Goal: Information Seeking & Learning: Learn about a topic

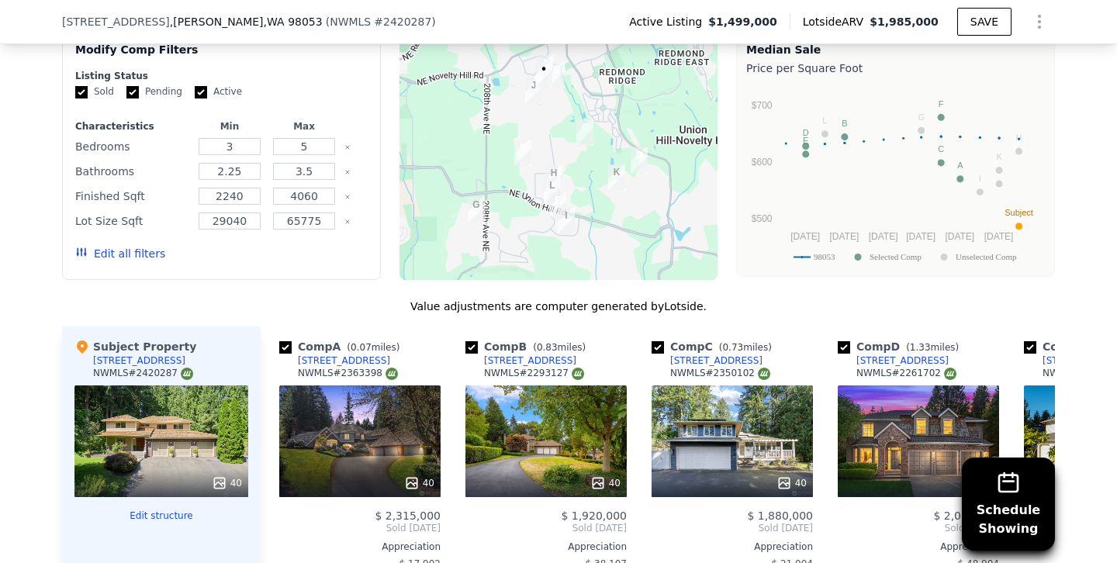
scroll to position [1356, 0]
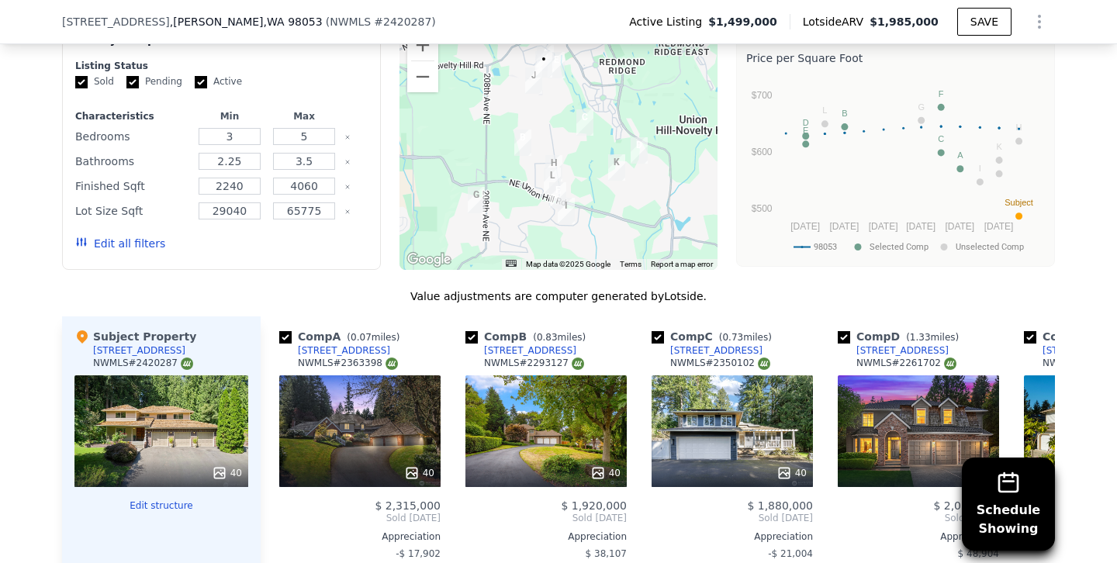
click at [126, 245] on button "Edit all filters" at bounding box center [120, 244] width 90 height 16
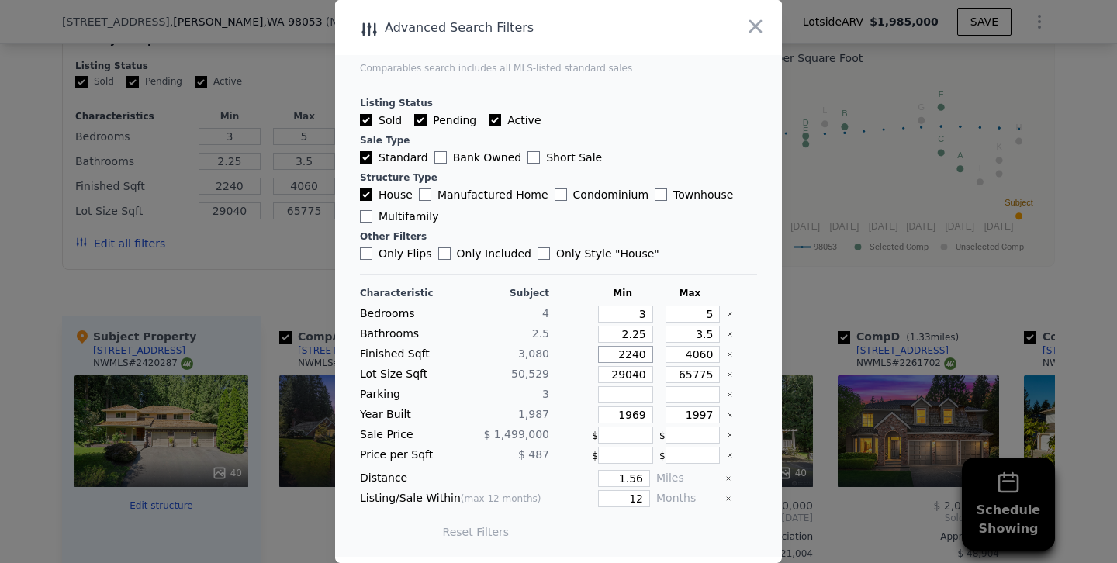
click at [631, 358] on input "2240" at bounding box center [625, 354] width 55 height 17
type input "240"
type input "2740"
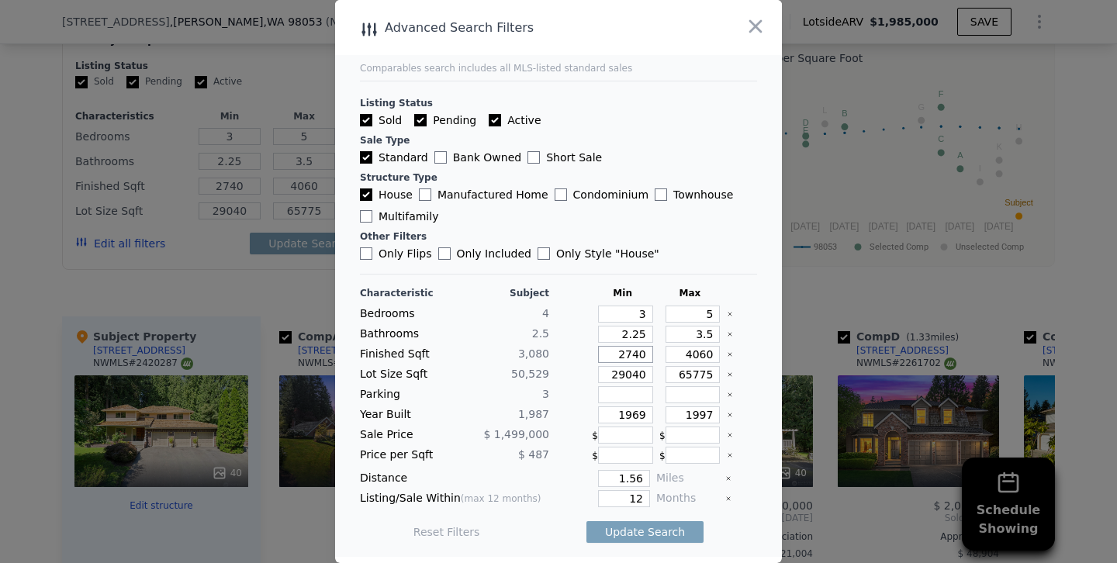
type input "240"
type input "2540"
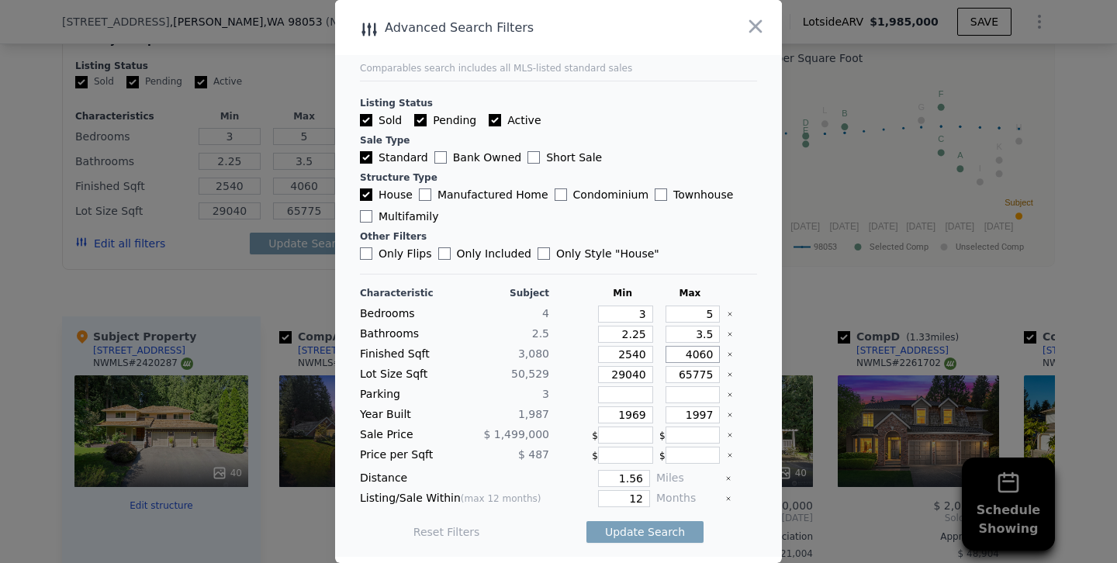
click at [700, 354] on input "4060" at bounding box center [693, 354] width 55 height 17
type input "460"
type input "60"
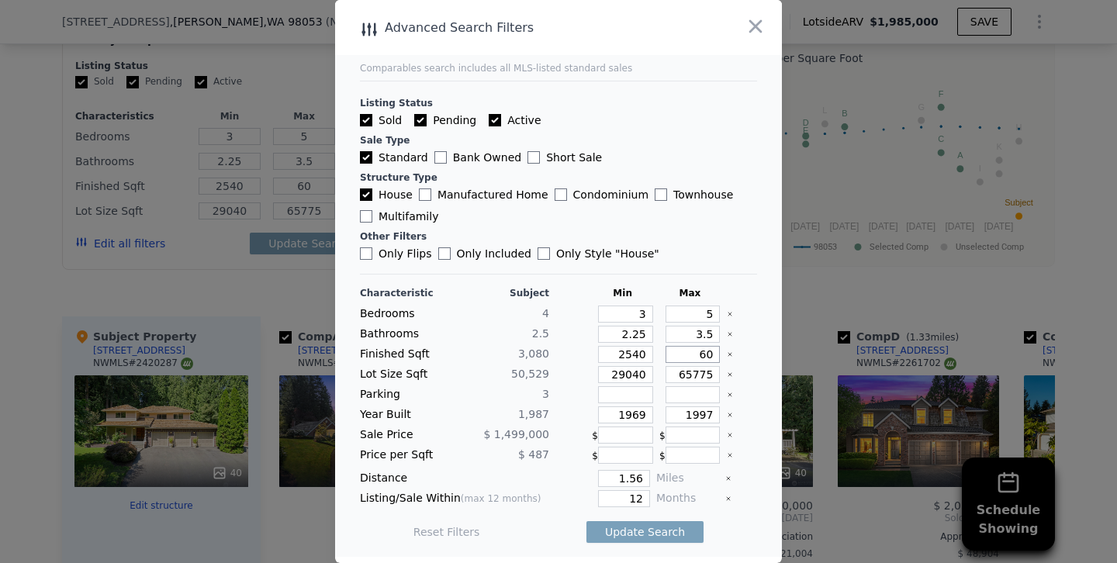
type input "360"
type input "3260"
type input "360"
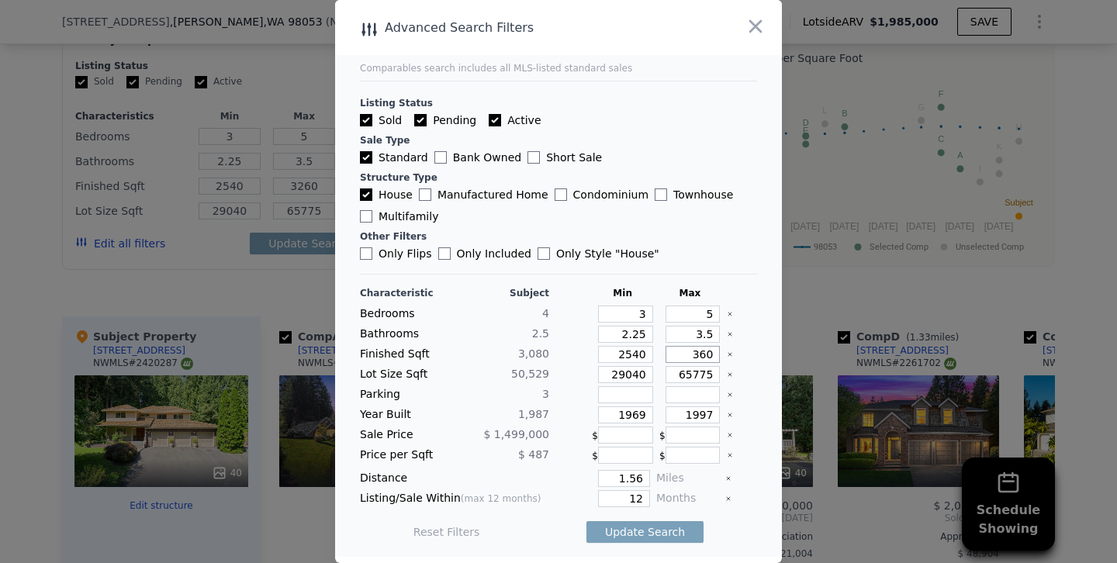
type input "360"
type input "3360"
drag, startPoint x: 632, startPoint y: 413, endPoint x: 733, endPoint y: 413, distance: 101.6
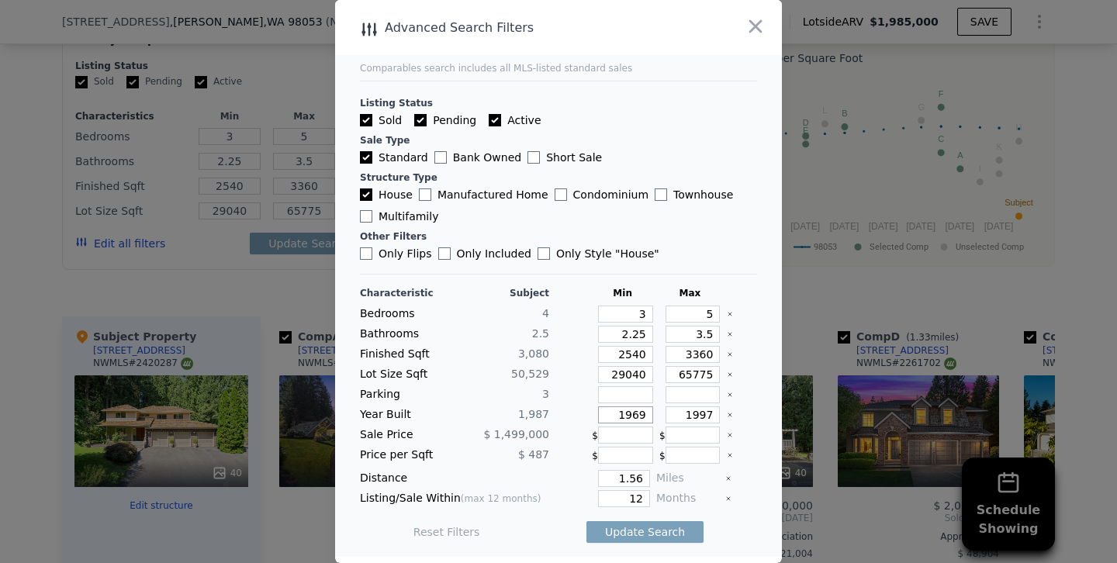
click at [733, 413] on div "Year Built 1,987 1969 1997" at bounding box center [558, 415] width 397 height 17
type input "1980"
drag, startPoint x: 707, startPoint y: 414, endPoint x: 763, endPoint y: 414, distance: 55.9
click at [763, 414] on main "Comparables search includes all MLS-listed standard sales Listing Status Sold P…" at bounding box center [558, 278] width 447 height 557
type input "1994"
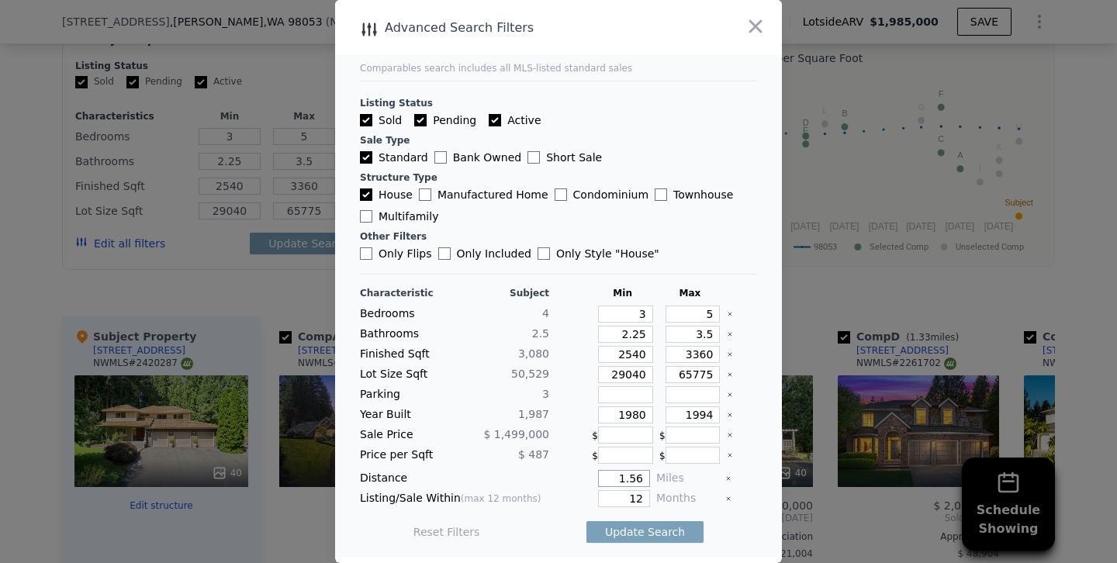
drag, startPoint x: 605, startPoint y: 478, endPoint x: 781, endPoint y: 478, distance: 176.1
click at [781, 478] on main "Comparables search includes all MLS-listed standard sales Listing Status Sold P…" at bounding box center [558, 278] width 447 height 557
type input "1"
type input "6"
click at [587, 521] on button "Update Search" at bounding box center [645, 532] width 117 height 22
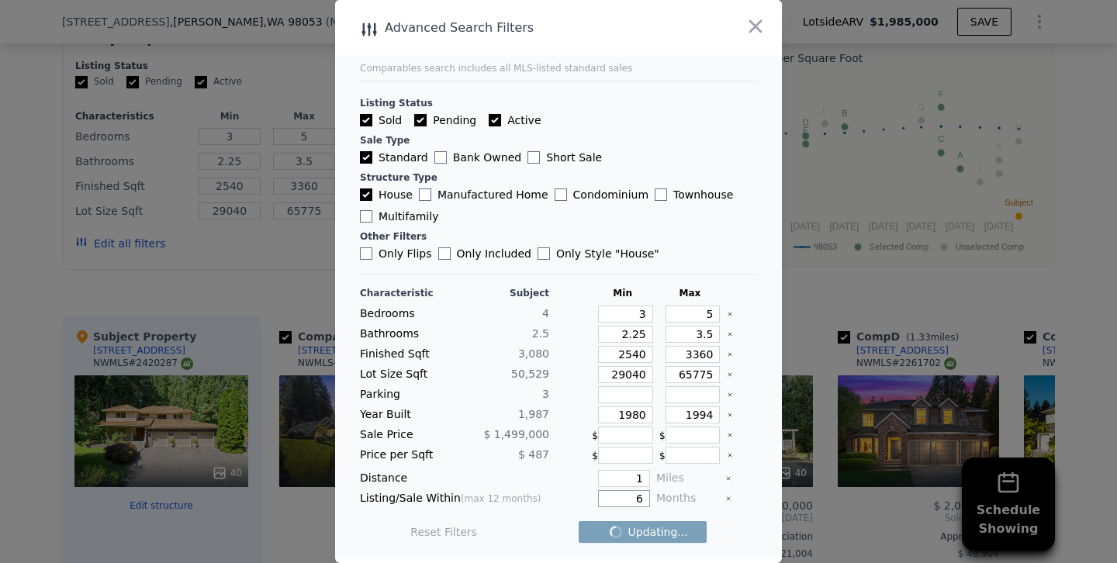
checkbox input "false"
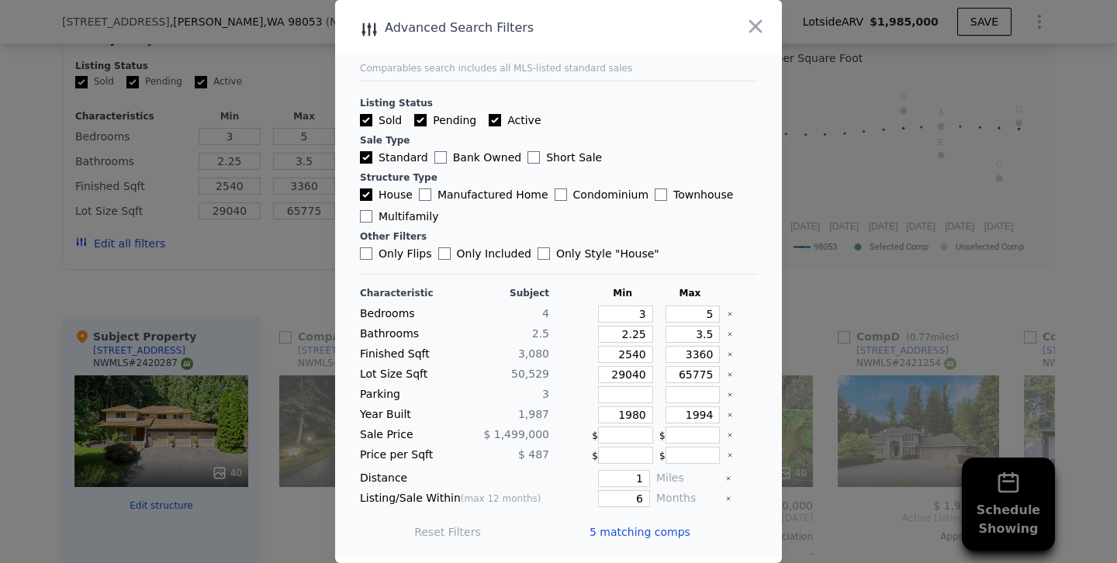
click at [264, 277] on div at bounding box center [558, 281] width 1117 height 563
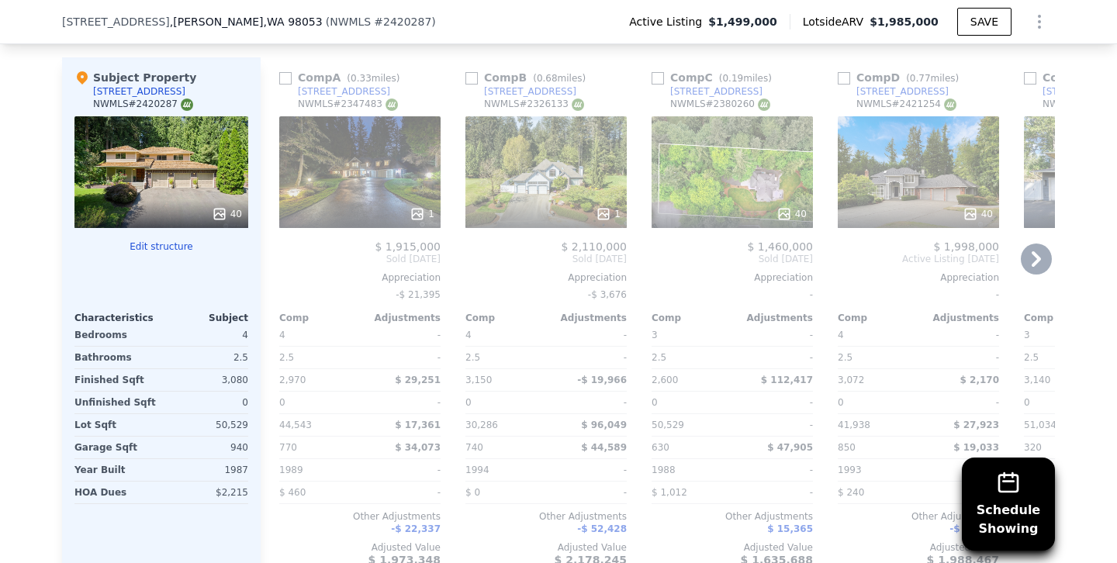
scroll to position [1615, 0]
click at [376, 161] on div "1" at bounding box center [359, 173] width 161 height 112
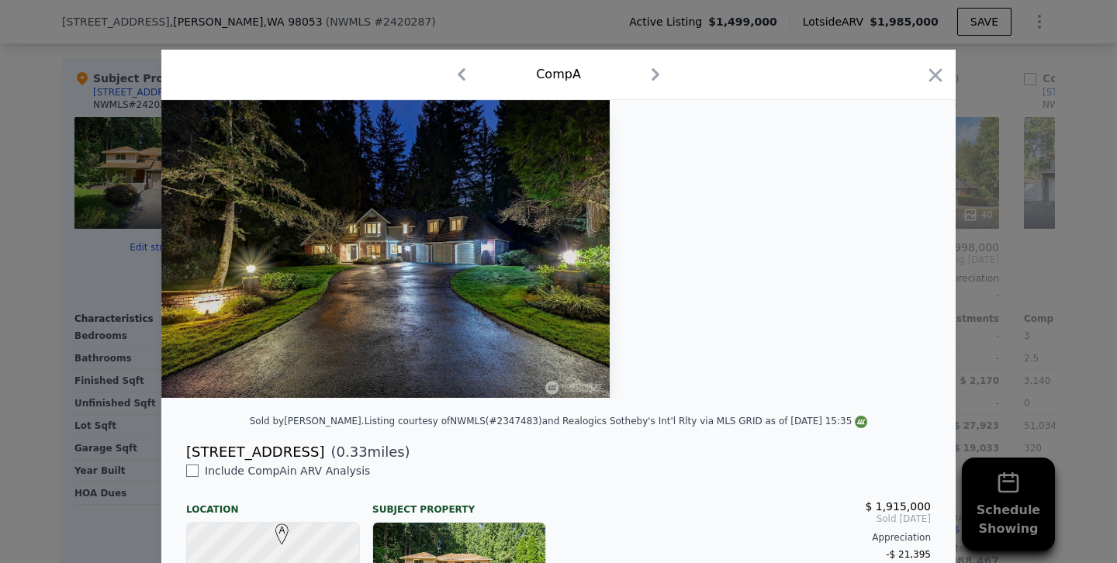
click at [500, 228] on img at bounding box center [385, 249] width 448 height 298
click at [940, 75] on icon "button" at bounding box center [936, 75] width 22 height 22
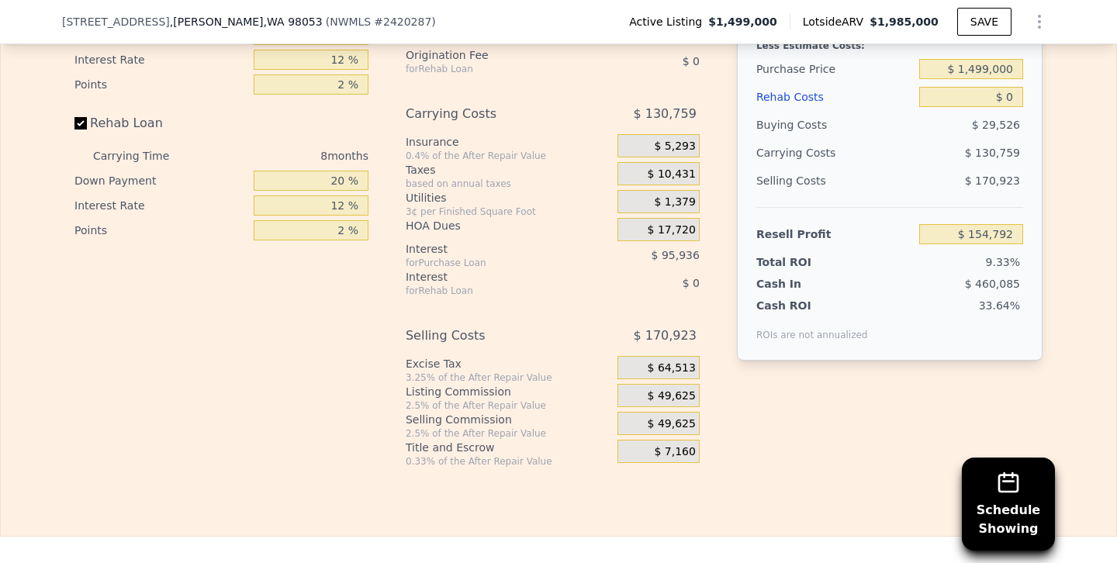
scroll to position [2579, 0]
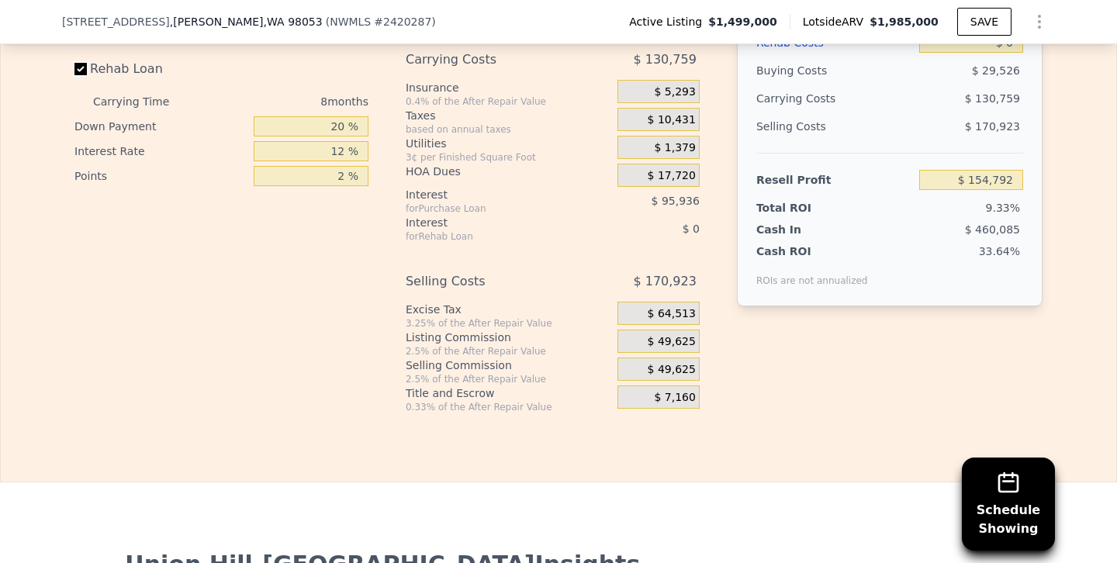
click at [78, 69] on input "Rehab Loan" at bounding box center [80, 69] width 12 height 12
checkbox input "false"
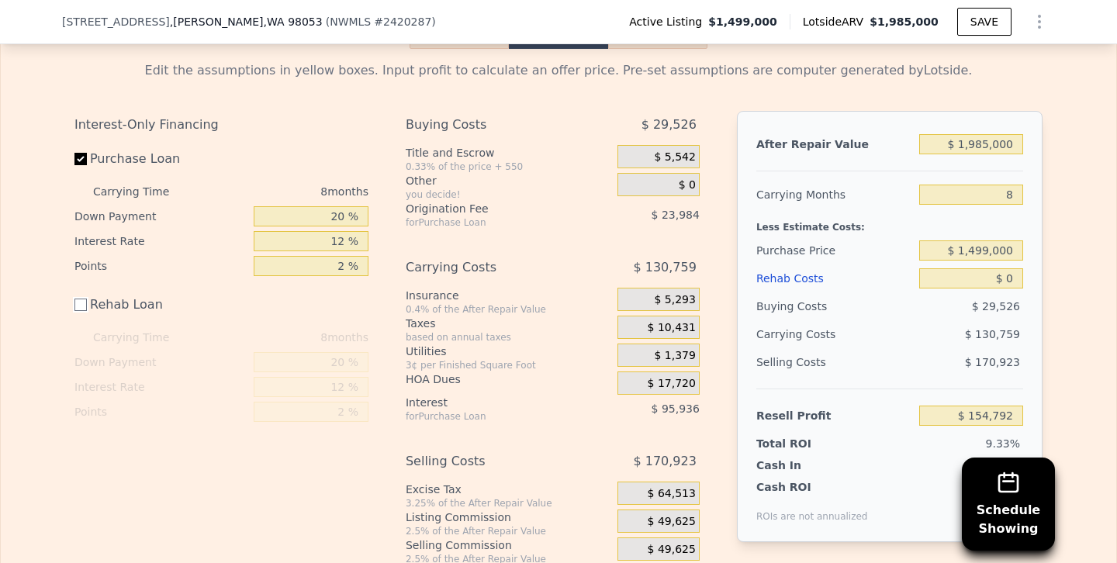
scroll to position [2342, 0]
click at [975, 253] on input "$ 1,499,000" at bounding box center [971, 252] width 104 height 20
type input "$ 1,399,000"
click at [988, 144] on input "$ 1,985,000" at bounding box center [971, 146] width 104 height 20
type input "$ 263,125"
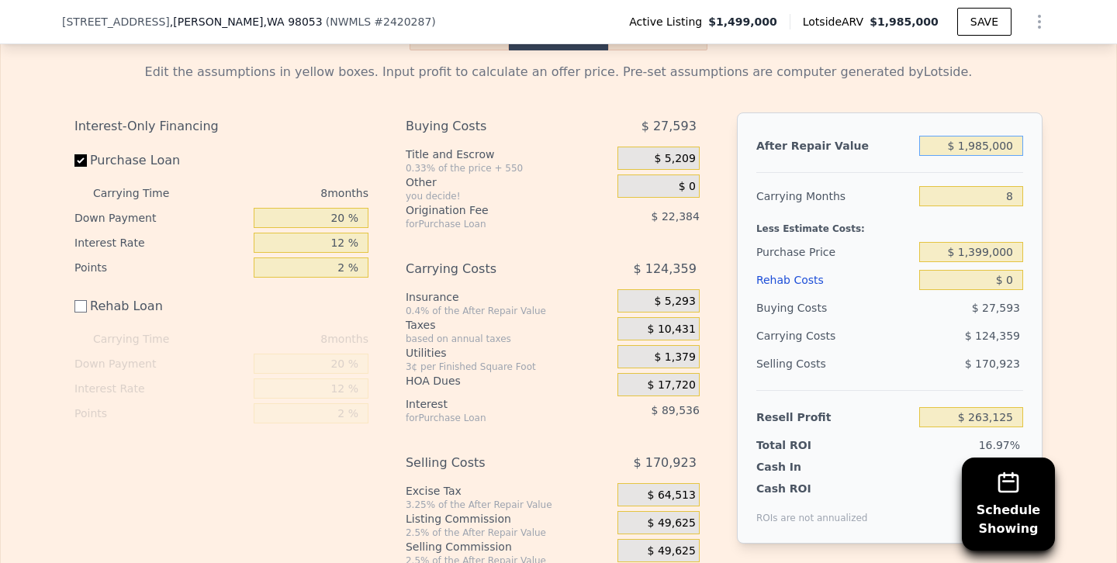
type input "$ 198,000"
type input "-$ 1,365,731"
type input "$ 19,000"
type input "-$ 1,528,891"
type input "$ 1,000"
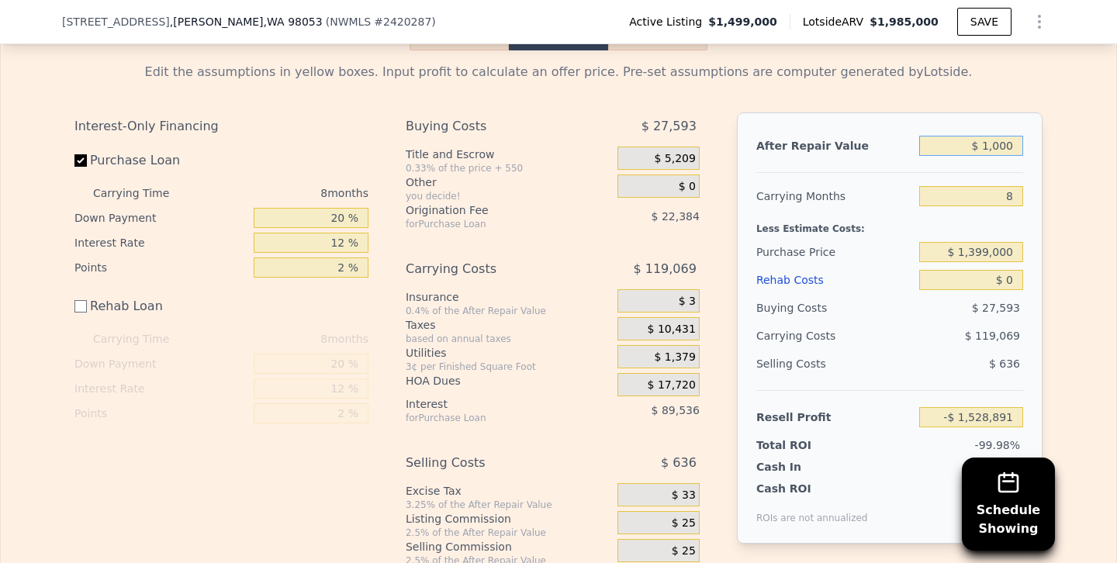
type input "-$ 1,545,298"
type input "$ 18,000"
type input "-$ 1,529,802"
type input "$ 188,000"
type input "-$ 1,374,846"
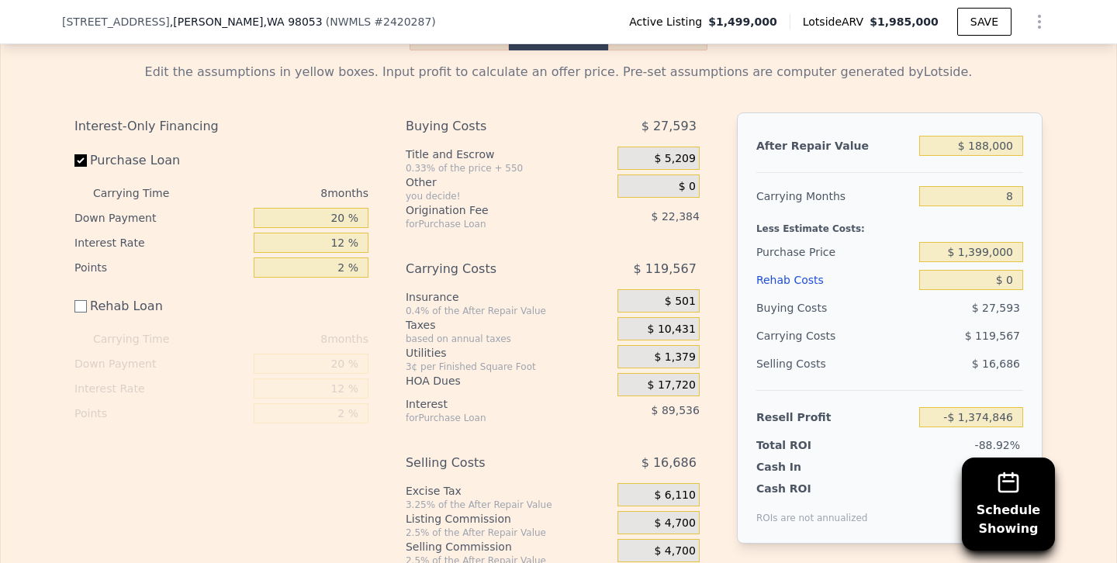
click at [873, 348] on div "$ 119,567" at bounding box center [942, 336] width 164 height 28
click at [981, 138] on input "$ 188,000" at bounding box center [971, 146] width 104 height 20
type input "$ 1,888,000"
type input "$ 174,709"
type input "$ 1,888,000"
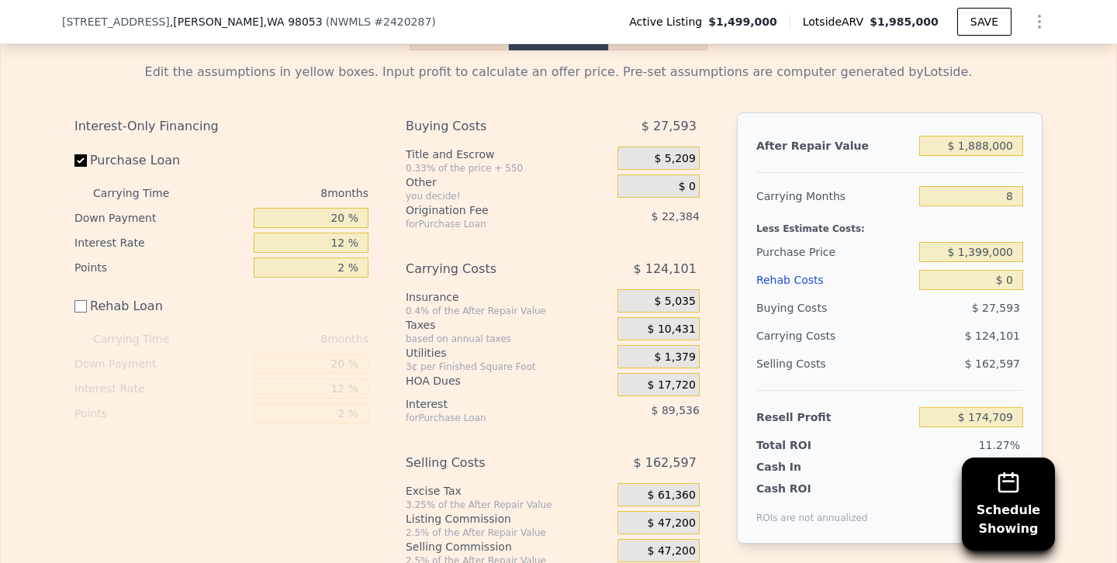
click at [873, 299] on div "Buying Costs" at bounding box center [834, 308] width 157 height 28
click at [989, 248] on input "$ 1,399,000" at bounding box center [971, 252] width 104 height 20
type input "$ 1,325,000"
click at [904, 341] on div "$ 124,101" at bounding box center [942, 336] width 164 height 28
type input "$ 254,876"
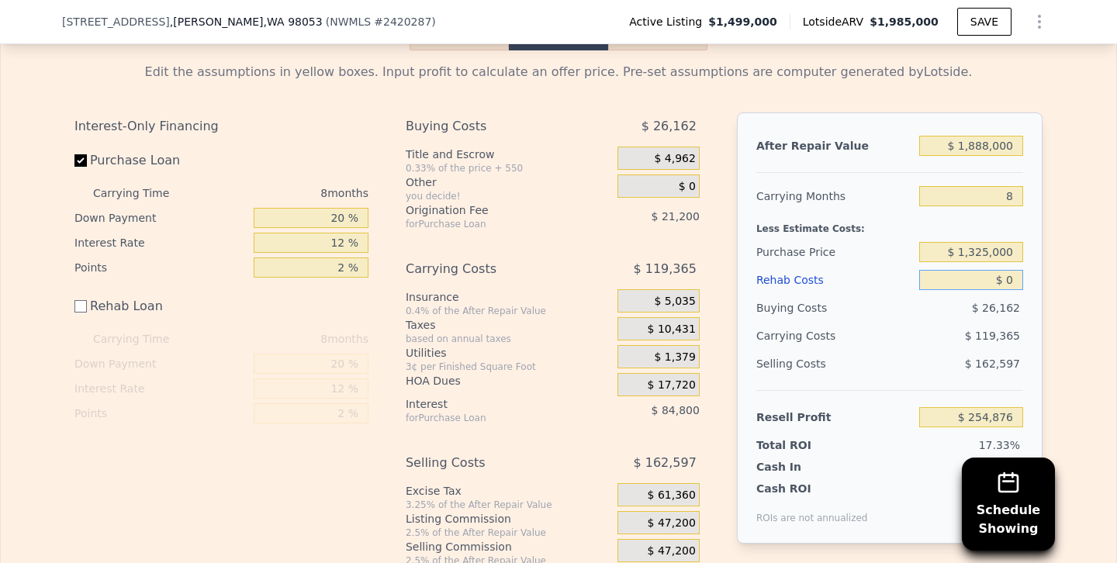
drag, startPoint x: 961, startPoint y: 282, endPoint x: 1116, endPoint y: 286, distance: 155.2
click at [1116, 286] on div "Rehab Resell Rental Edit the assumptions in yellow boxes. Input profit to calcu…" at bounding box center [558, 306] width 1117 height 715
type input "$ 1"
type input "$ 254,875"
type input "$ 15"
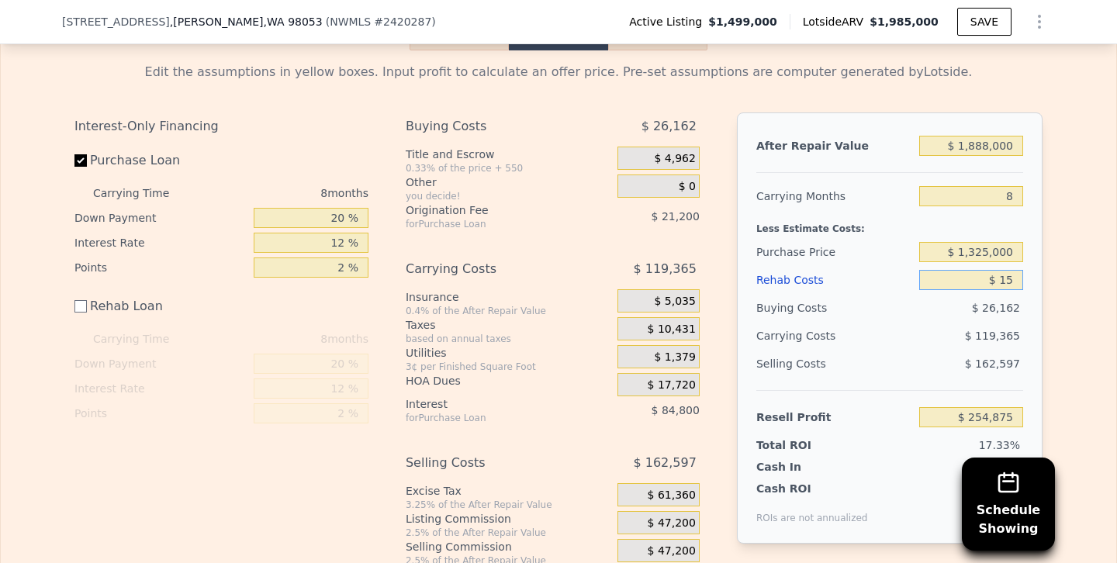
type input "$ 254,861"
type input "$ 15,000"
type input "$ 239,876"
type input "$ 150,000"
type input "$ 104,876"
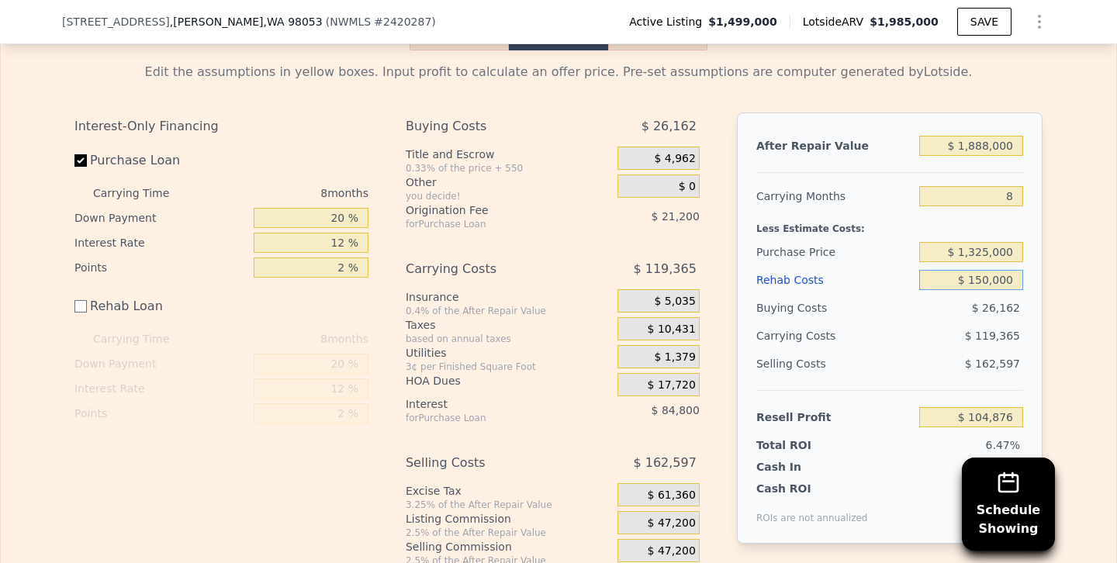
type input "$ 150,000"
click at [895, 371] on div "Selling Costs" at bounding box center [834, 364] width 157 height 28
drag, startPoint x: 984, startPoint y: 190, endPoint x: 1086, endPoint y: 196, distance: 102.6
click at [1086, 196] on div "Edit the assumptions in yellow boxes. Input profit to calculate an offer price.…" at bounding box center [559, 322] width 1116 height 545
type input "5"
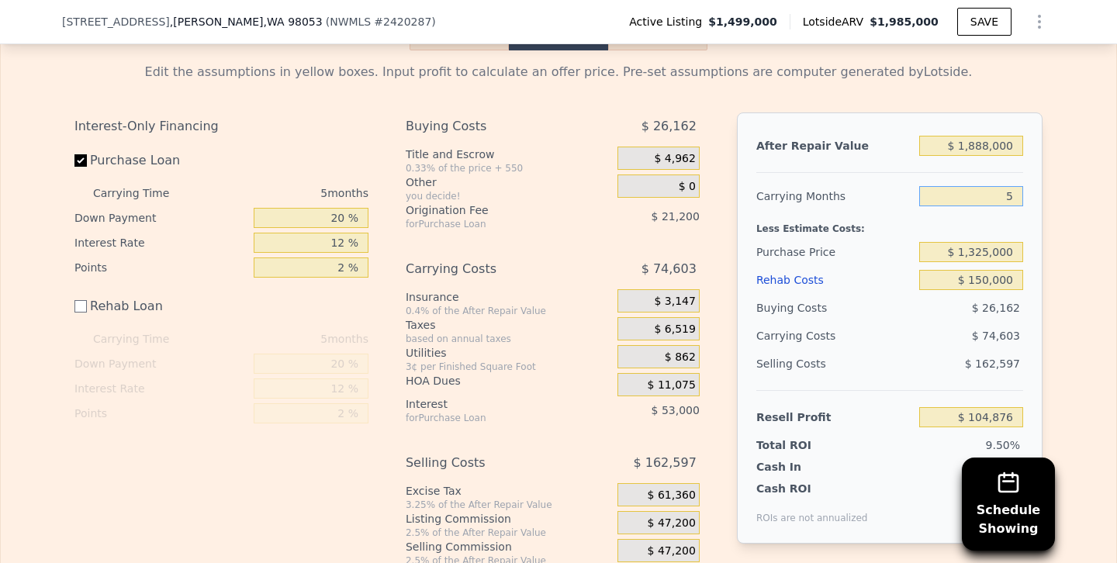
type input "$ 149,638"
type input "5"
click at [897, 342] on div "$ 74,603" at bounding box center [942, 336] width 164 height 28
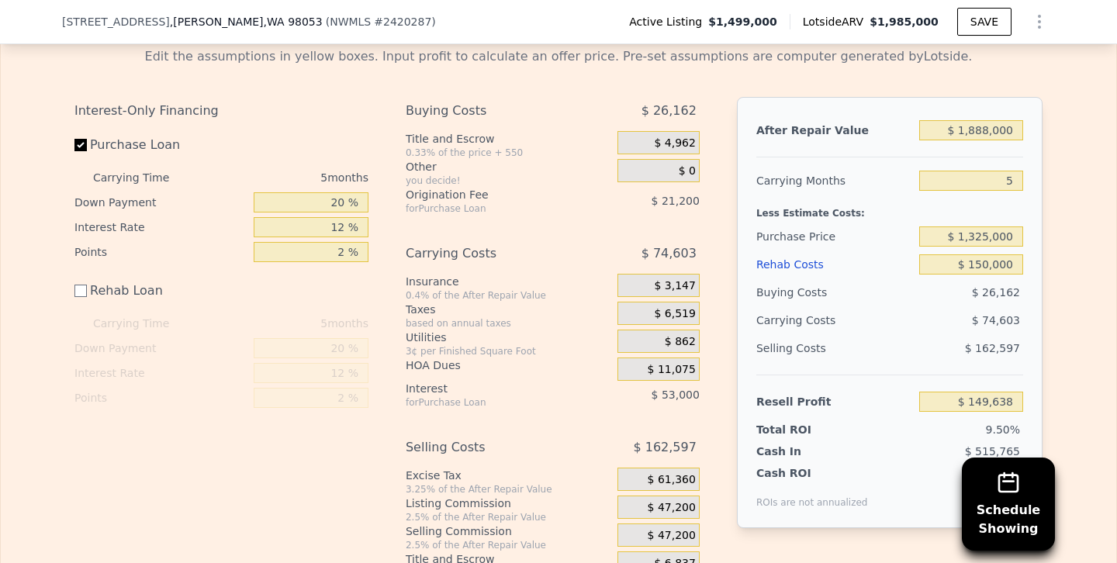
scroll to position [2359, 0]
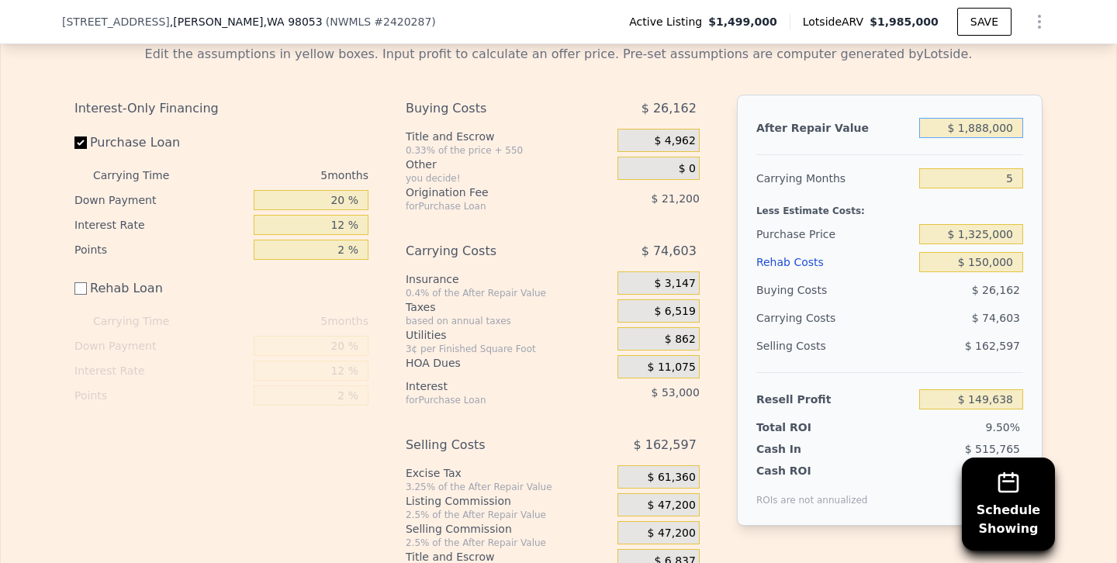
click at [989, 128] on input "$ 1,888,000" at bounding box center [971, 128] width 104 height 20
type input "$ 188,000"
type input "-$ 1,401,617"
type input "$ 1,880,000"
type input "$ 142,339"
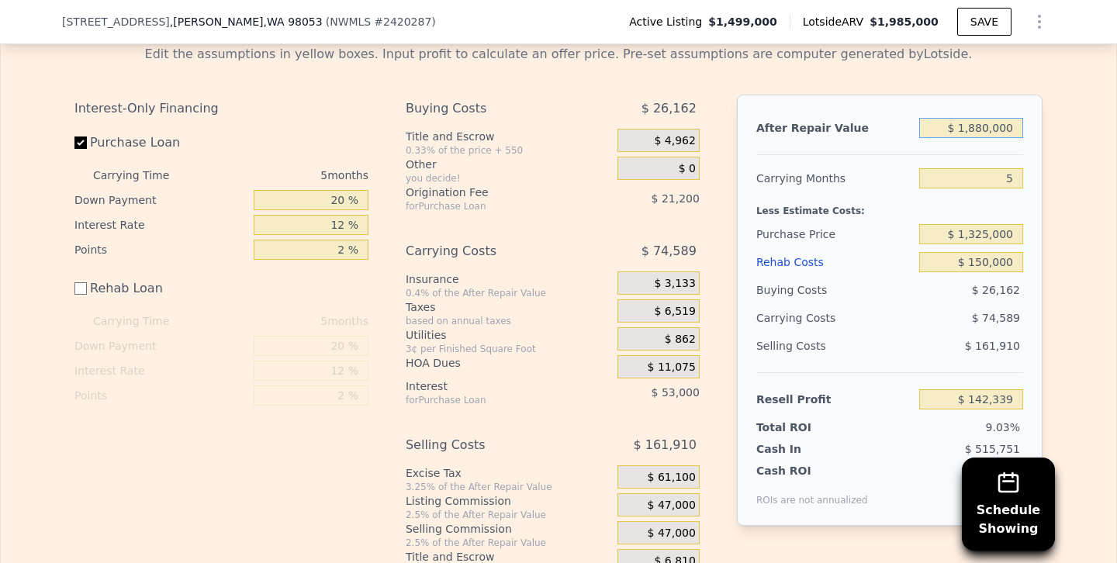
type input "$ 1,880,000"
click at [887, 290] on div "Buying Costs" at bounding box center [834, 290] width 157 height 28
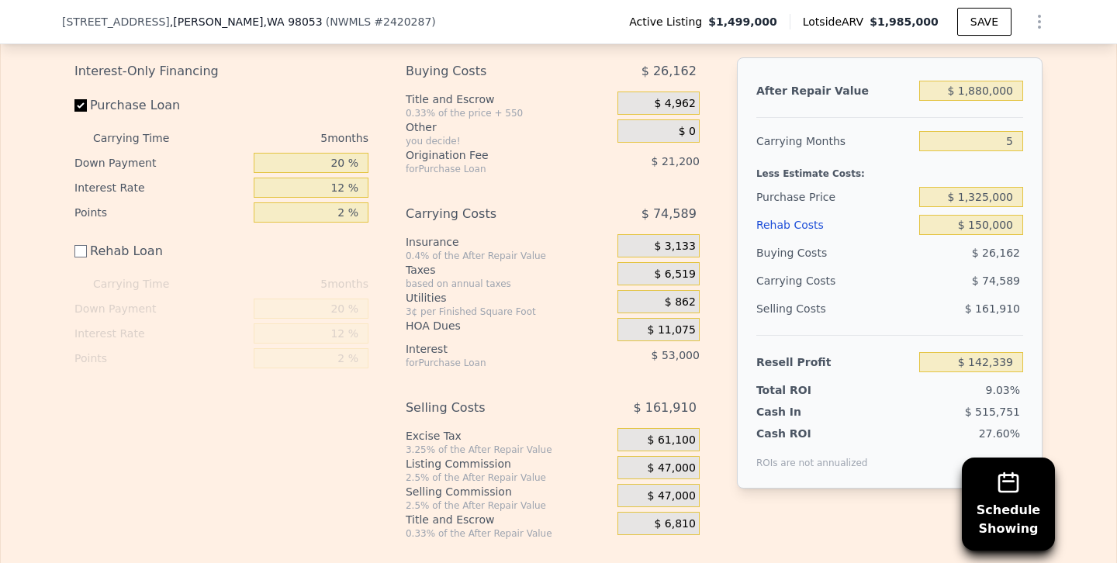
scroll to position [2399, 0]
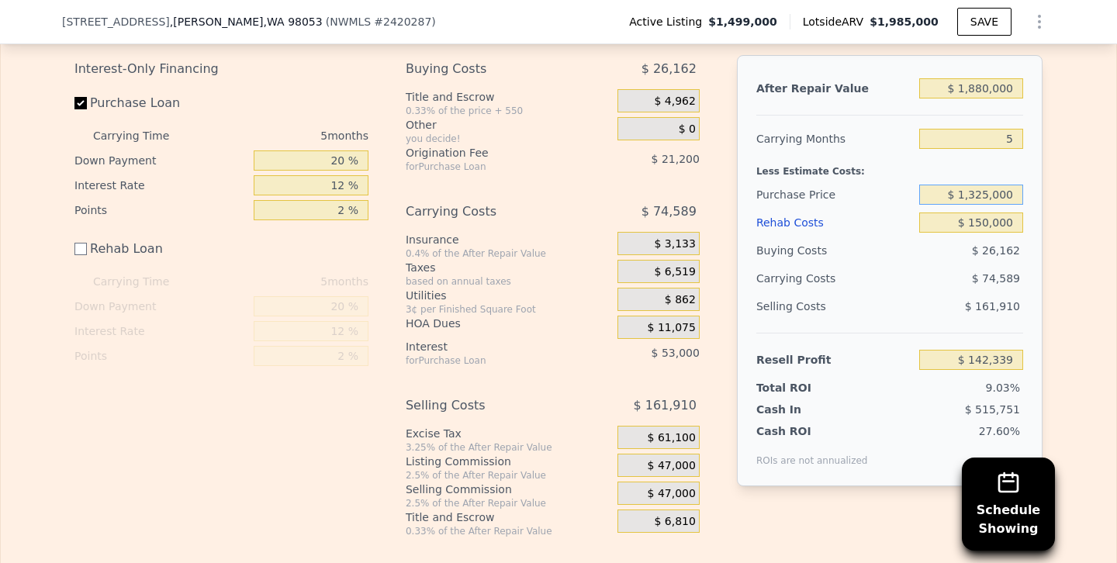
click at [977, 192] on input "$ 1,325,000" at bounding box center [971, 195] width 104 height 20
click at [983, 193] on input "$ 1,225,000" at bounding box center [971, 195] width 104 height 20
type input "$ 1,275,000"
click at [891, 305] on div "Selling Costs" at bounding box center [834, 307] width 157 height 28
type input "$ 195,305"
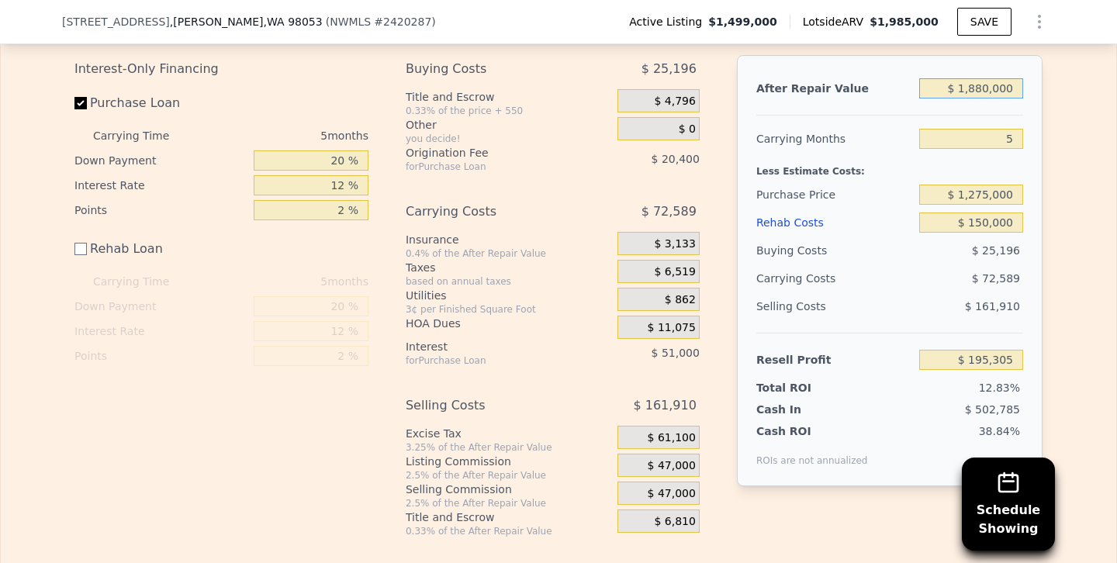
click at [984, 87] on input "$ 1,880,000" at bounding box center [971, 88] width 104 height 20
type input "$ 180,000"
type input "-$ 1,355,951"
type input "$ 1,800,000"
type input "$ 122,304"
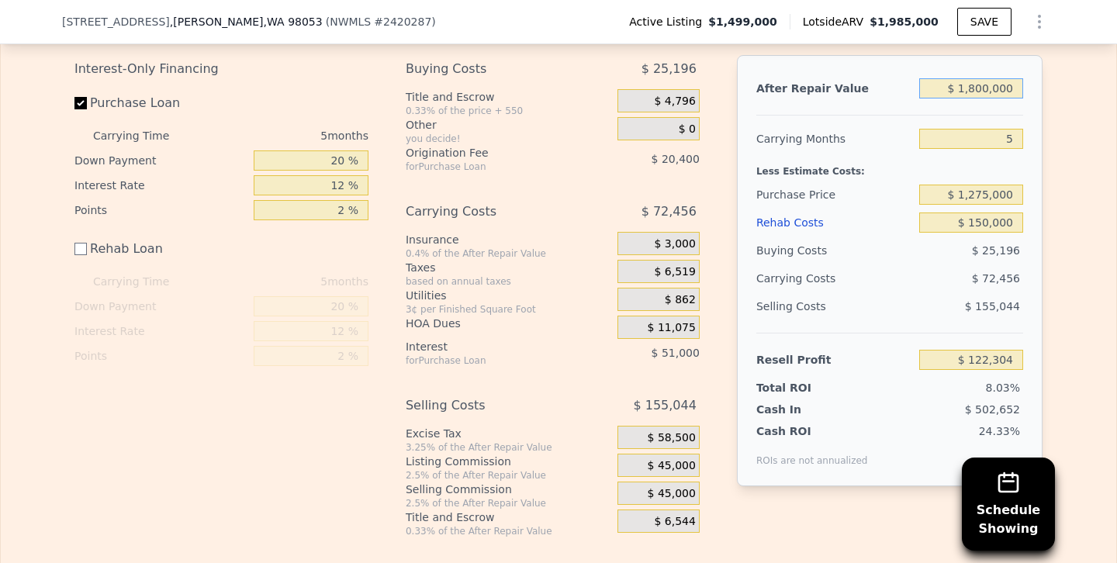
type input "$ 1,800,000"
click at [895, 258] on div "Buying Costs" at bounding box center [834, 251] width 157 height 28
click at [982, 218] on input "$ 150,000" at bounding box center [971, 223] width 104 height 20
type input "$ 10,000"
type input "$ 262,304"
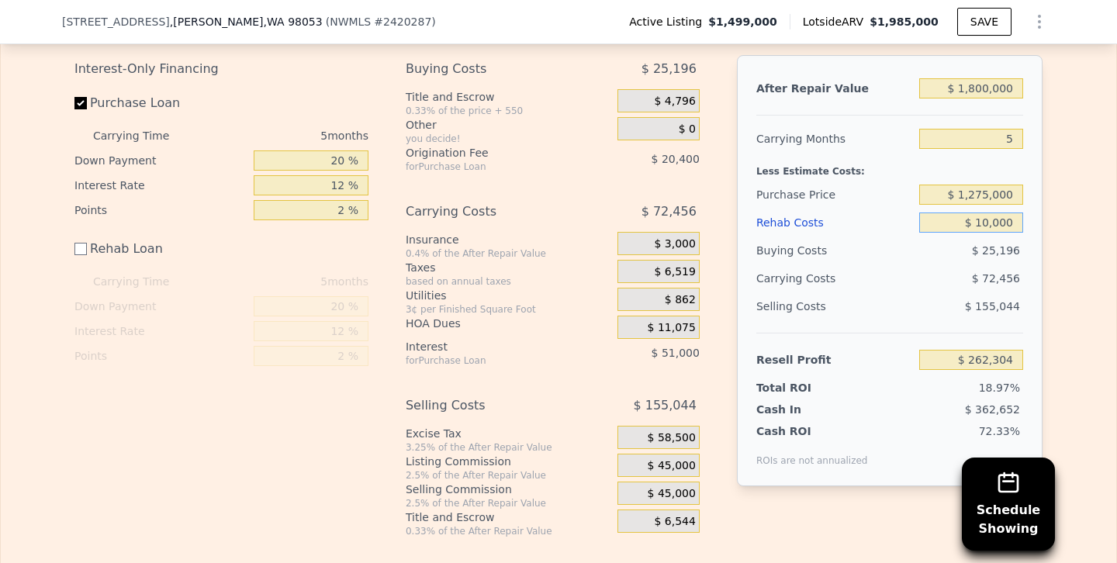
type input "$ 180,000"
type input "$ 92,304"
type input "$ 180,000"
click at [873, 346] on div "Resell Profit" at bounding box center [834, 360] width 157 height 28
click at [983, 87] on input "$ 1,800,000" at bounding box center [971, 88] width 104 height 20
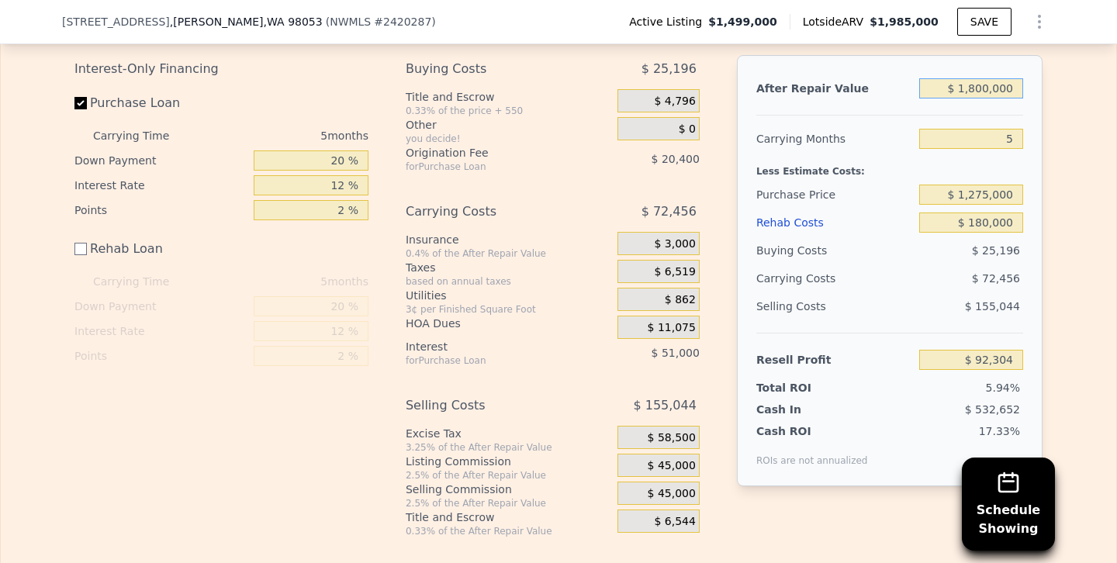
type input "$ 180,000"
type input "-$ 1,385,951"
type input "$ 1,820,000"
type input "$ 110,554"
type input "$ 182,000"
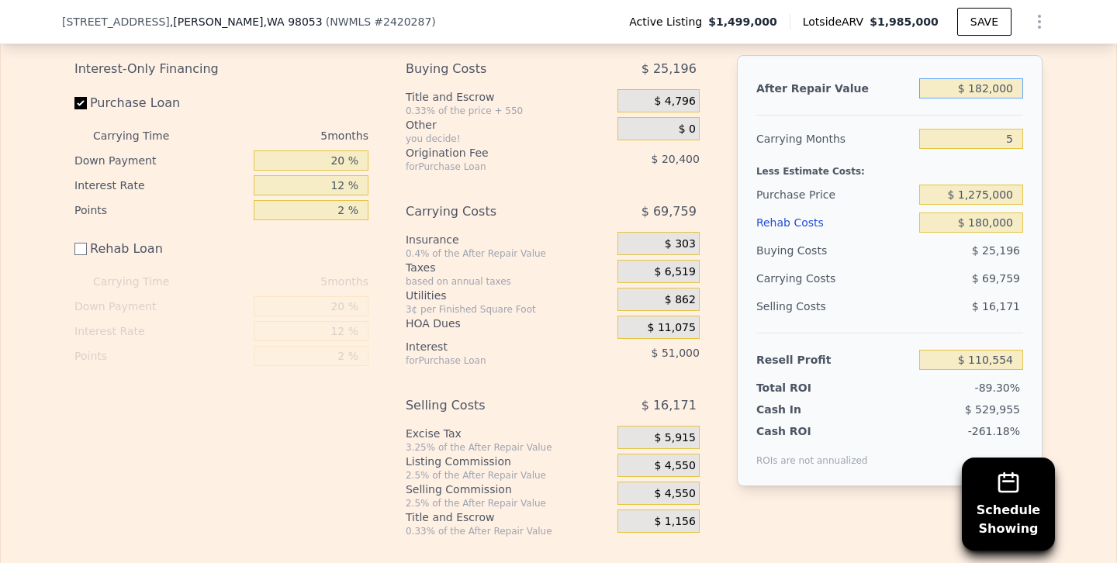
type input "-$ 1,384,126"
type input "$ 1,825,000"
type input "$ 115,116"
type input "$ 1,825,000"
click at [868, 322] on div "Selling Costs $ 157,190" at bounding box center [889, 313] width 267 height 40
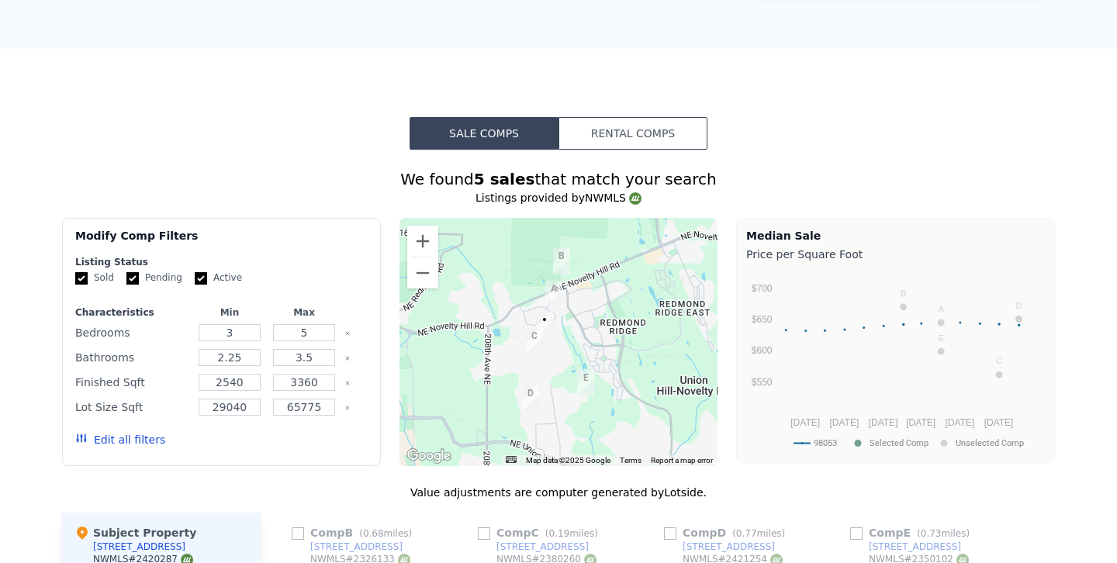
scroll to position [0, 0]
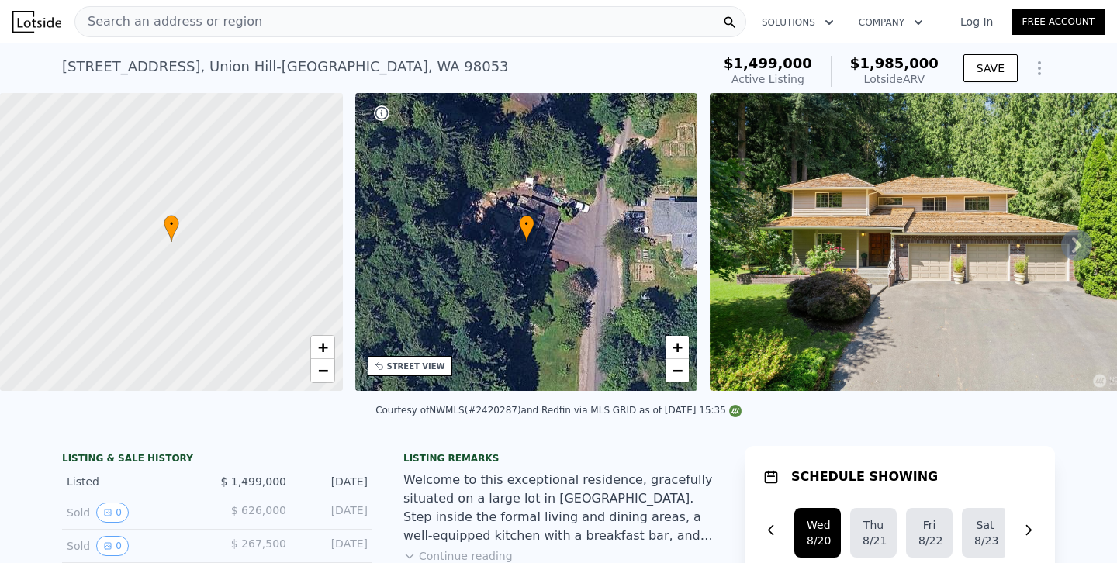
click at [316, 19] on div "Search an address or region" at bounding box center [410, 21] width 672 height 31
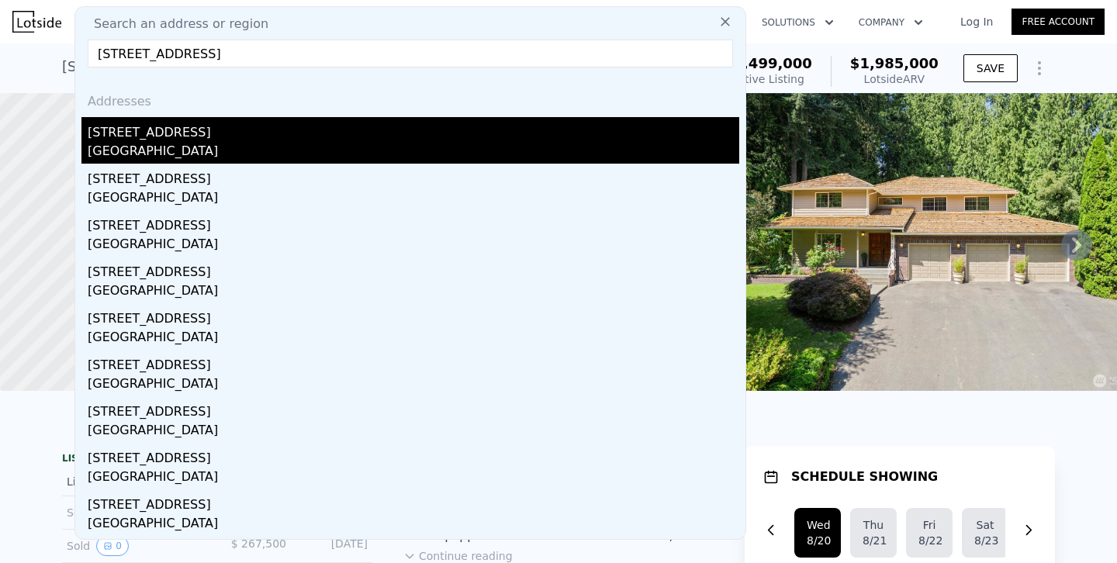
type input "[STREET_ADDRESS]"
click at [156, 137] on div "[STREET_ADDRESS]" at bounding box center [414, 129] width 652 height 25
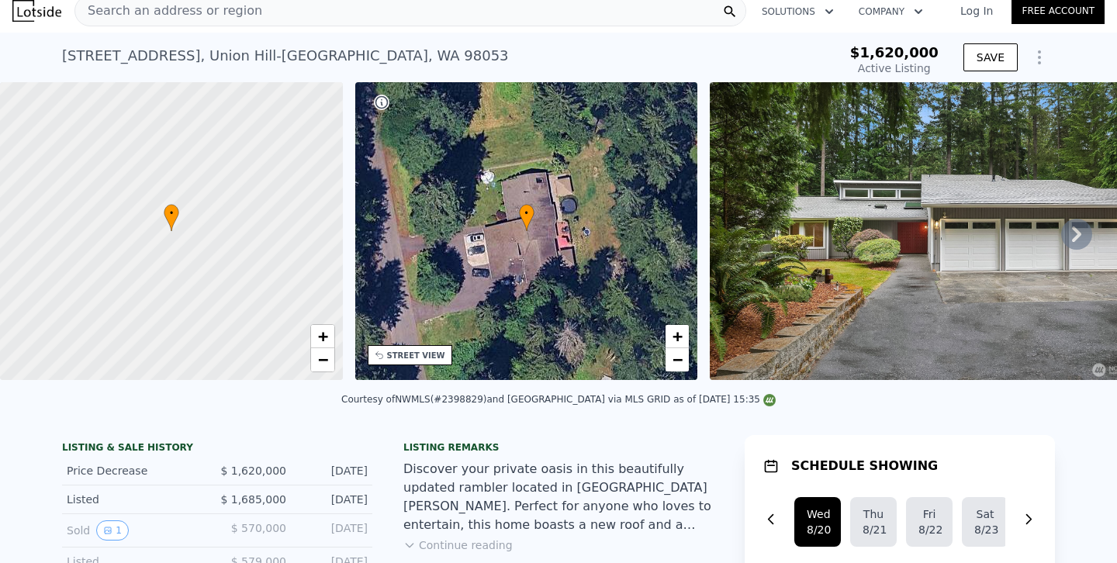
scroll to position [12, 0]
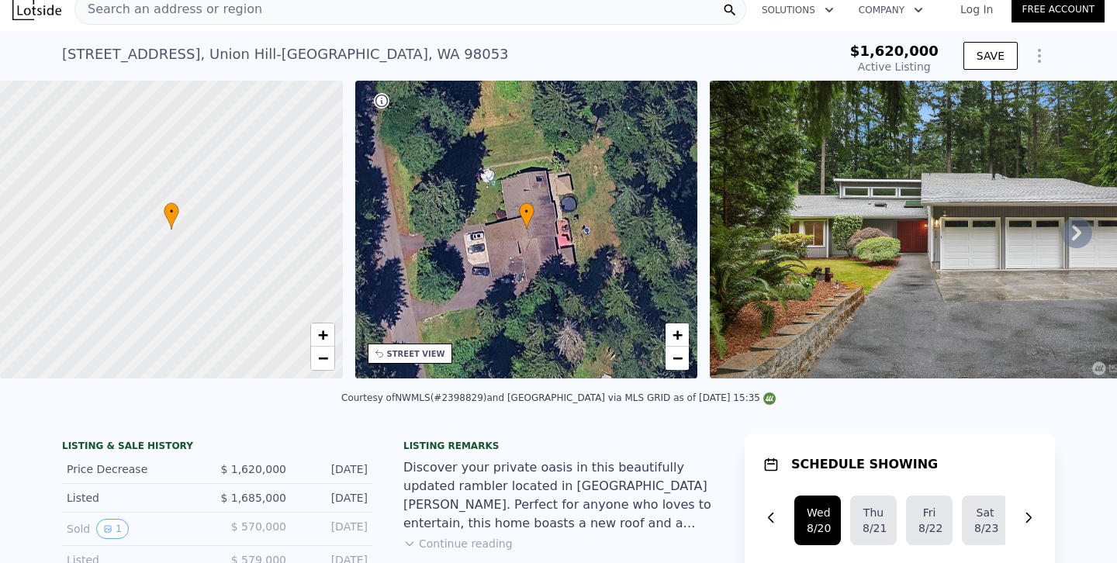
click at [838, 183] on img at bounding box center [933, 230] width 447 height 298
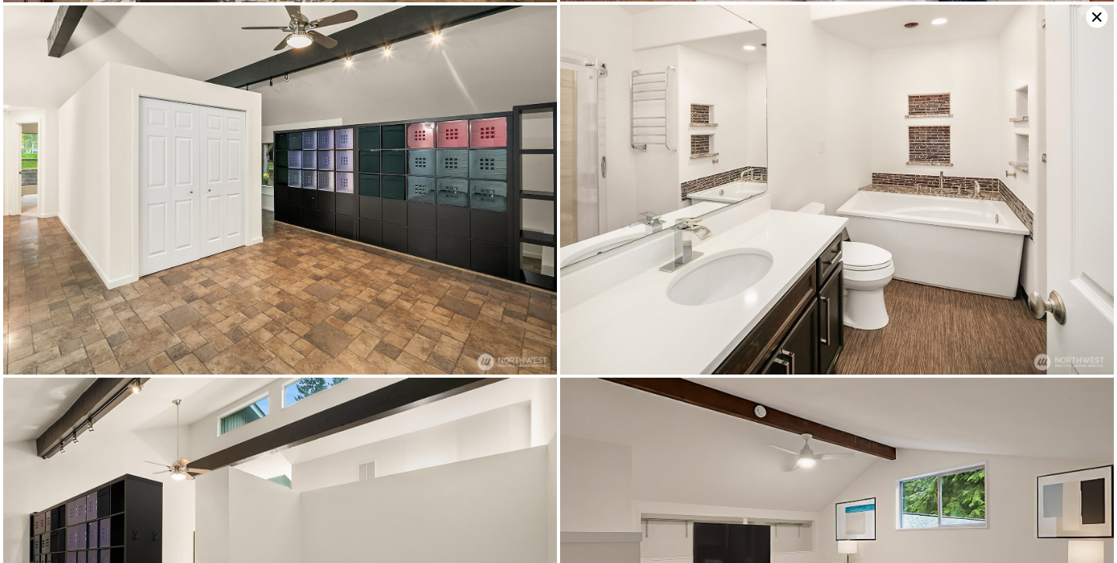
scroll to position [2280, 0]
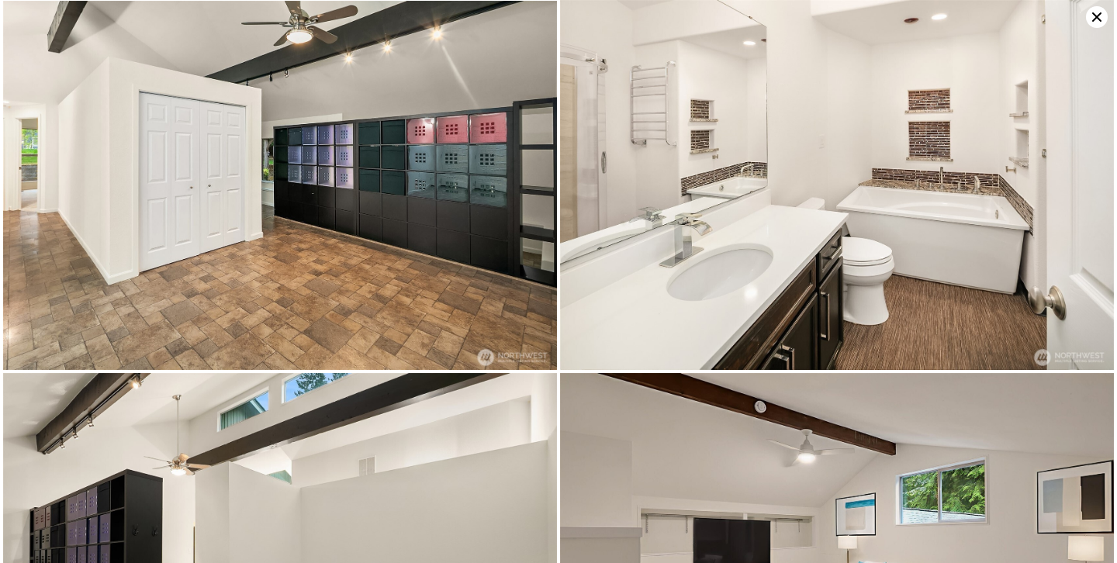
click at [1099, 11] on icon at bounding box center [1097, 17] width 22 height 22
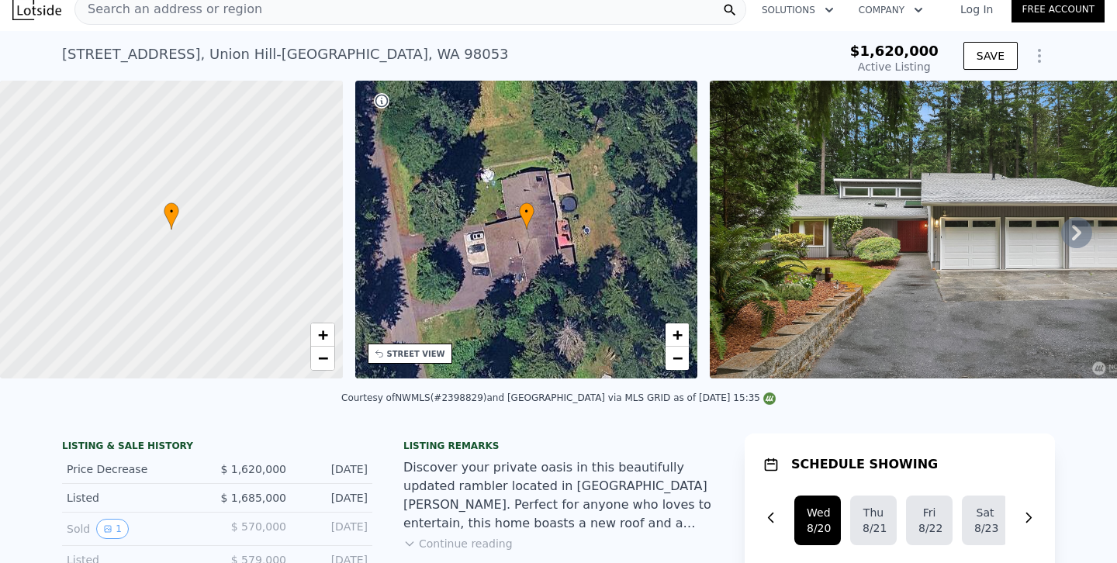
scroll to position [0, 0]
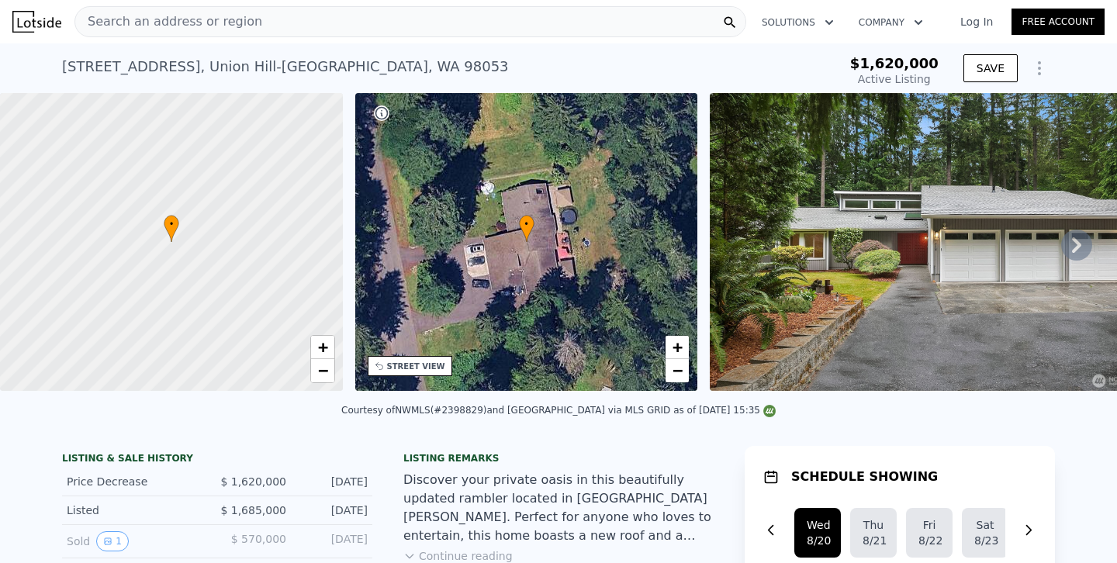
click at [381, 26] on div "Search an address or region" at bounding box center [410, 21] width 672 height 31
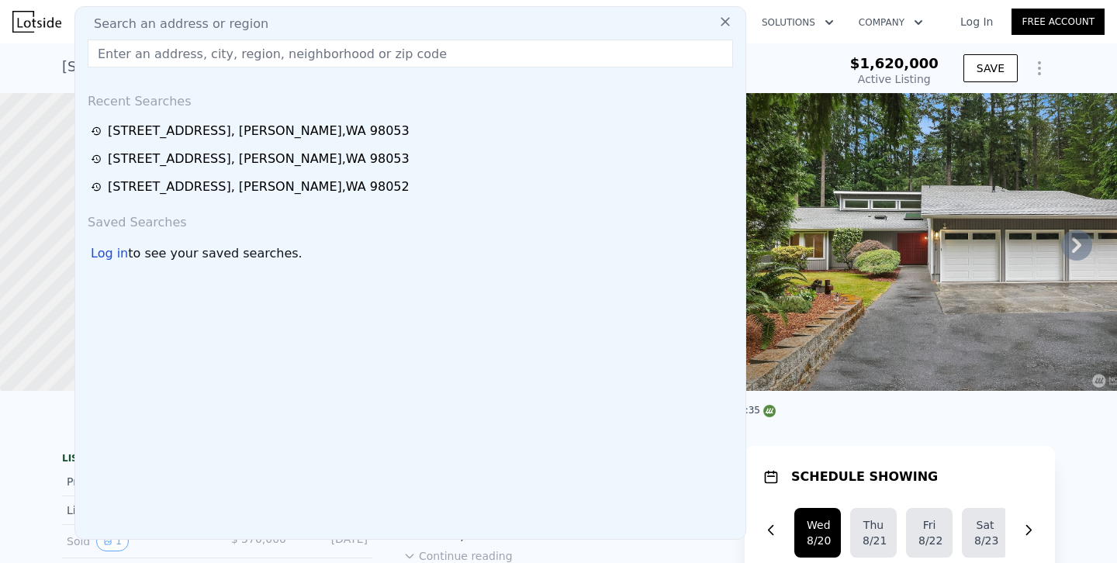
type input "[STREET_ADDRESS]"
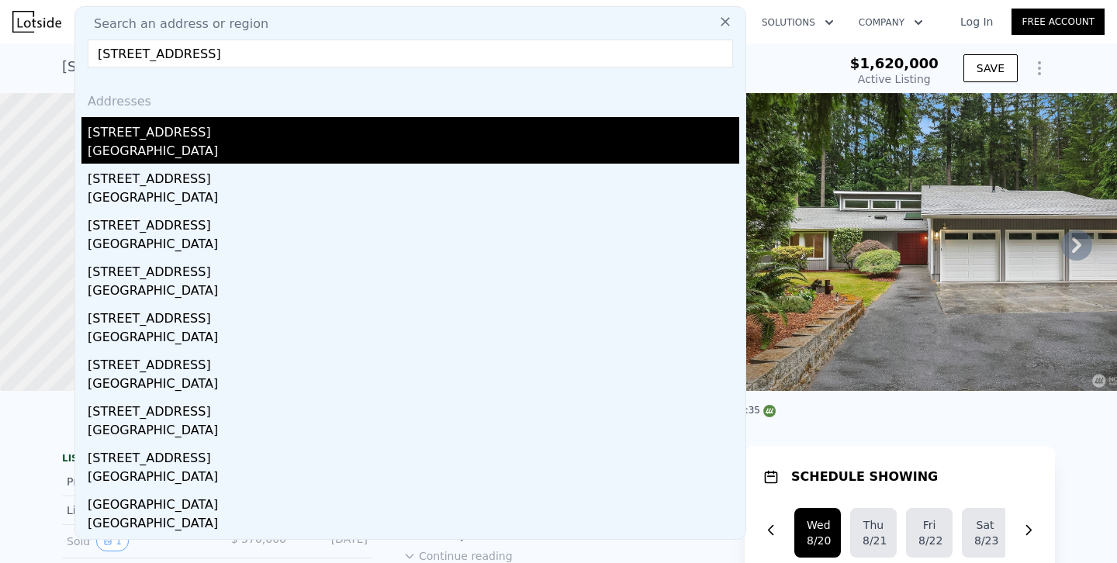
click at [149, 127] on div "[STREET_ADDRESS]" at bounding box center [414, 129] width 652 height 25
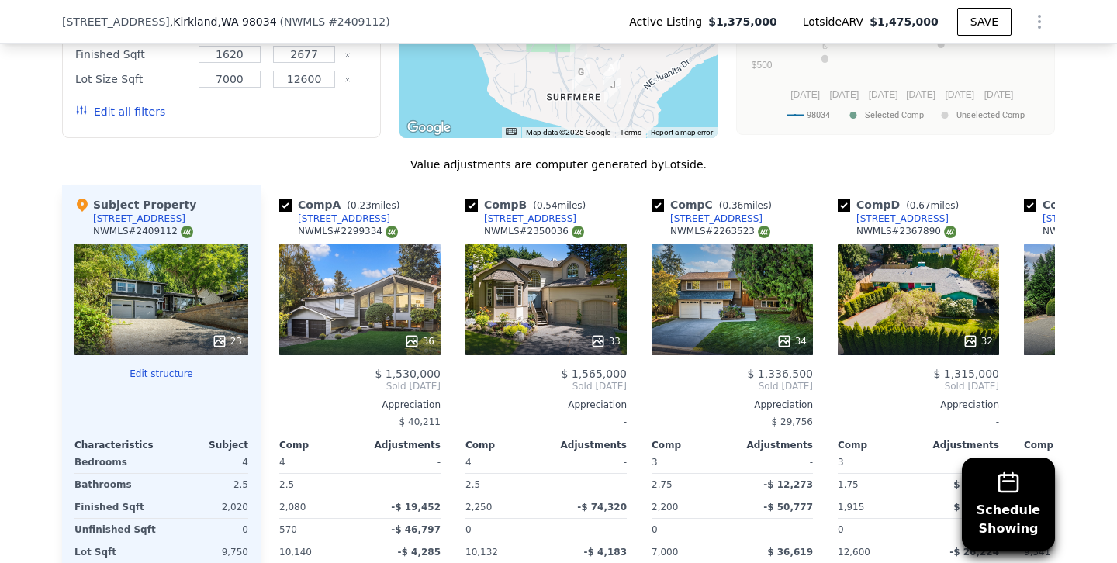
scroll to position [1822, 0]
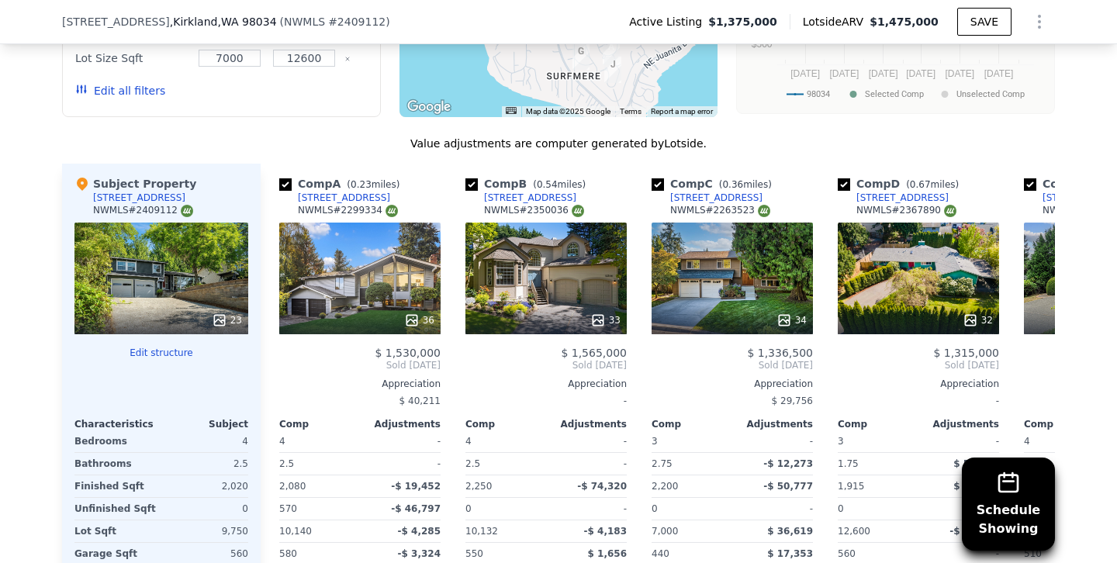
click at [149, 95] on button "Edit all filters" at bounding box center [120, 91] width 90 height 16
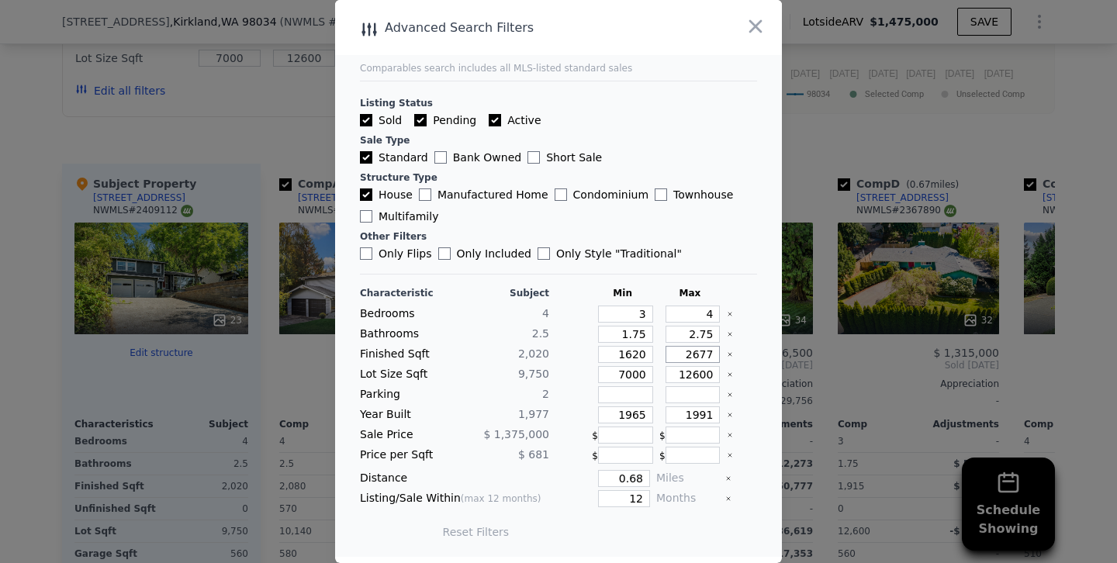
click at [698, 351] on input "2677" at bounding box center [693, 354] width 55 height 17
type input "277"
type input "2277"
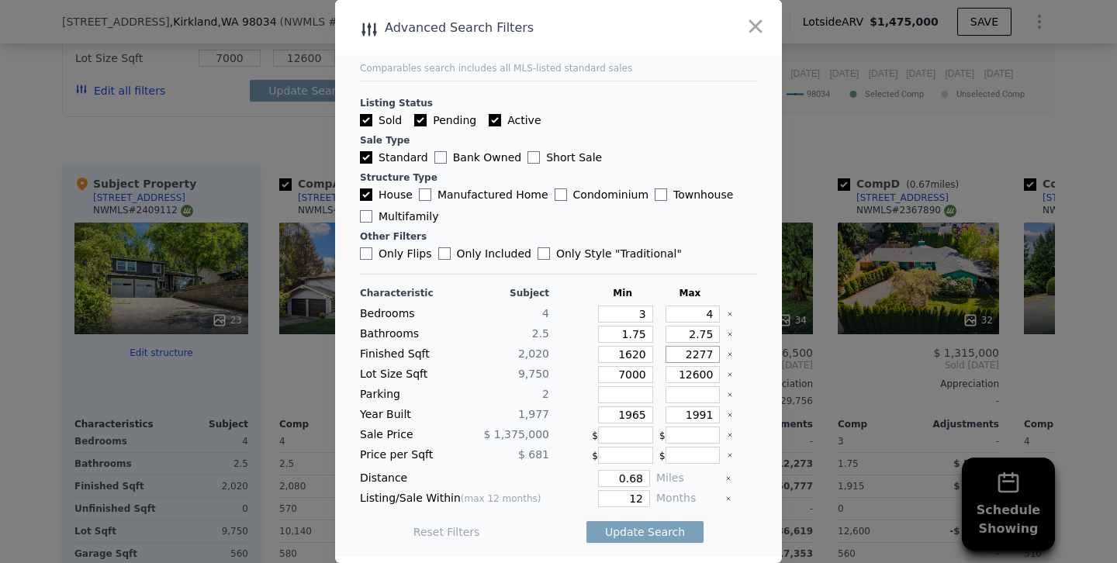
type input "2277"
drag, startPoint x: 632, startPoint y: 415, endPoint x: 810, endPoint y: 415, distance: 177.7
click at [810, 415] on div "​ Advanced Search Filters Comparables search includes all MLS-listed standard s…" at bounding box center [558, 281] width 1117 height 563
type input "1970"
drag, startPoint x: 702, startPoint y: 413, endPoint x: 821, endPoint y: 416, distance: 118.8
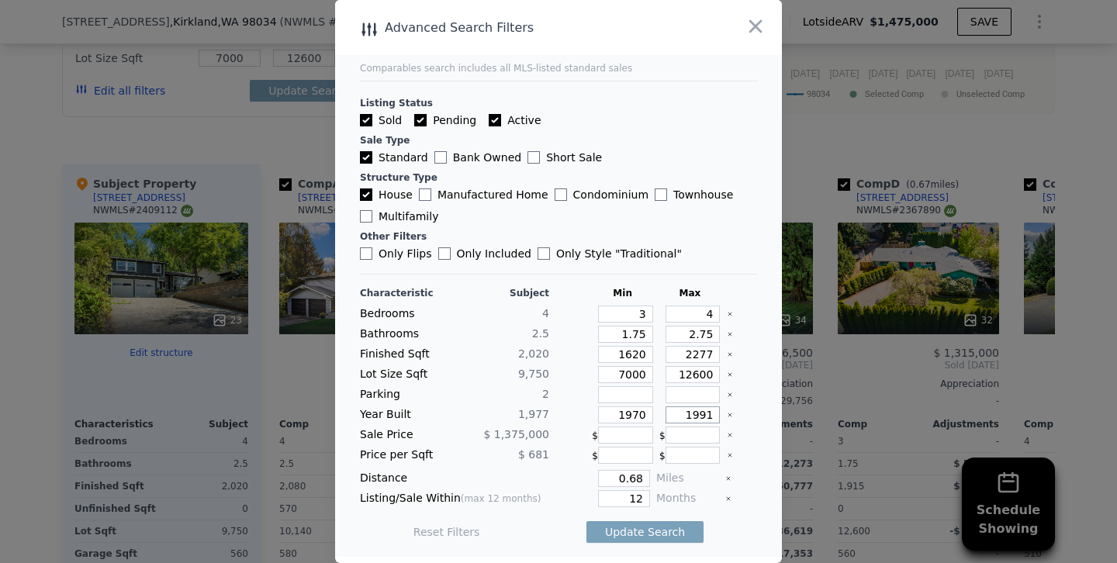
click at [821, 416] on div "​ Advanced Search Filters Comparables search includes all MLS-listed standard s…" at bounding box center [558, 281] width 1117 height 563
type input "1986"
drag, startPoint x: 625, startPoint y: 497, endPoint x: 798, endPoint y: 505, distance: 173.2
click at [798, 505] on div "​ Advanced Search Filters Comparables search includes all MLS-listed standard s…" at bounding box center [558, 281] width 1117 height 563
type input "6"
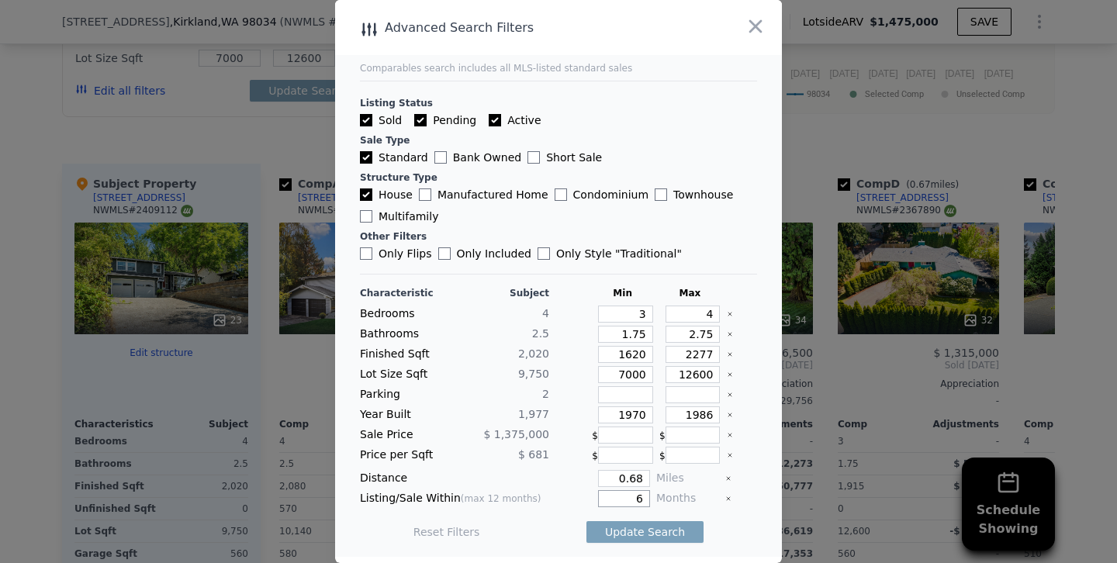
click at [587, 521] on button "Update Search" at bounding box center [645, 532] width 117 height 22
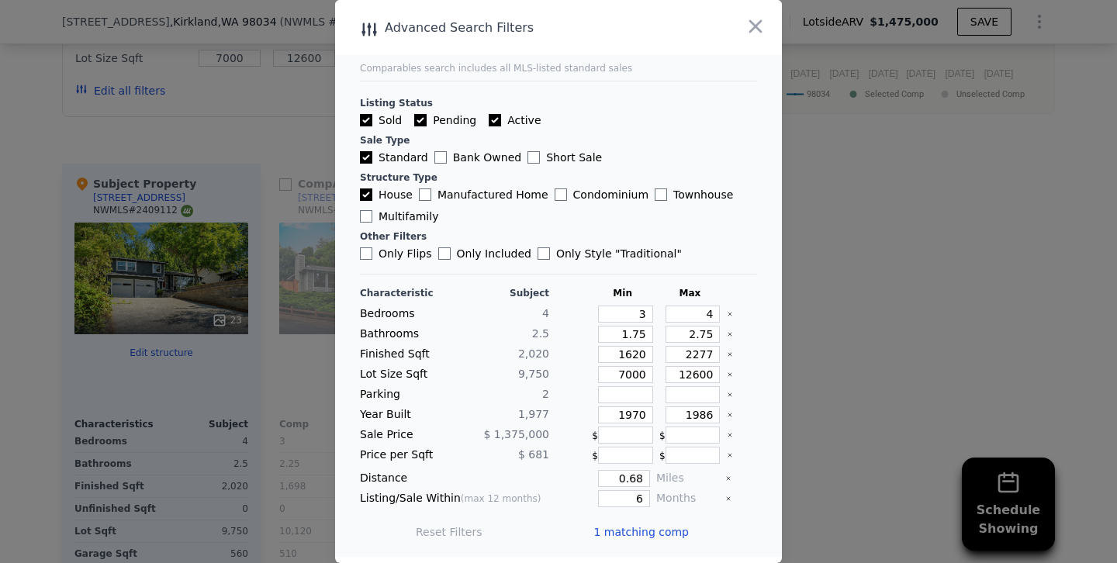
click at [254, 121] on div at bounding box center [558, 281] width 1117 height 563
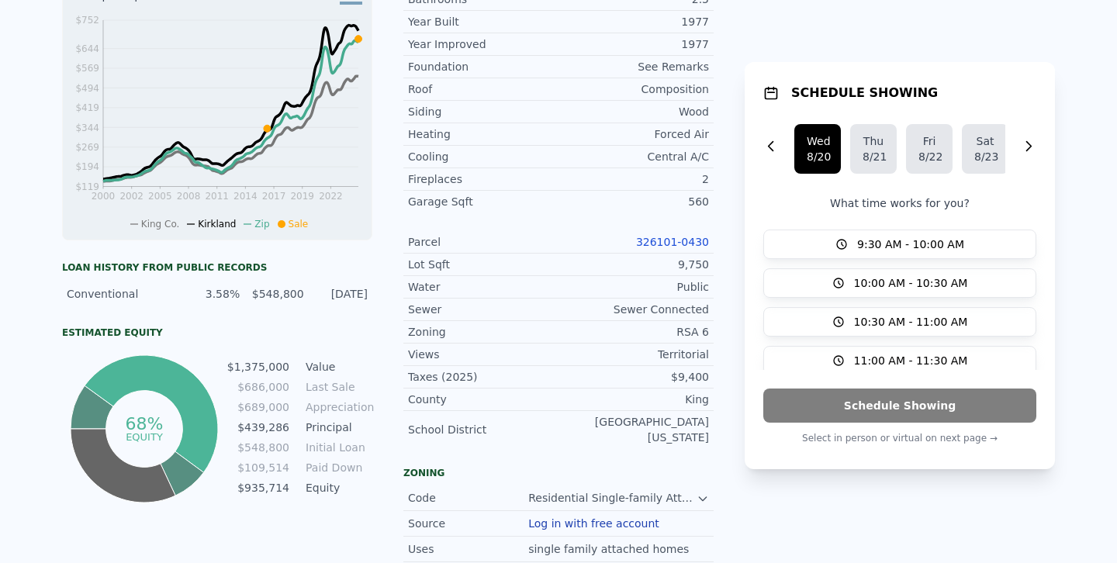
scroll to position [0, 0]
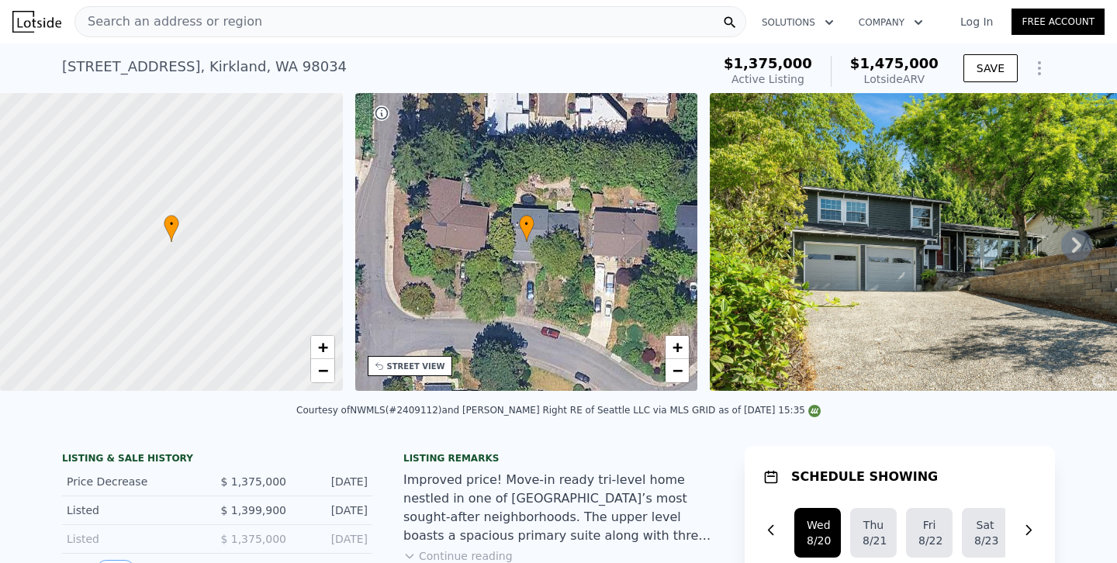
click at [279, 26] on div "Search an address or region" at bounding box center [410, 21] width 672 height 31
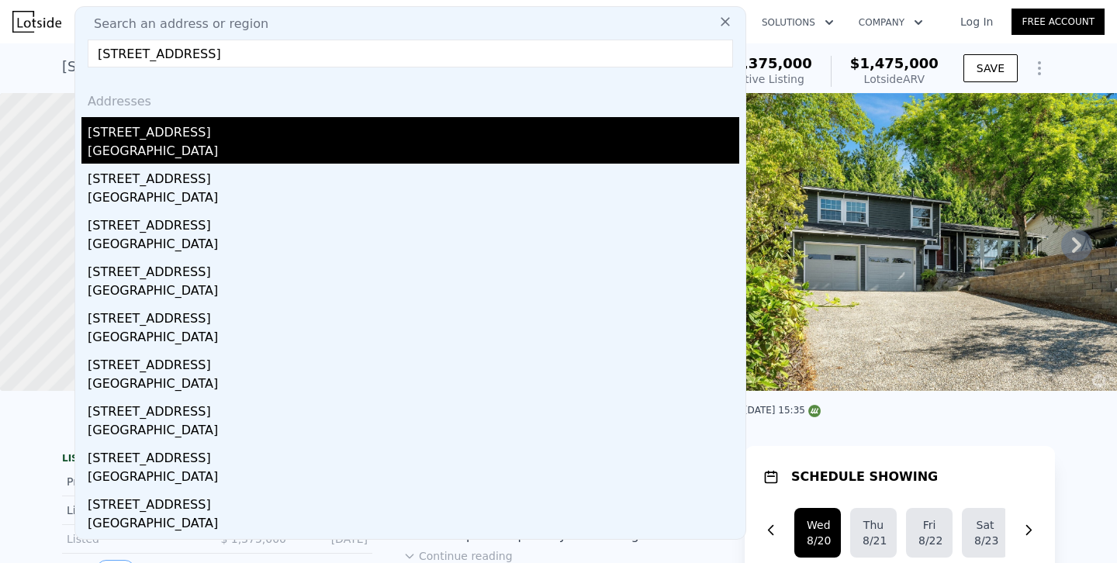
type input "[STREET_ADDRESS]"
click at [158, 127] on div "[STREET_ADDRESS]" at bounding box center [414, 129] width 652 height 25
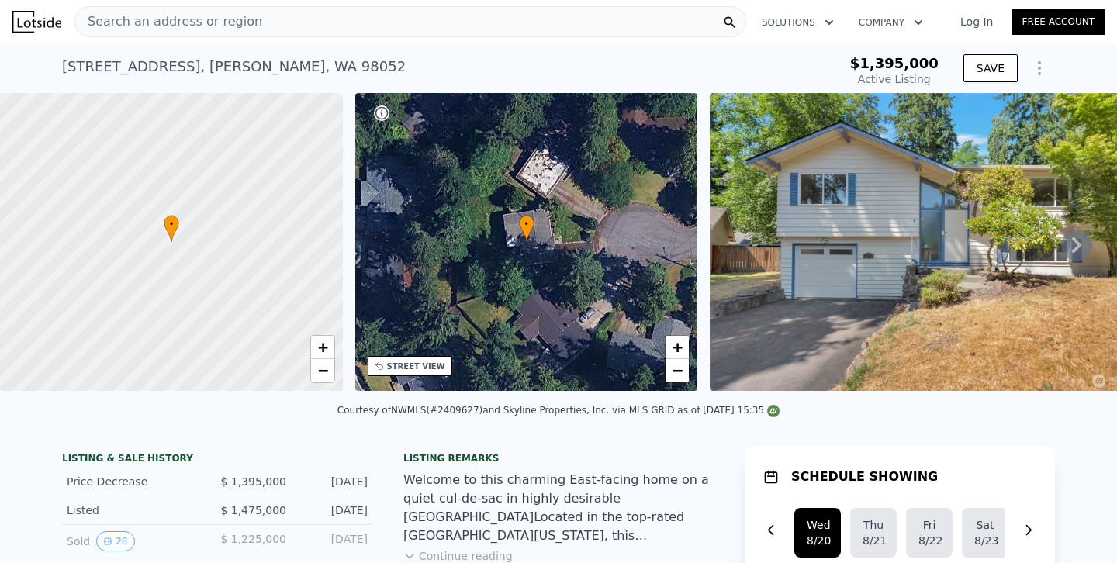
click at [263, 16] on div "Search an address or region" at bounding box center [410, 21] width 672 height 31
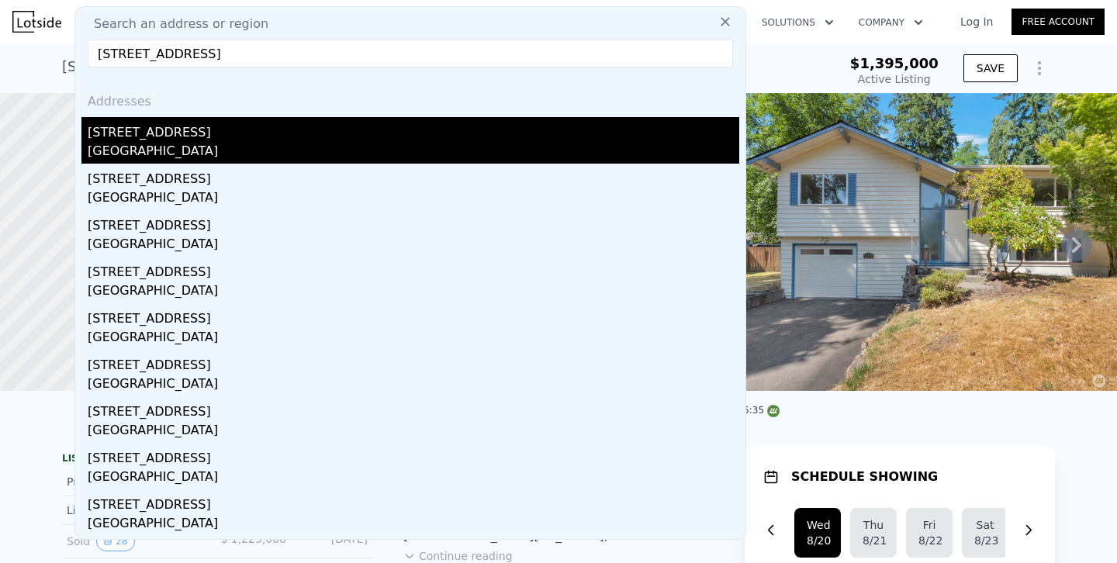
type input "[STREET_ADDRESS]"
click at [144, 144] on div "[GEOGRAPHIC_DATA]" at bounding box center [414, 153] width 652 height 22
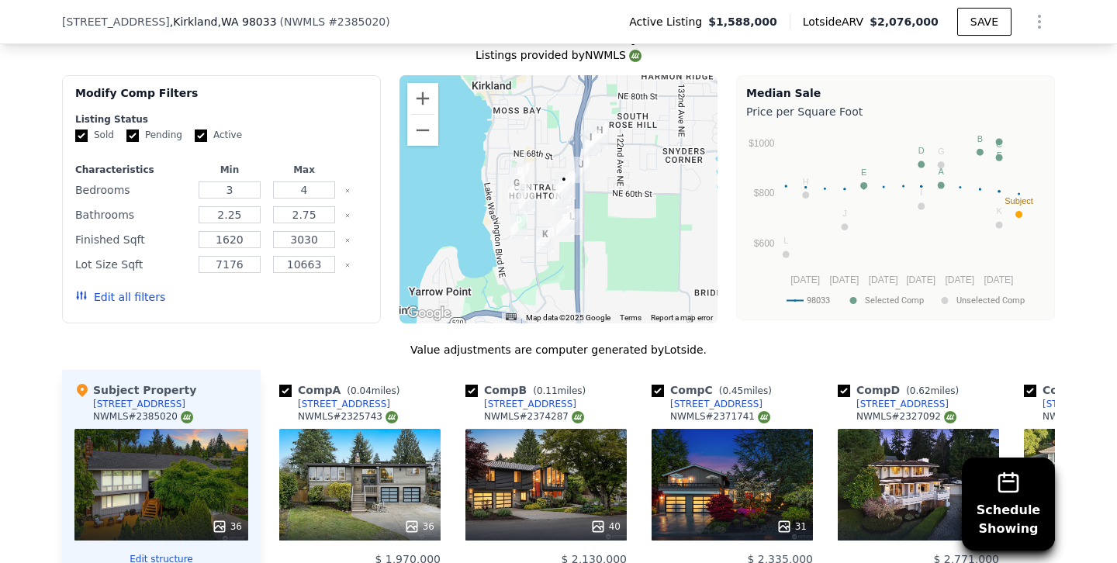
scroll to position [1615, 0]
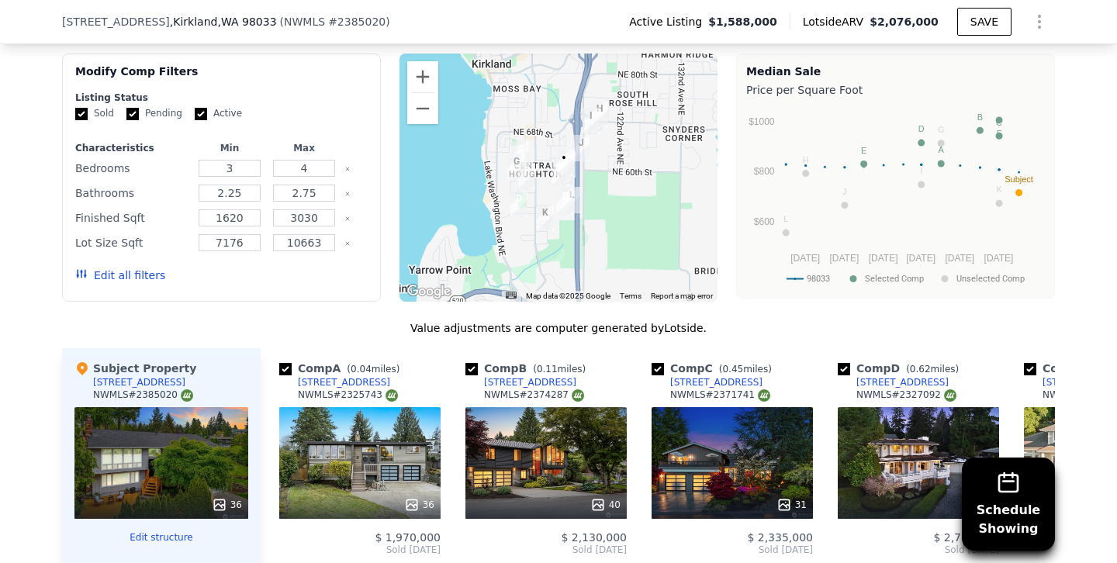
click at [113, 274] on button "Edit all filters" at bounding box center [120, 276] width 90 height 16
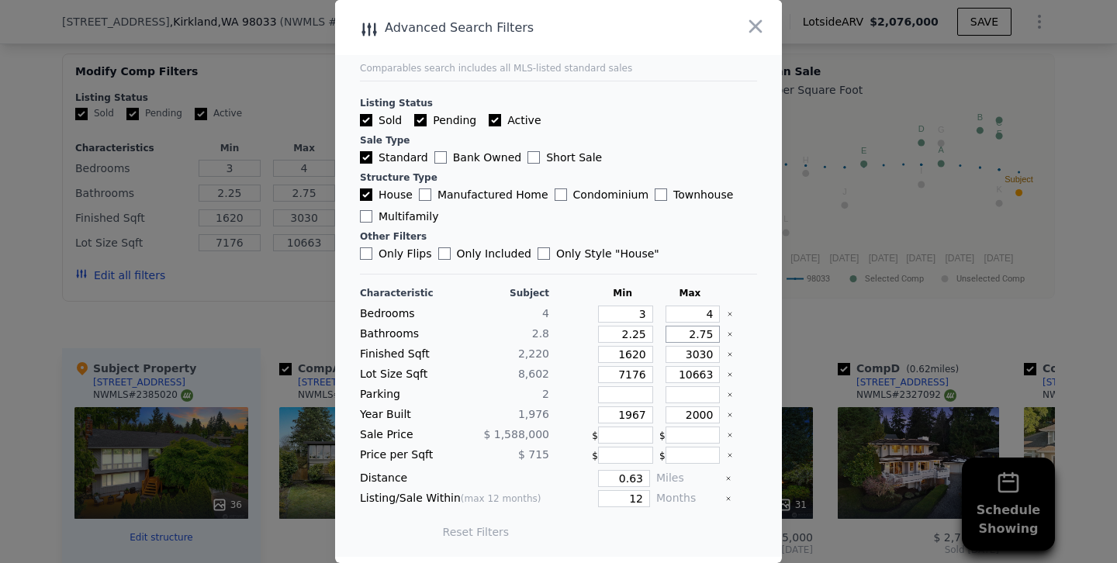
drag, startPoint x: 688, startPoint y: 332, endPoint x: 768, endPoint y: 332, distance: 79.9
click at [768, 332] on main "Comparables search includes all MLS-listed standard sales Listing Status Sold P…" at bounding box center [558, 278] width 447 height 557
type input "3"
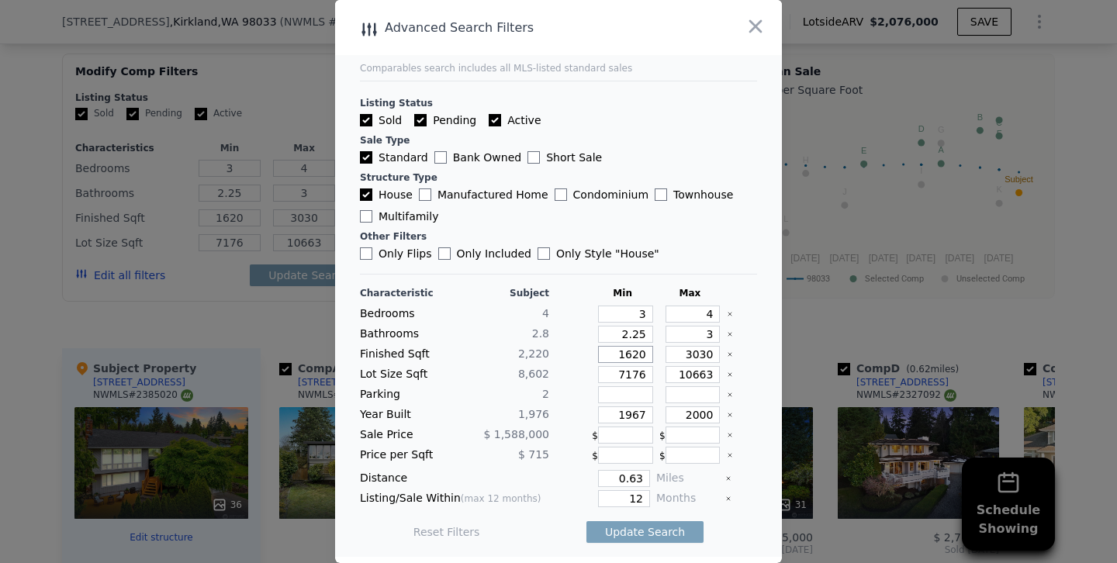
drag, startPoint x: 631, startPoint y: 355, endPoint x: 576, endPoint y: 364, distance: 55.1
click at [576, 364] on div "Characteristic Subject Min Max Bedrooms 4 3 4 Bathrooms 2.8 2.25 3 Finished Sqf…" at bounding box center [558, 420] width 397 height 267
click at [637, 353] on input "1620" at bounding box center [625, 354] width 55 height 17
click at [633, 352] on input "1620" at bounding box center [625, 354] width 55 height 17
type input "120"
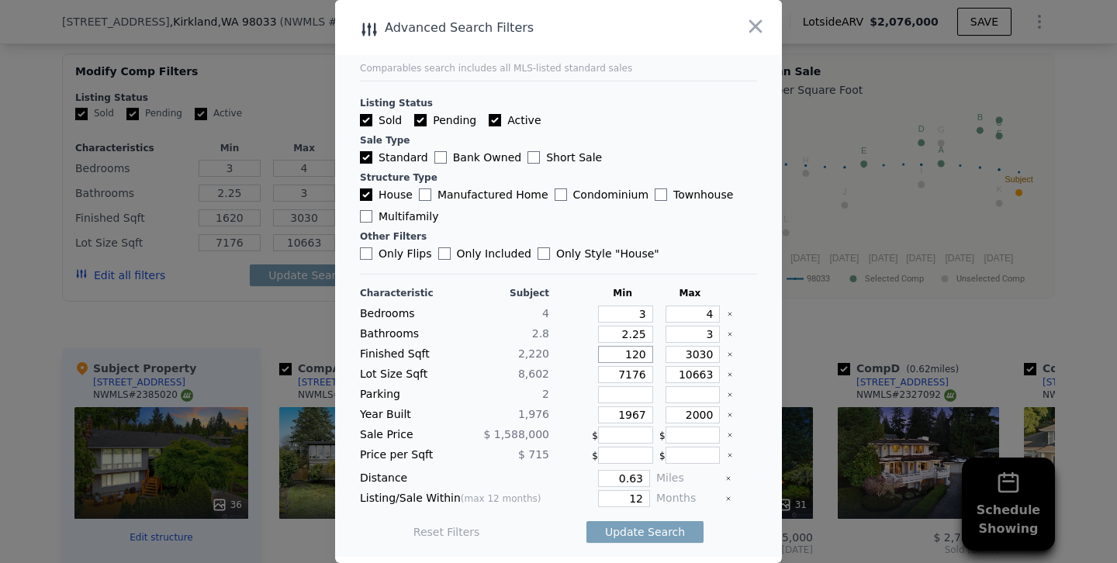
type input "120"
type input "20"
type input "220"
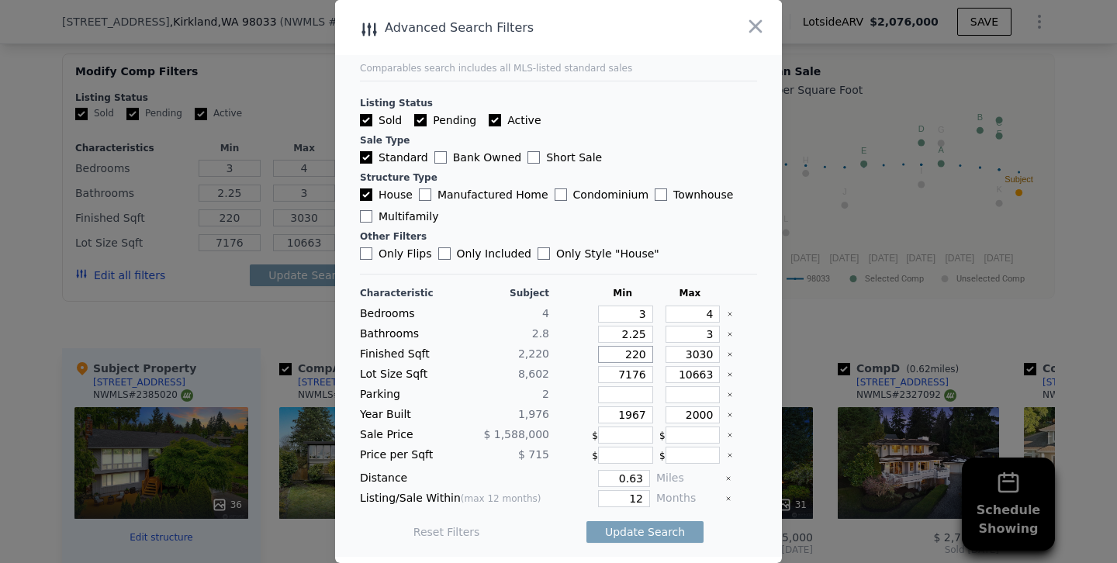
type input "2220"
type input "220"
type input "2020"
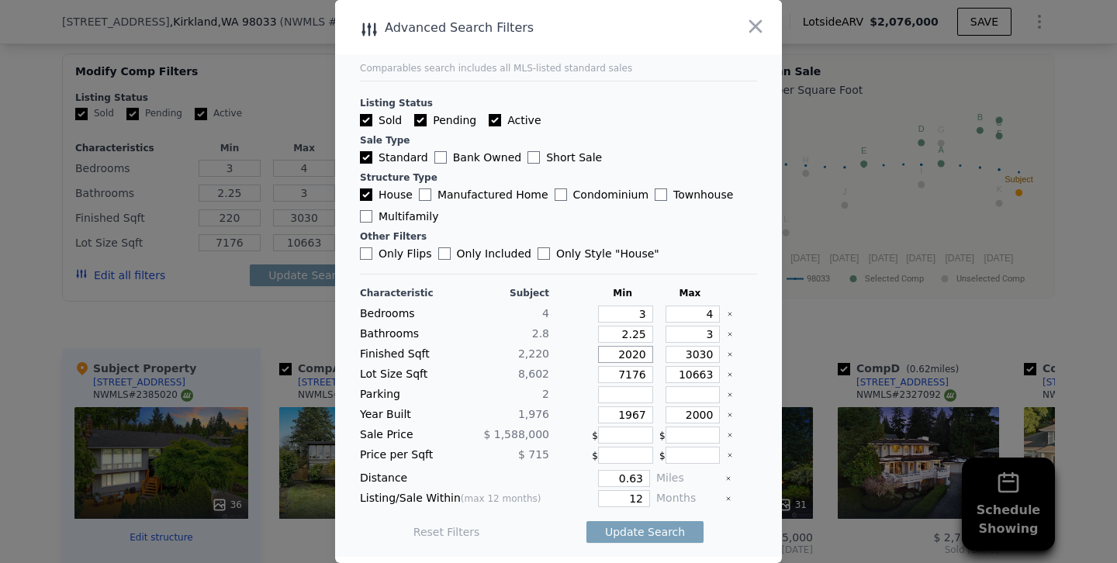
type input "2020"
click at [698, 354] on input "3030" at bounding box center [693, 354] width 55 height 17
type input "330"
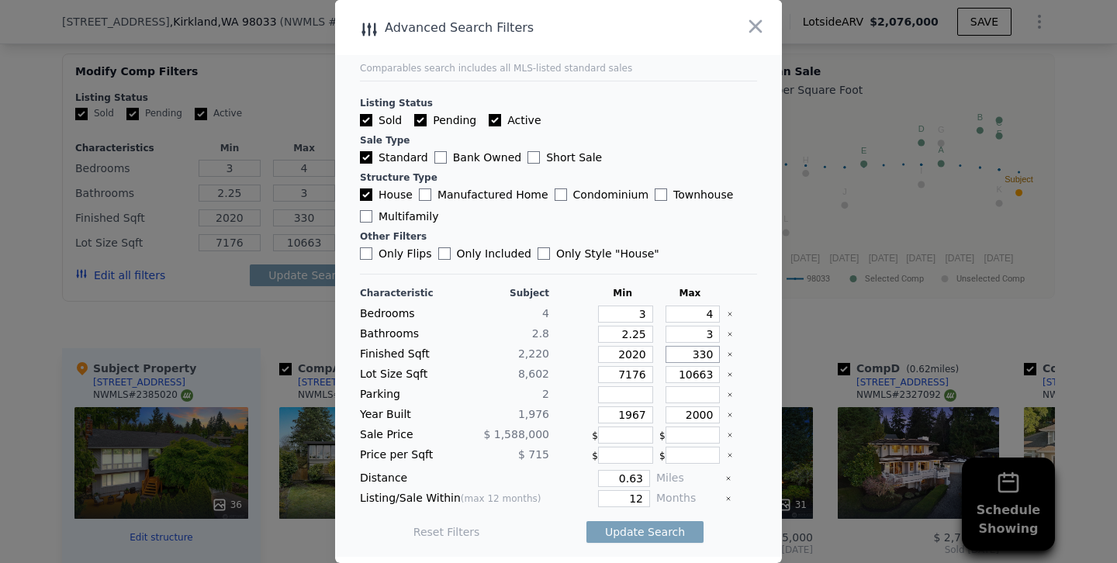
type input "30"
type input "230"
type input "2430"
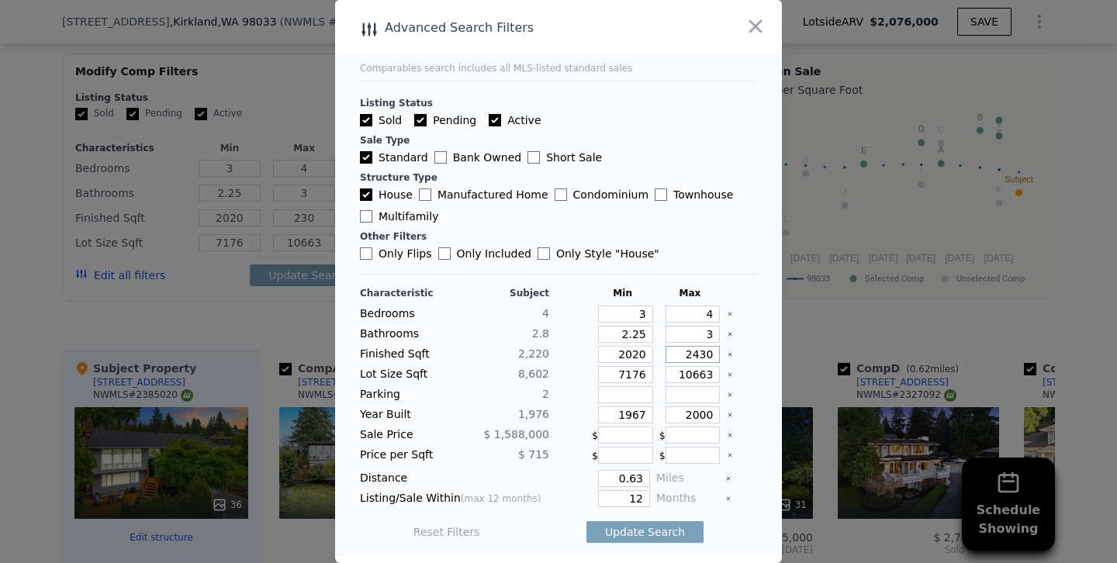
type input "2430"
drag, startPoint x: 674, startPoint y: 416, endPoint x: 827, endPoint y: 416, distance: 152.8
click at [827, 416] on div "​ Advanced Search Filters Comparables search includes all MLS-listed standard s…" at bounding box center [558, 281] width 1117 height 563
type input "1984"
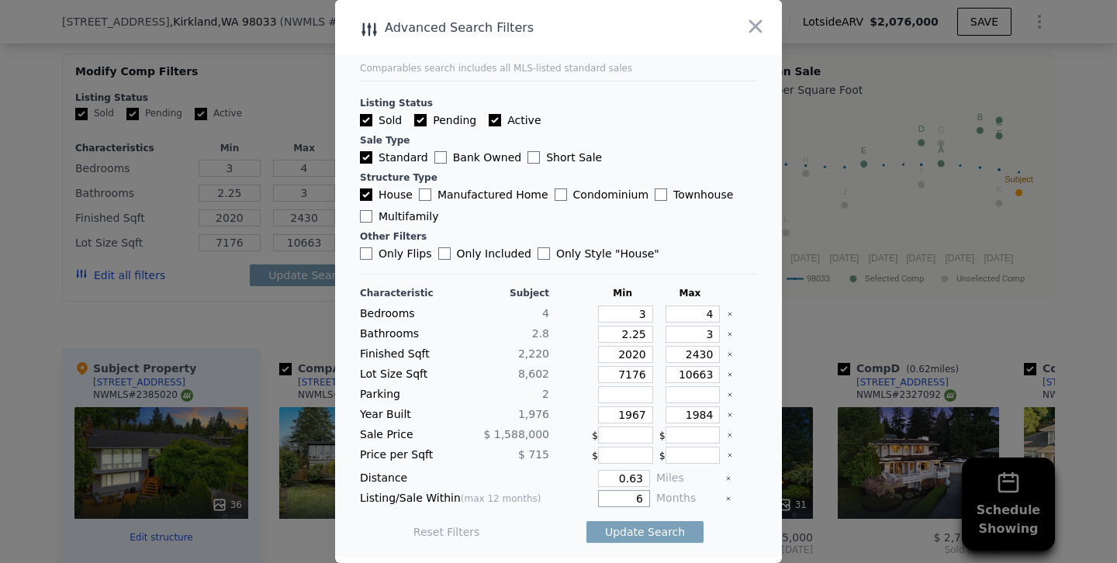
type input "6"
click at [587, 521] on button "Update Search" at bounding box center [645, 532] width 117 height 22
checkbox input "false"
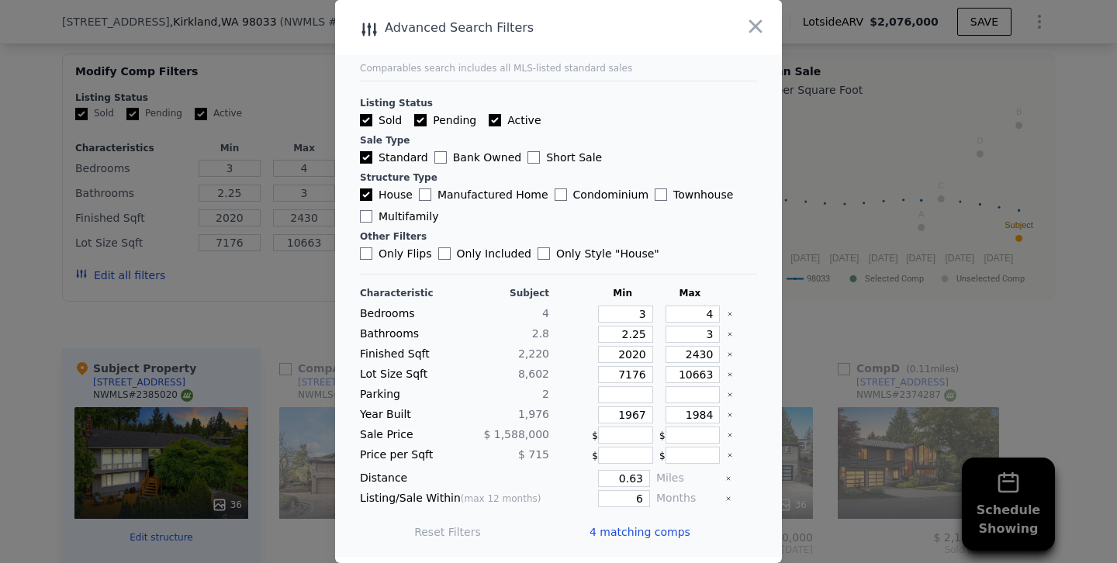
click at [253, 304] on div at bounding box center [558, 281] width 1117 height 563
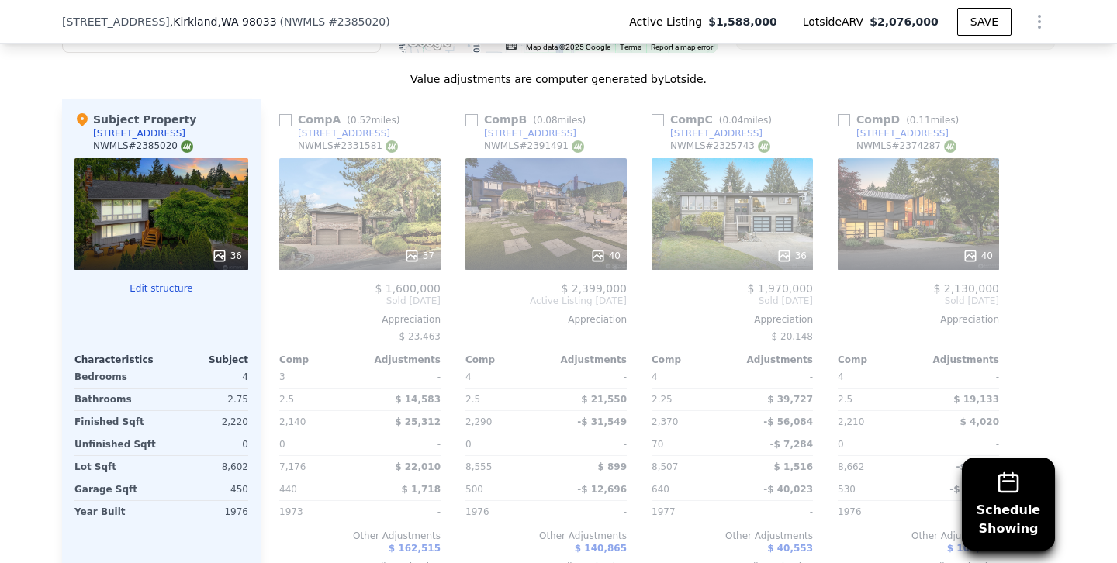
scroll to position [1868, 0]
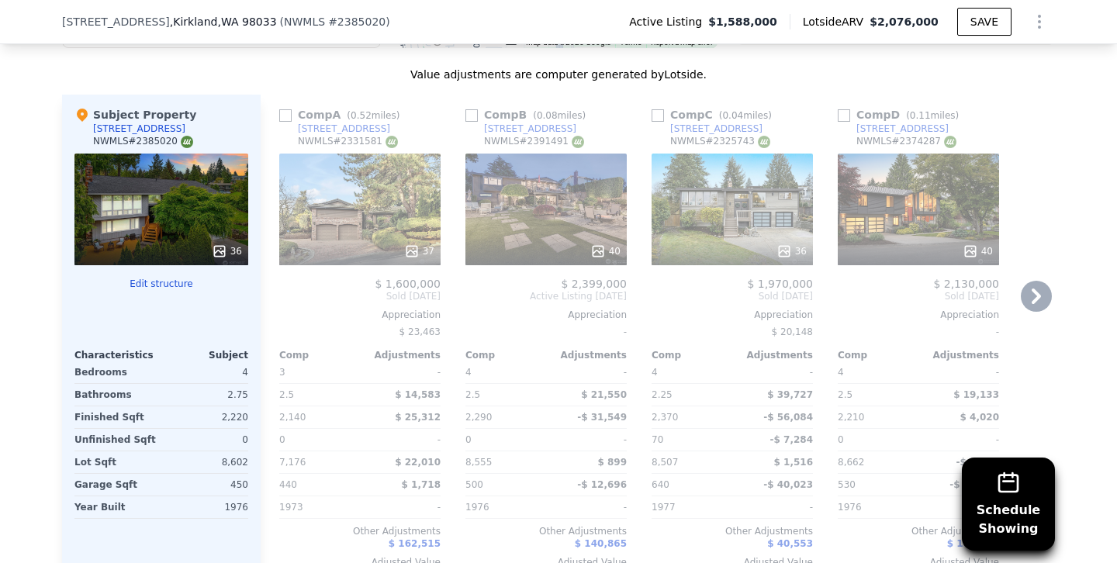
click at [552, 222] on div "40" at bounding box center [546, 210] width 161 height 112
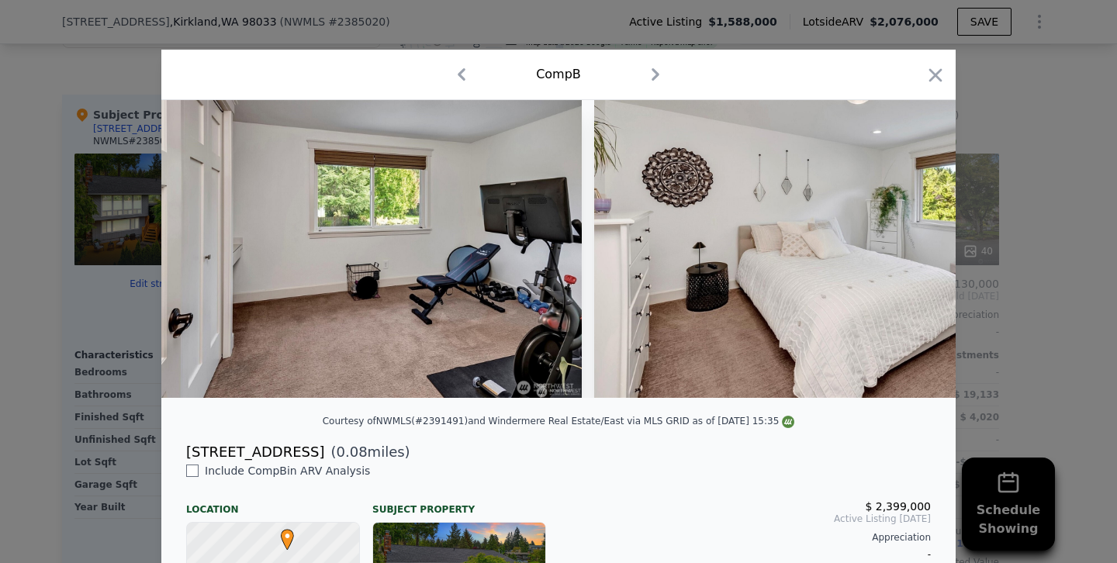
scroll to position [0, 10194]
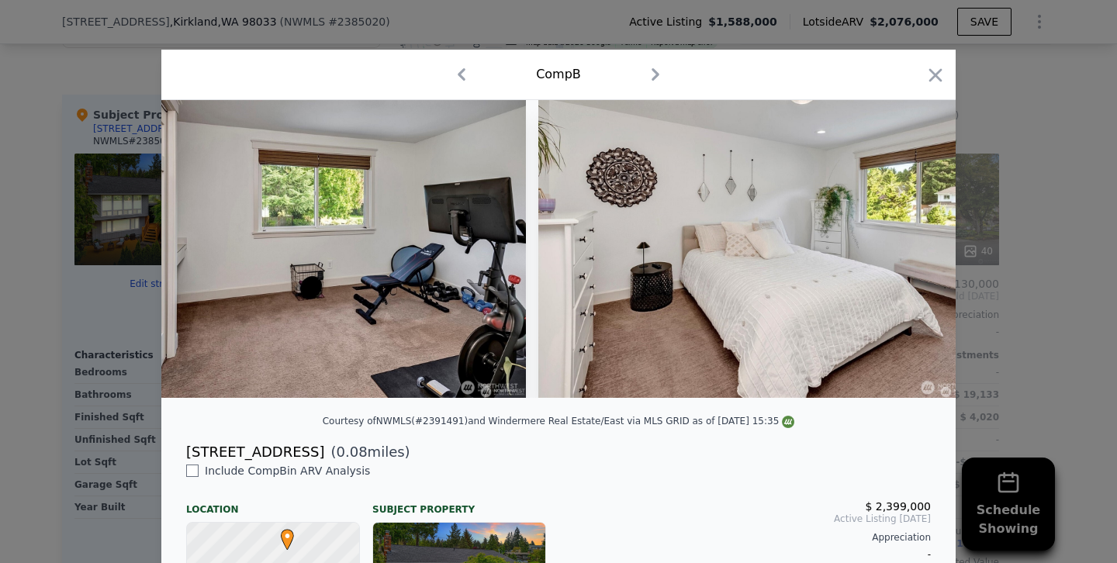
click at [936, 74] on icon "button" at bounding box center [936, 74] width 13 height 13
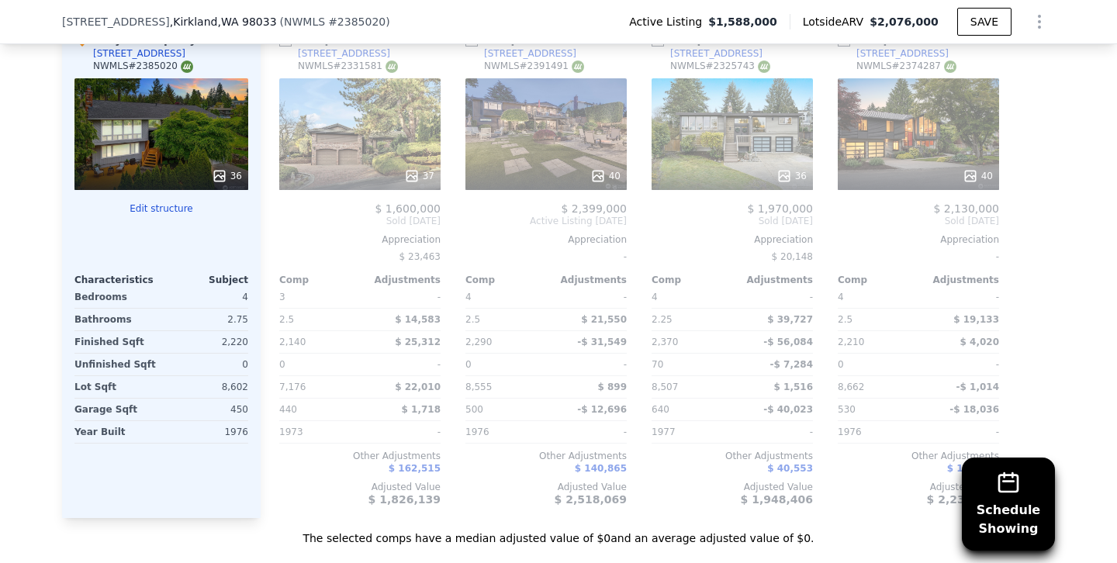
scroll to position [1945, 0]
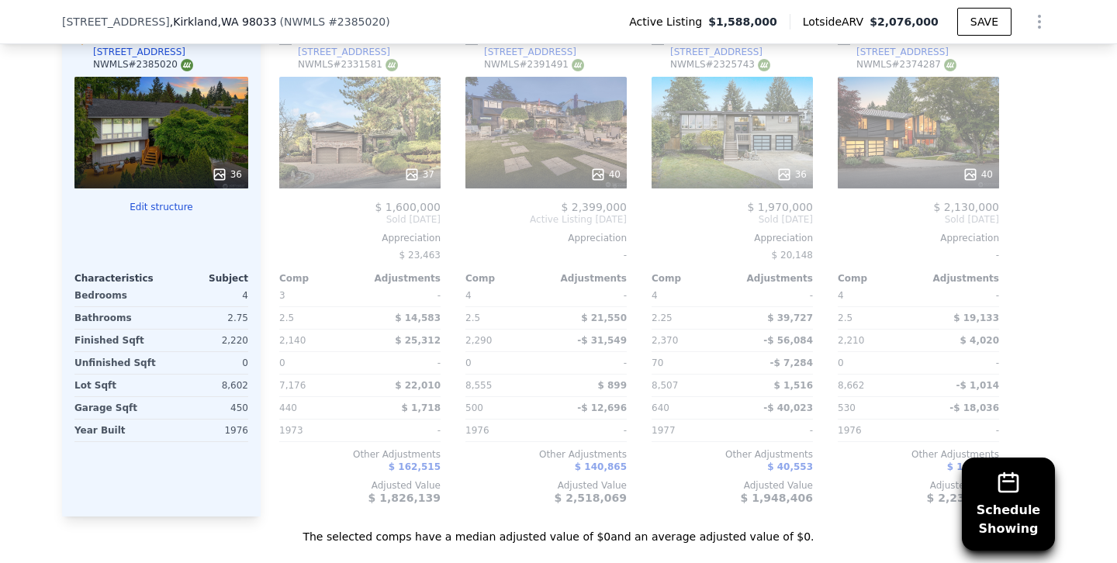
click at [186, 140] on div "36" at bounding box center [161, 133] width 174 height 112
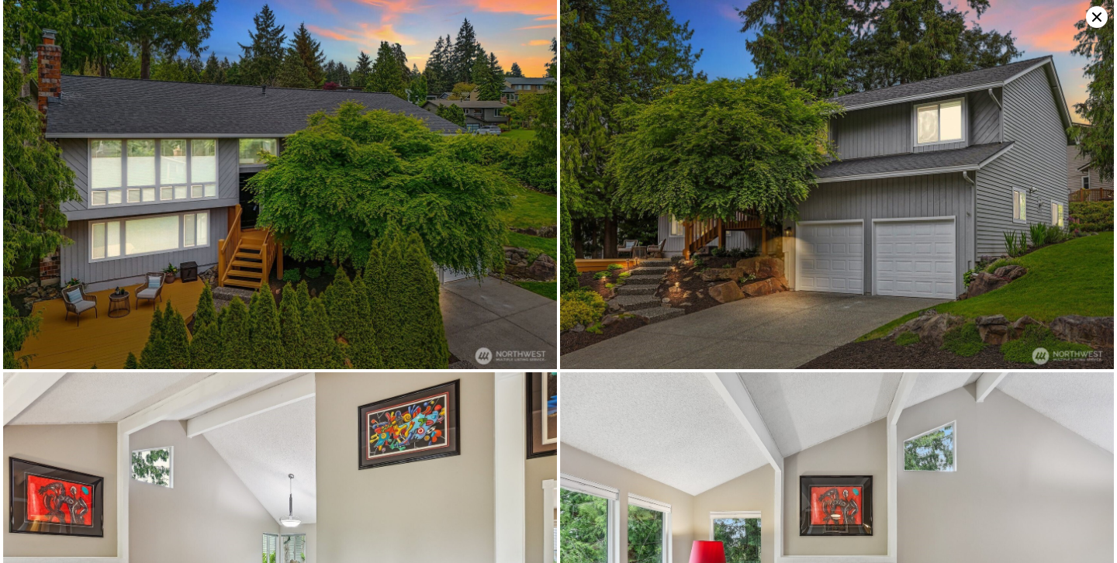
click at [1093, 14] on icon at bounding box center [1096, 16] width 9 height 9
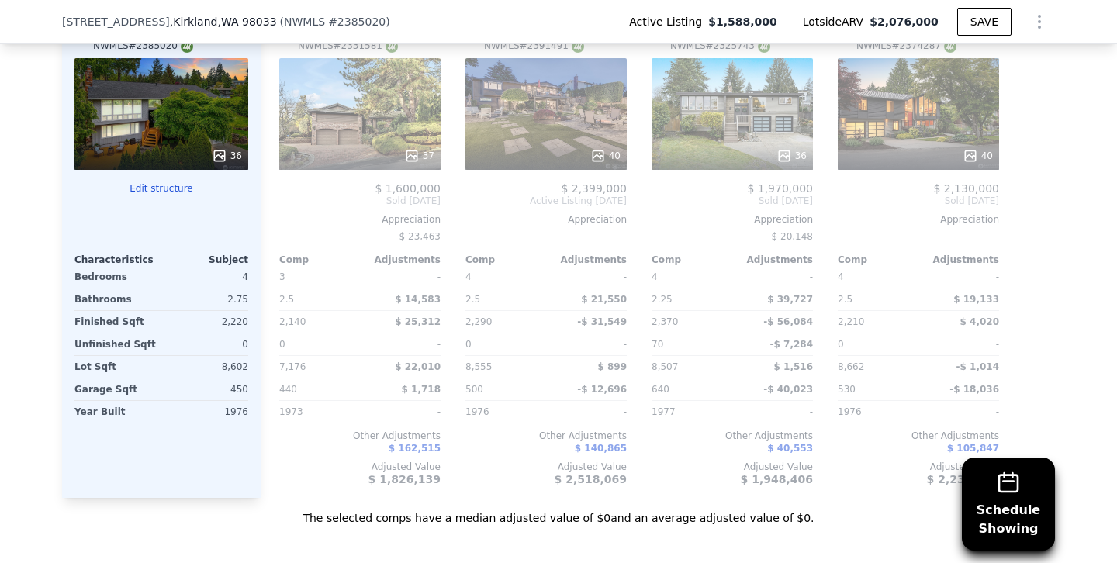
scroll to position [1968, 0]
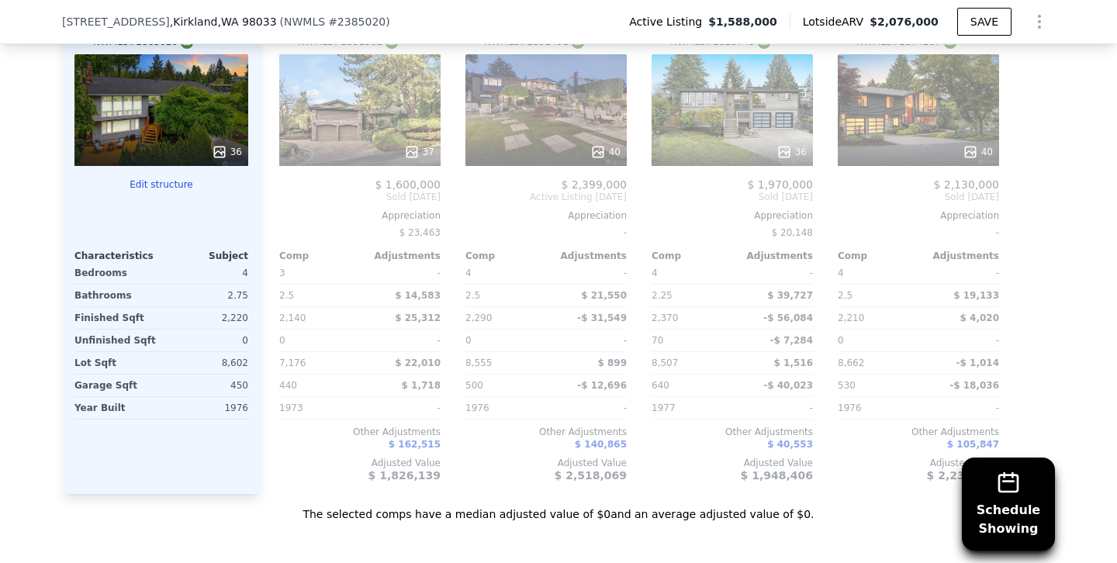
click at [883, 100] on div "40" at bounding box center [918, 110] width 161 height 112
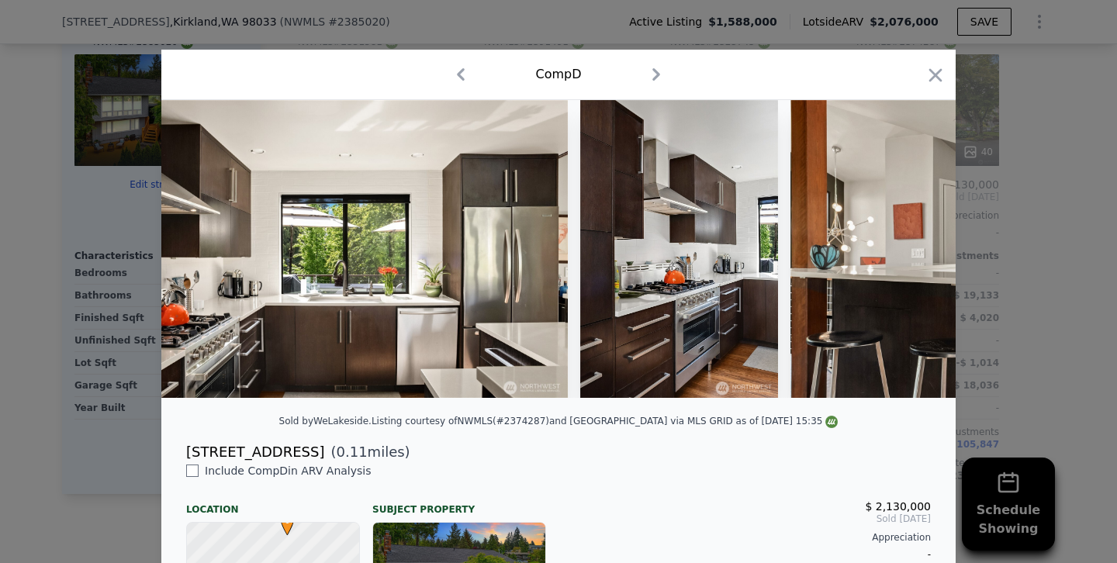
scroll to position [0, 5092]
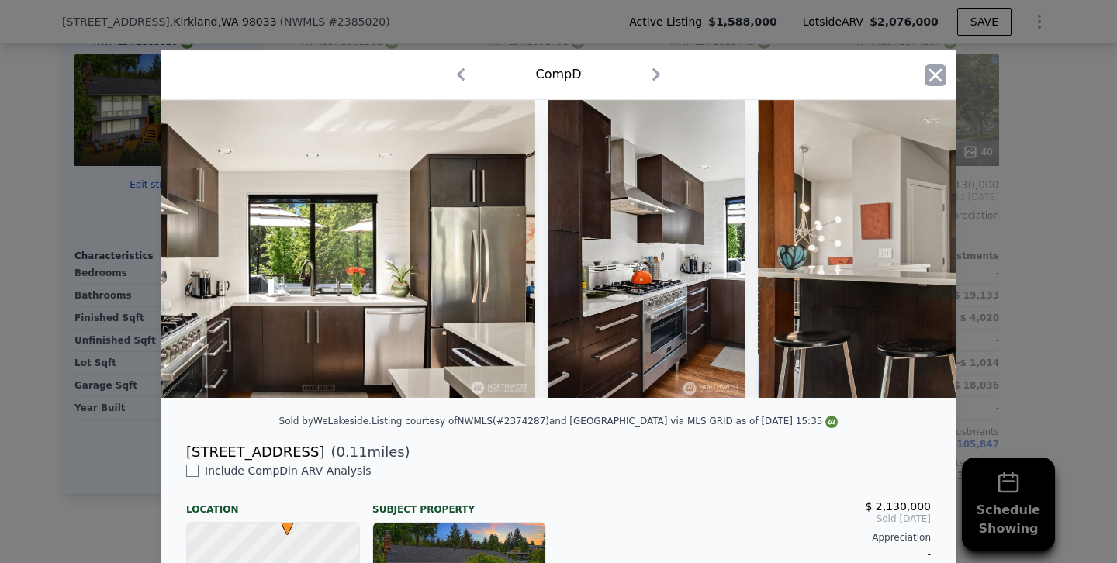
click at [933, 78] on icon "button" at bounding box center [936, 74] width 13 height 13
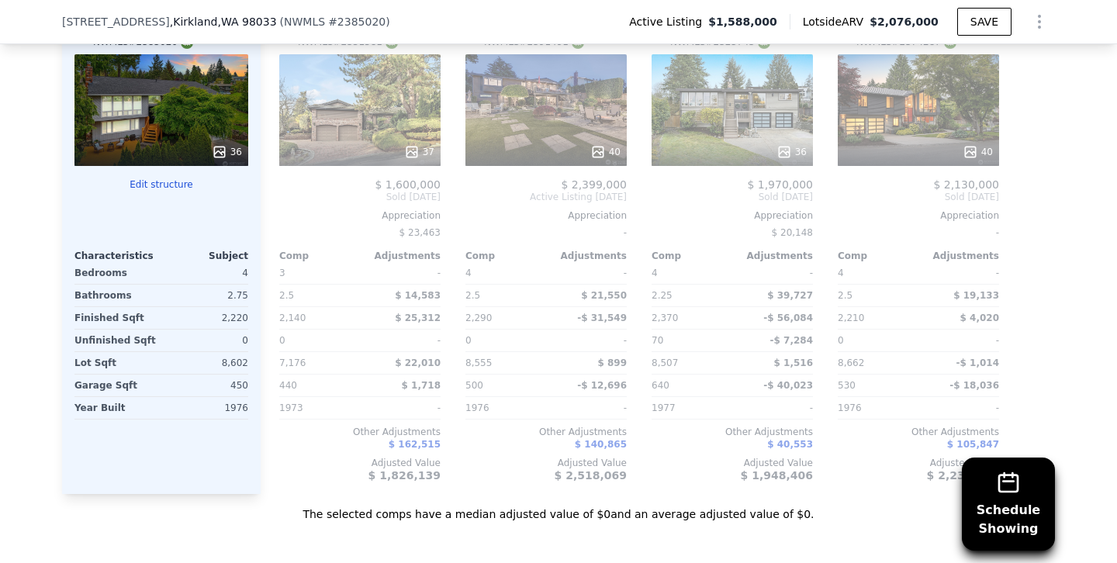
click at [156, 104] on div "36" at bounding box center [161, 110] width 174 height 112
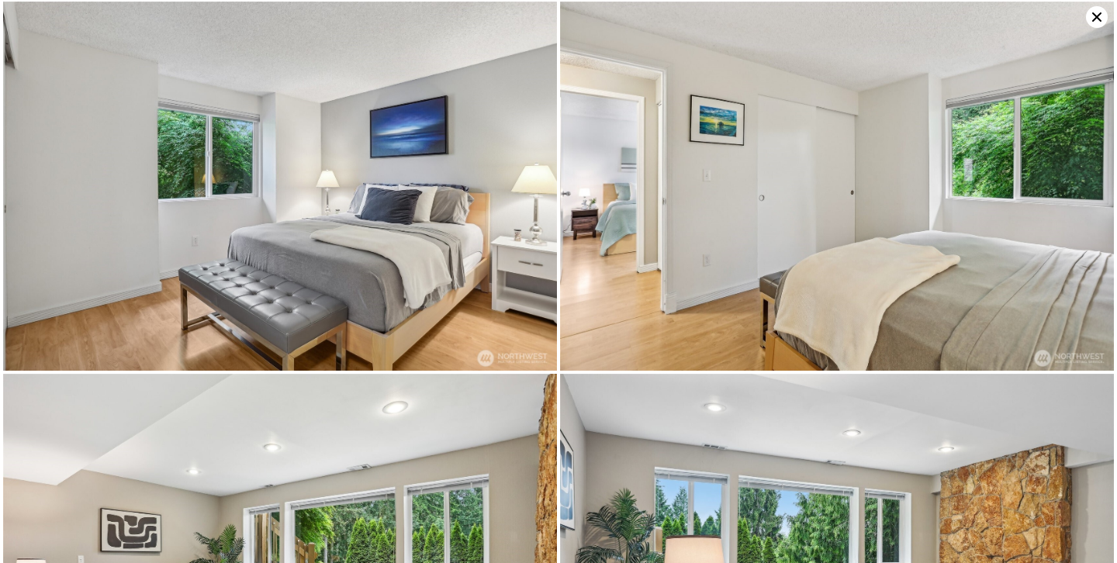
scroll to position [2979, 0]
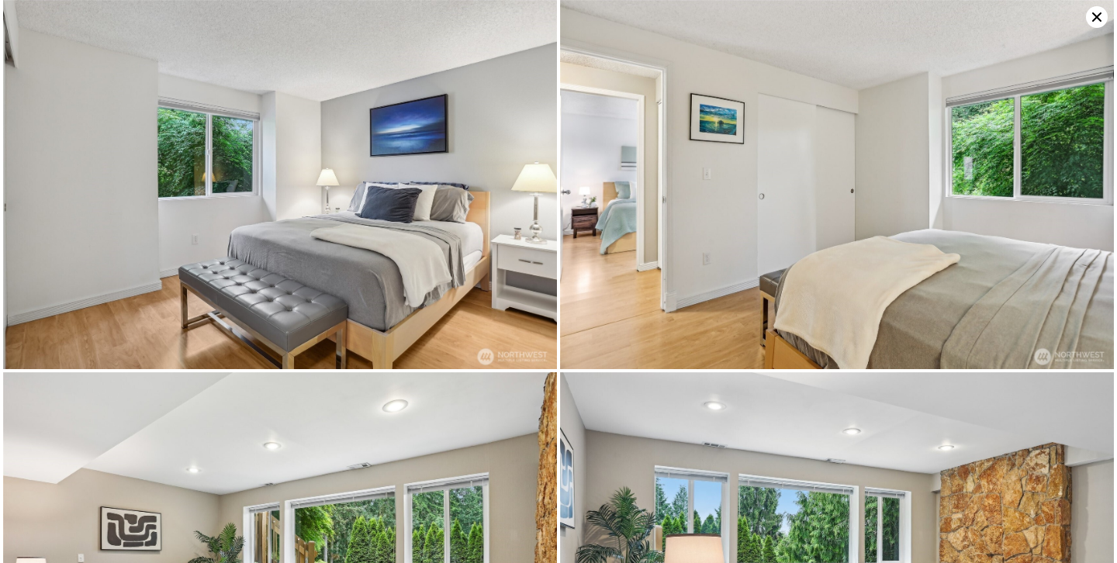
click at [1093, 10] on icon at bounding box center [1097, 17] width 22 height 22
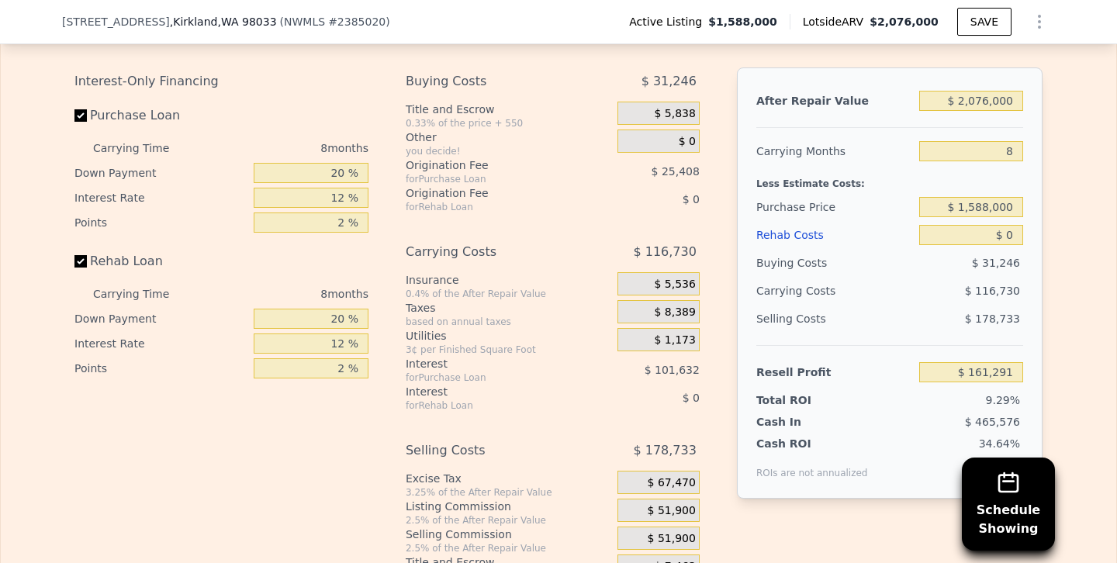
scroll to position [2657, 0]
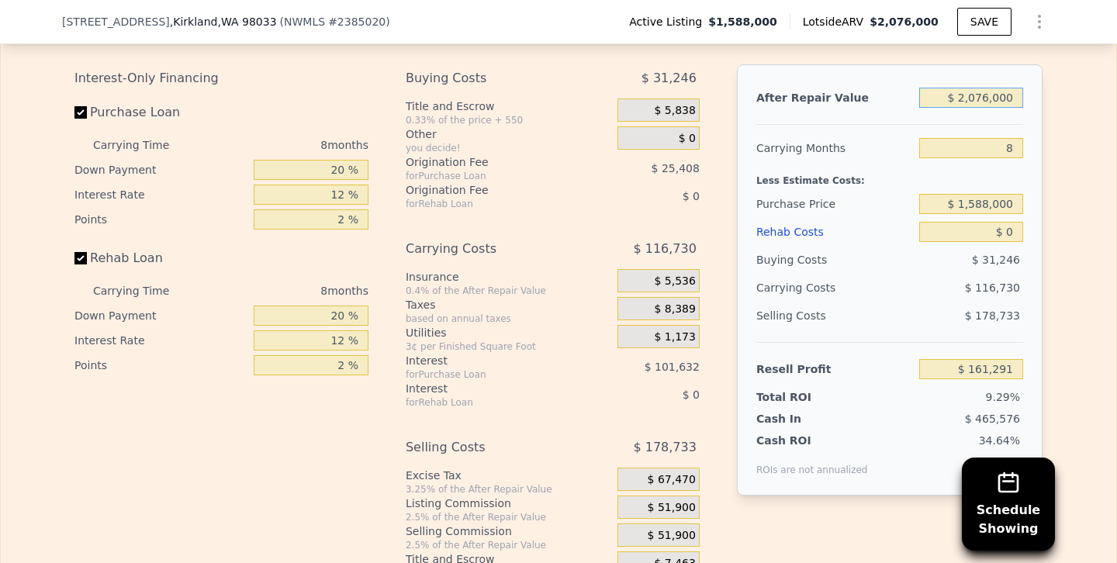
click at [988, 95] on input "$ 2,076,000" at bounding box center [971, 98] width 104 height 20
type input "$ 20,000"
type input "-$ 1,712,760"
type input "$ 2,000"
type input "-$ 1,729,167"
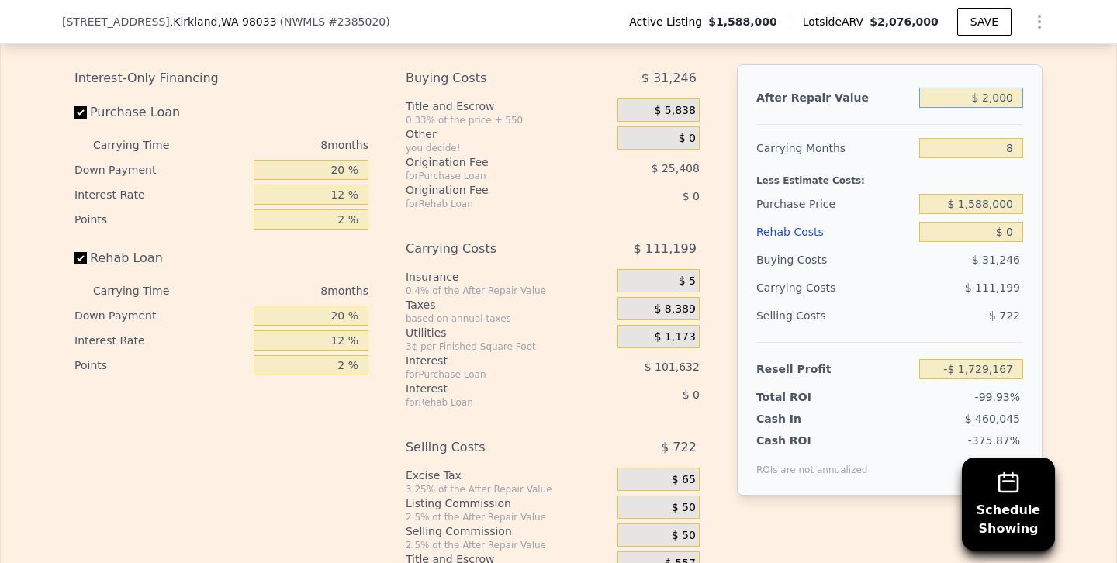
type input "$ 000"
type input "-$ 1,730,990"
type input "$ 1,000"
type input "-$ 1,730,079"
type input "$ 19,000"
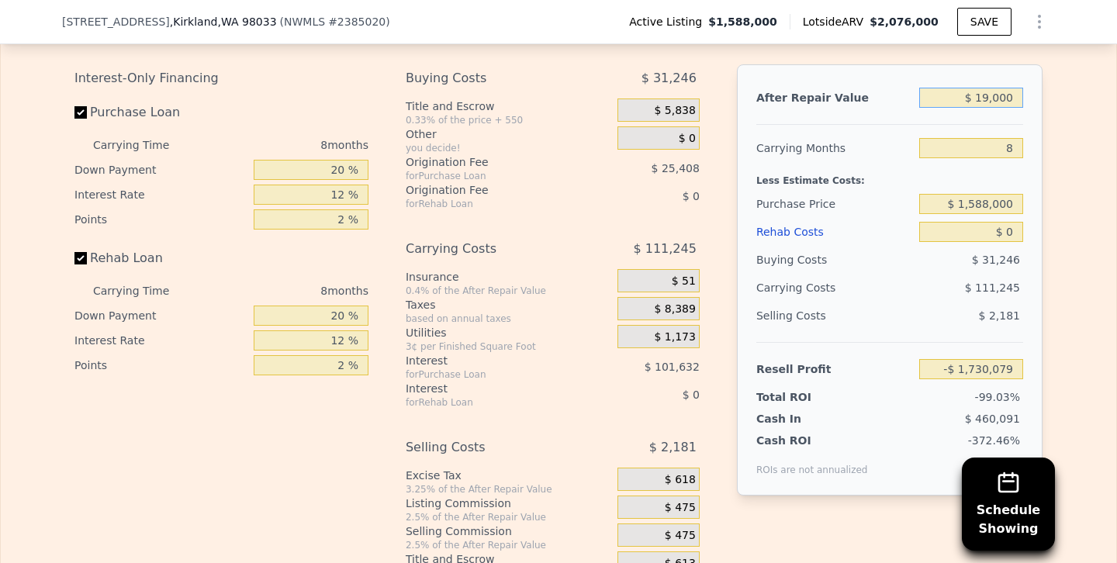
type input "-$ 1,713,672"
type input "$ 190,000"
type input "-$ 1,557,805"
type input "$ 1,900,000"
type input "$ 866"
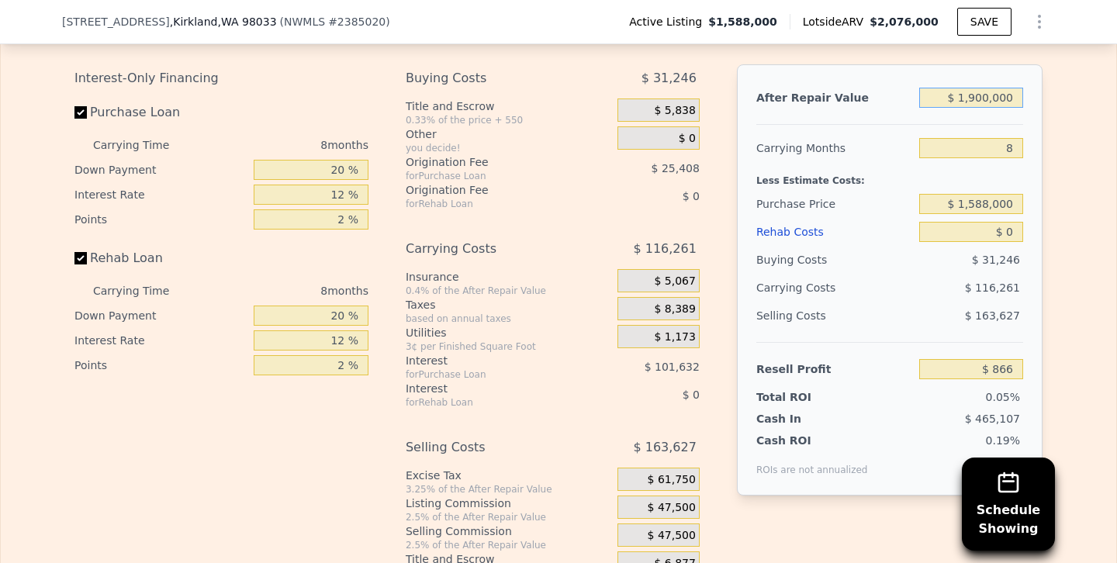
type input "$ 1,900,000"
click at [947, 272] on div "$ 31,246" at bounding box center [971, 260] width 105 height 28
drag, startPoint x: 982, startPoint y: 147, endPoint x: 1116, endPoint y: 151, distance: 134.3
click at [1116, 151] on div "Rehab Resell Rental Edit the assumptions in yellow boxes. Input profit to calcu…" at bounding box center [558, 275] width 1117 height 748
type input "5"
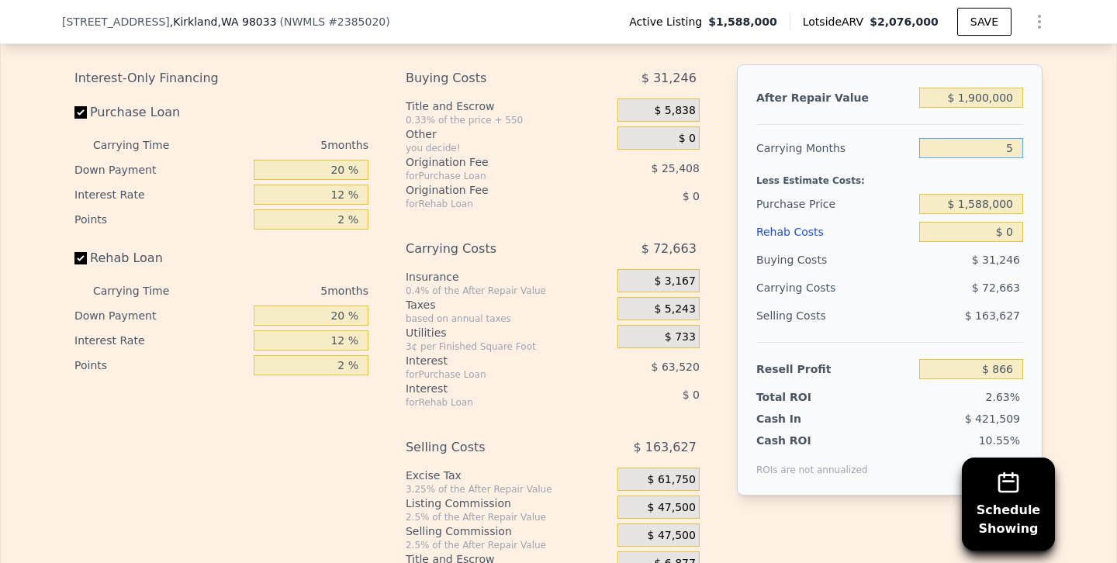
type input "$ 44,464"
type input "5"
click at [976, 201] on input "$ 1,588,000" at bounding box center [971, 204] width 104 height 20
click at [988, 203] on input "$ 1,588,000" at bounding box center [971, 204] width 104 height 20
type input "$ 1,350,000"
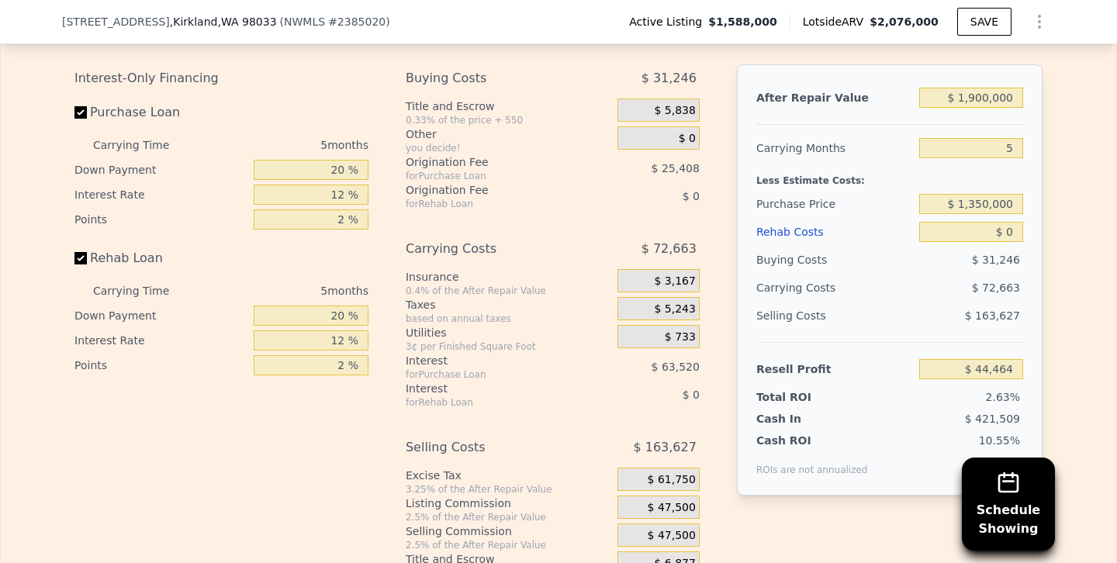
click at [930, 309] on div "$ 163,627" at bounding box center [971, 316] width 105 height 28
type input "$ 296,584"
drag, startPoint x: 973, startPoint y: 234, endPoint x: 1104, endPoint y: 234, distance: 131.1
click at [1104, 234] on div "Edit the assumptions in yellow boxes. Input profit to calculate an offer price.…" at bounding box center [559, 290] width 1116 height 577
type input "$ 1"
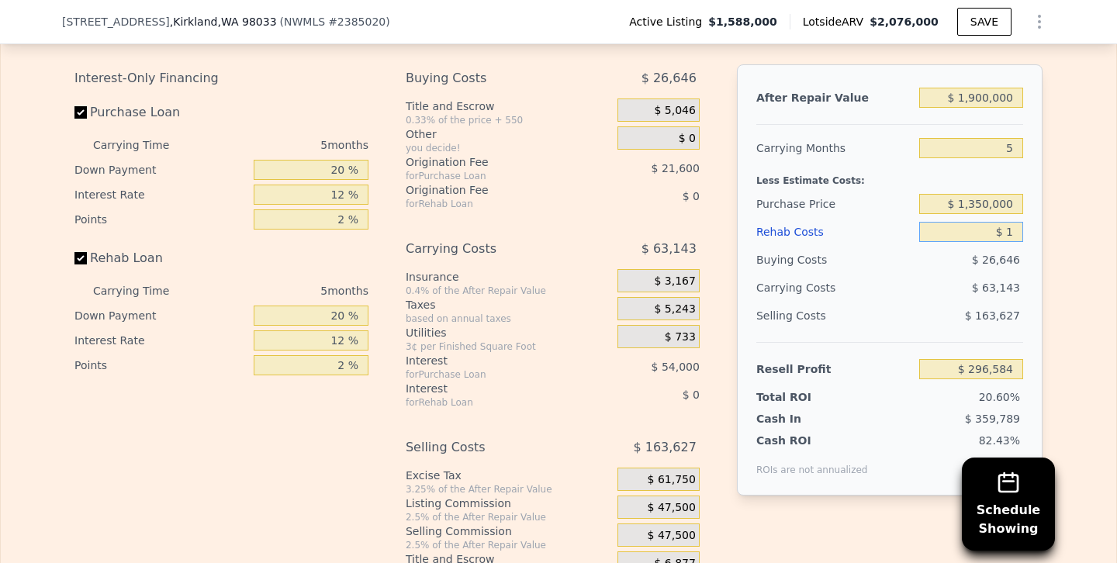
type input "$ 296,583"
type input "$ 18"
type input "$ 296,566"
type input "$ 1,800"
type input "$ 294,685"
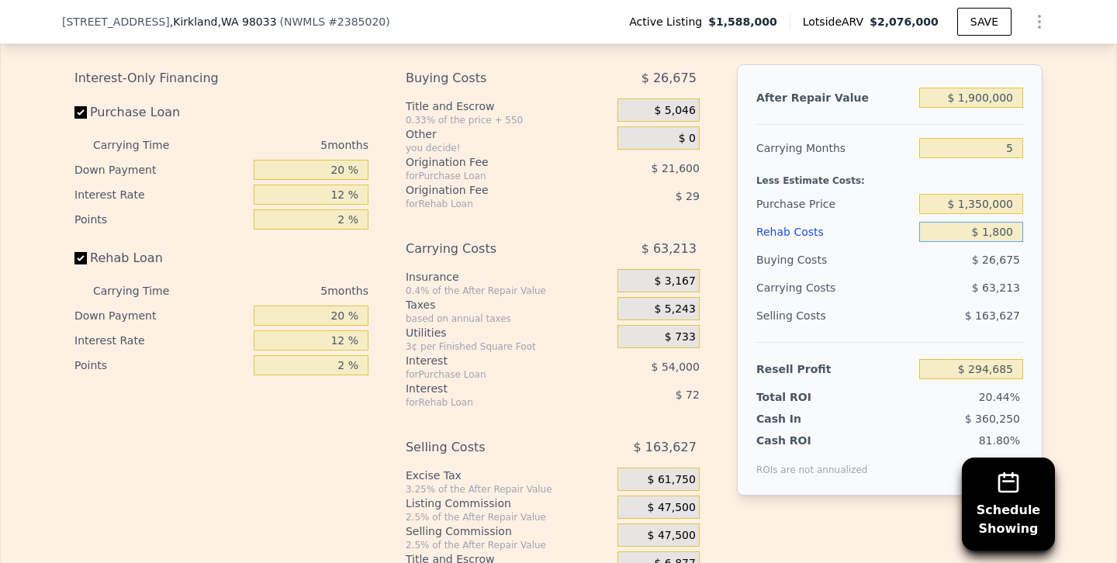
type input "$ 18,000"
type input "$ 277,576"
type input "$ 180,000"
type input "$ 106,504"
type input "$ 180,000"
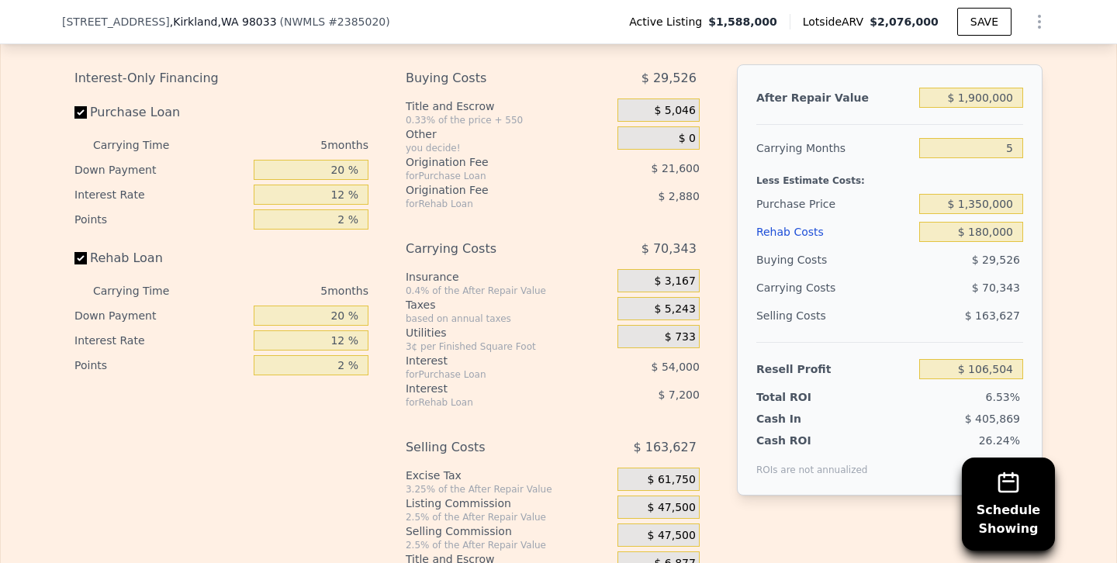
click at [896, 288] on div "$ 70,343" at bounding box center [942, 288] width 164 height 28
click at [77, 255] on input "Rehab Loan" at bounding box center [80, 258] width 12 height 12
checkbox input "false"
type input "$ 116,584"
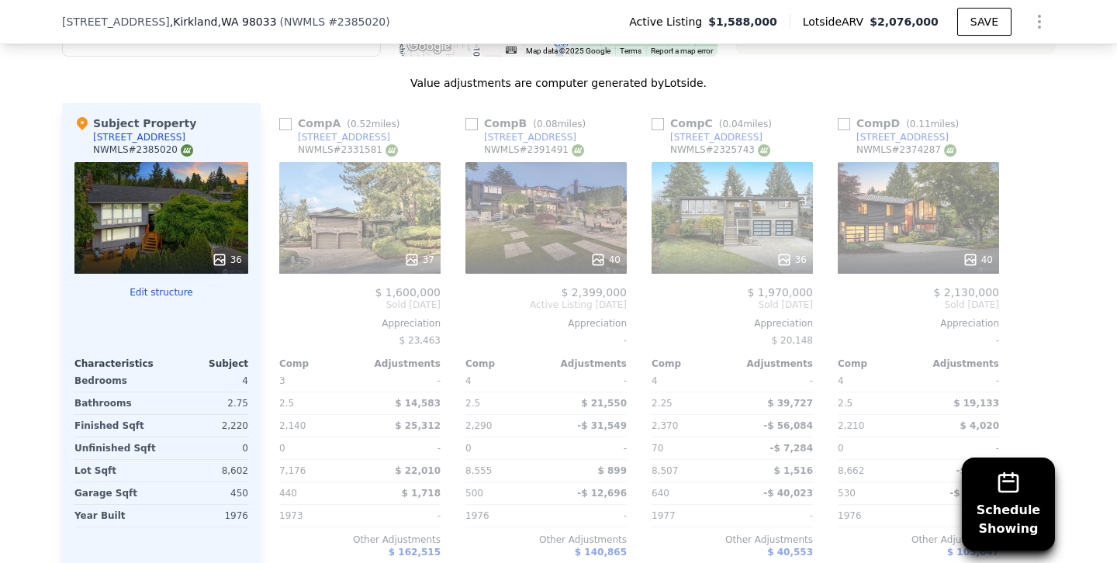
scroll to position [1850, 0]
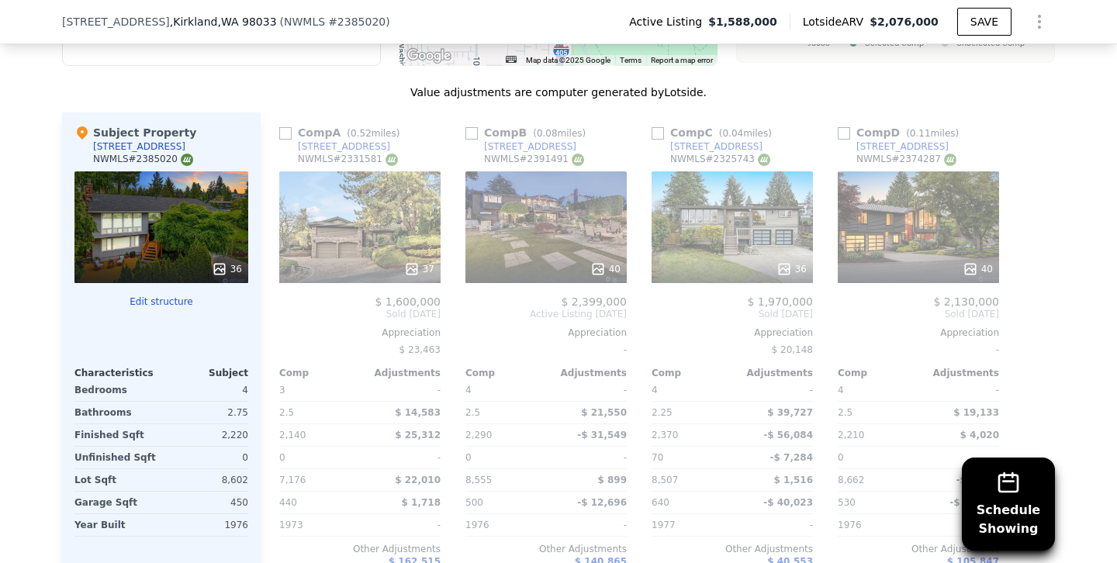
click at [189, 231] on div "36" at bounding box center [161, 227] width 174 height 112
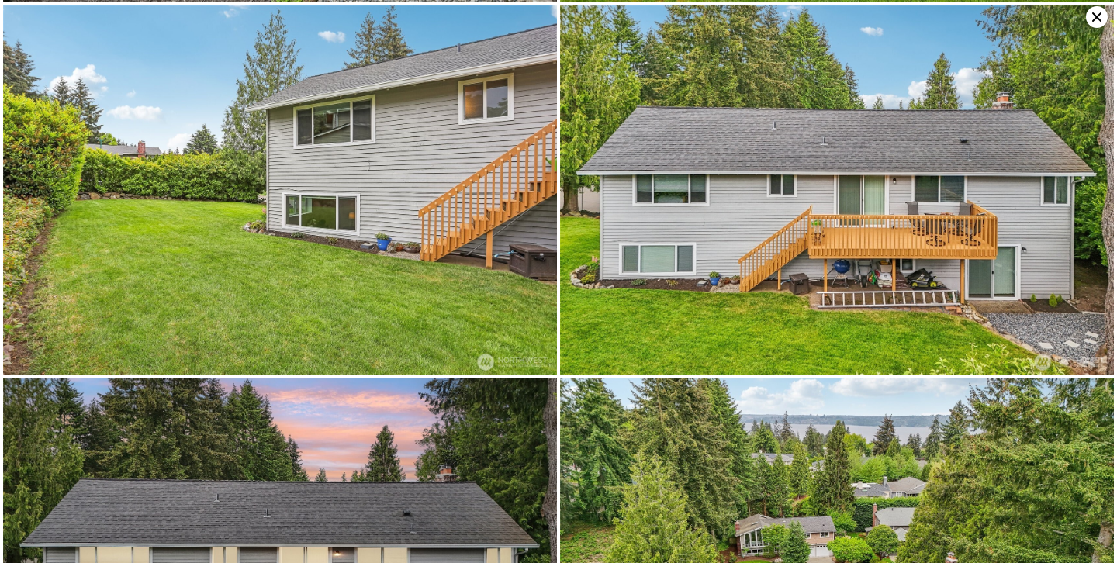
scroll to position [5212, 0]
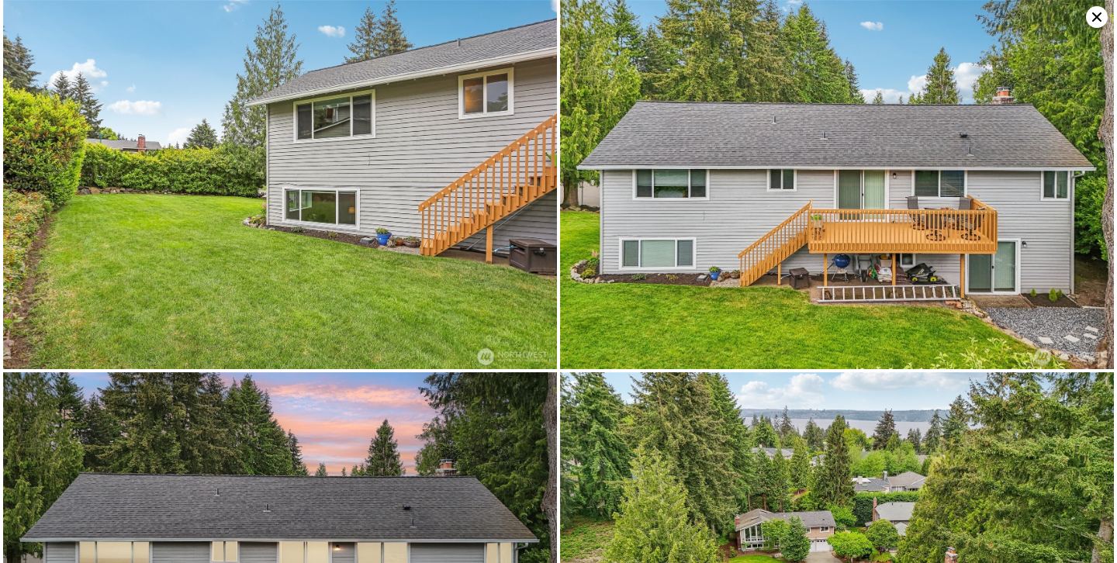
click at [1097, 16] on icon at bounding box center [1096, 16] width 9 height 9
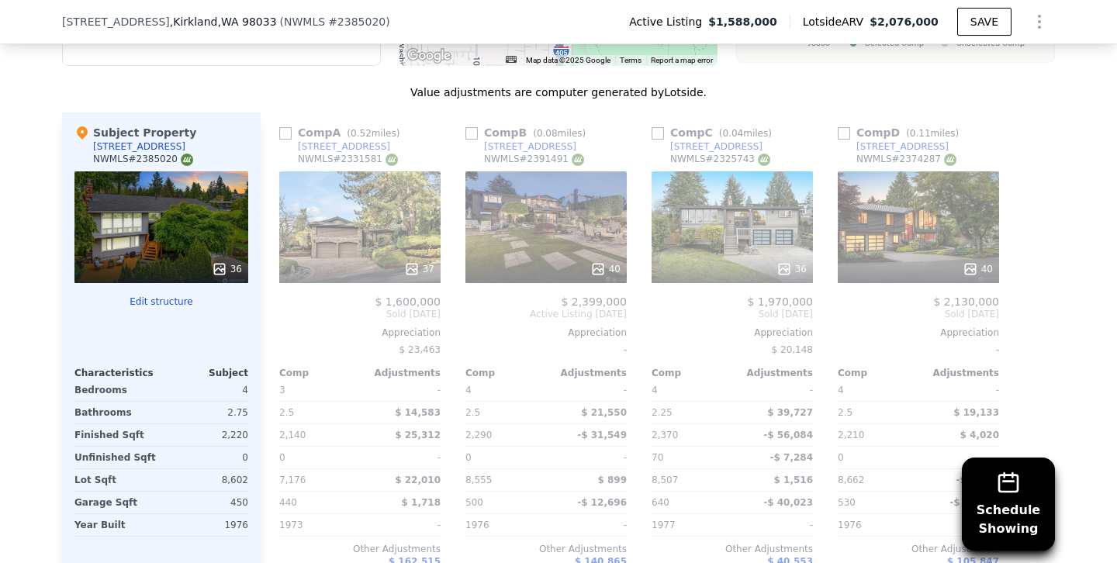
click at [770, 229] on div "36" at bounding box center [732, 227] width 161 height 112
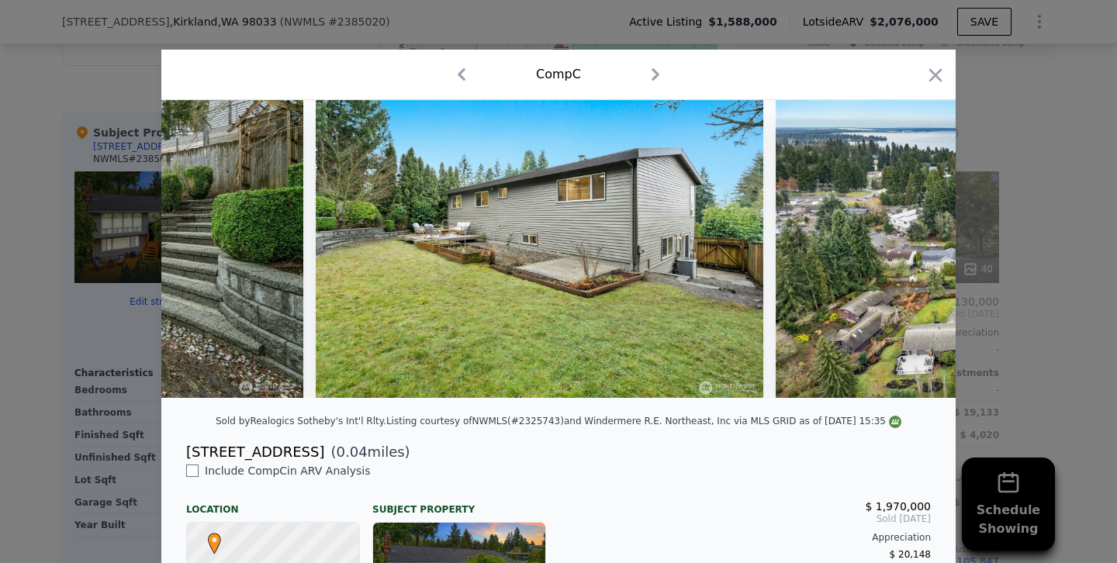
scroll to position [0, 13693]
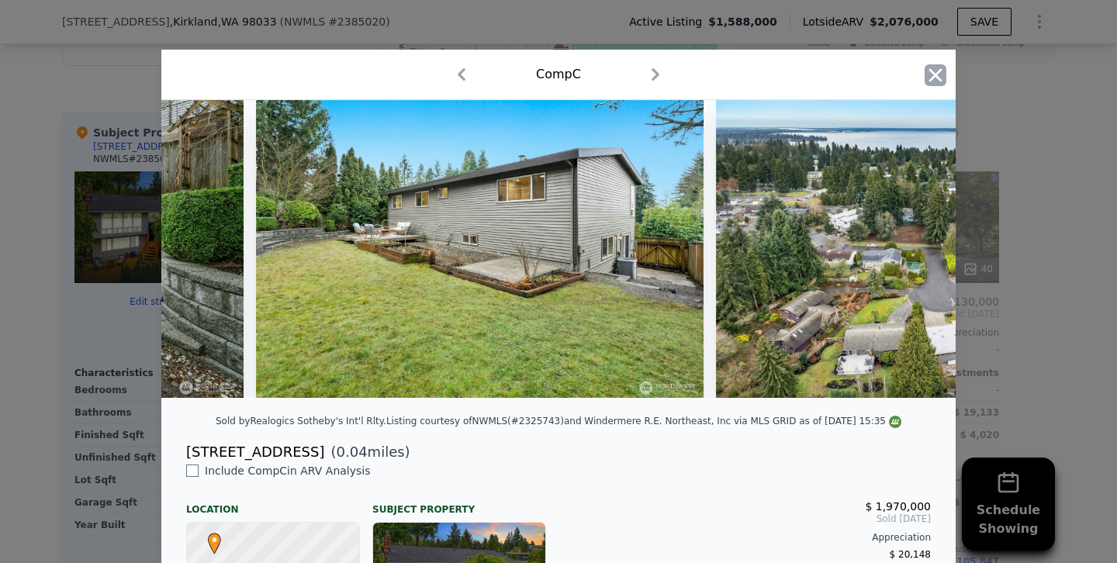
click at [941, 72] on icon "button" at bounding box center [936, 75] width 22 height 22
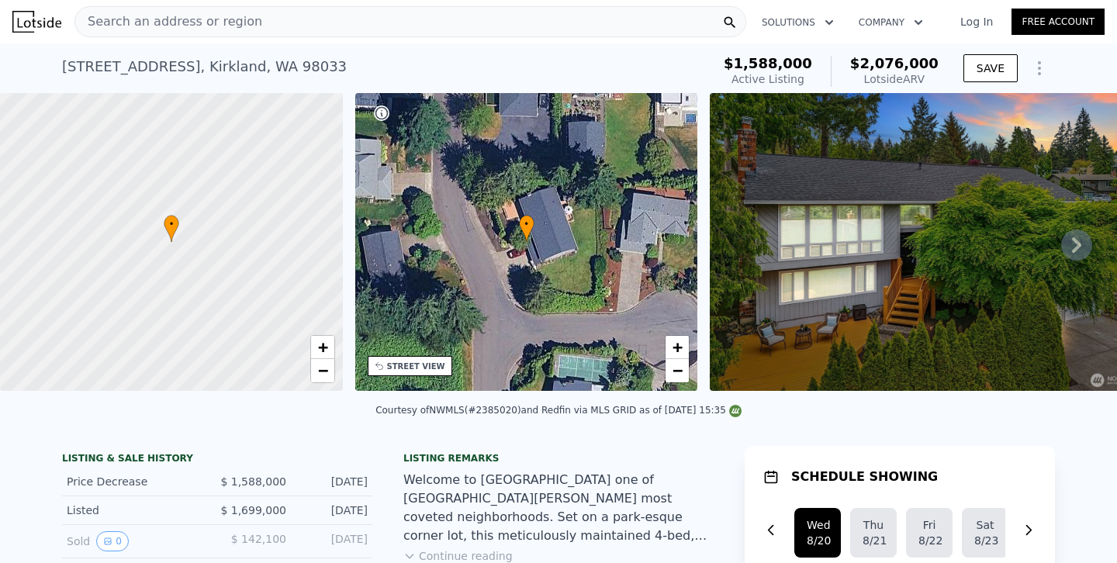
click at [313, 26] on div "Search an address or region" at bounding box center [410, 21] width 672 height 31
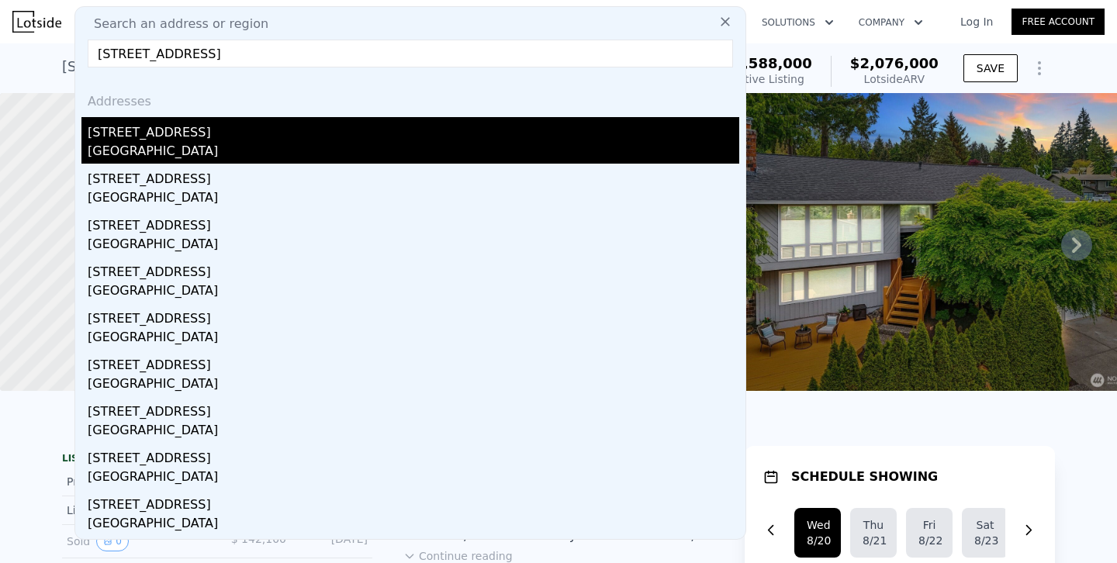
type input "[STREET_ADDRESS]"
click at [158, 148] on div "[GEOGRAPHIC_DATA]" at bounding box center [414, 153] width 652 height 22
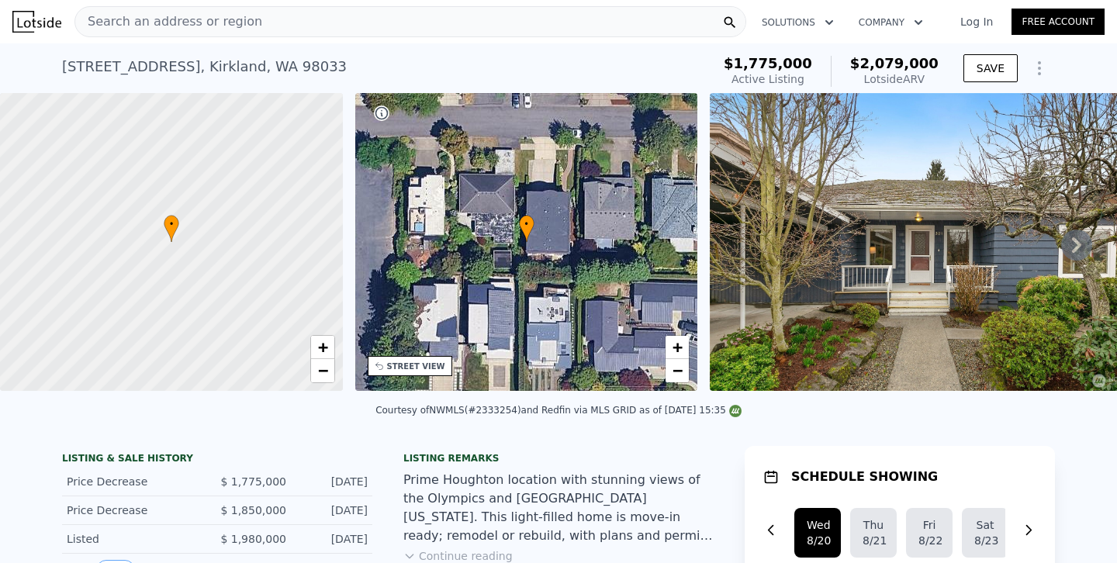
click at [178, 19] on span "Search an address or region" at bounding box center [168, 21] width 187 height 19
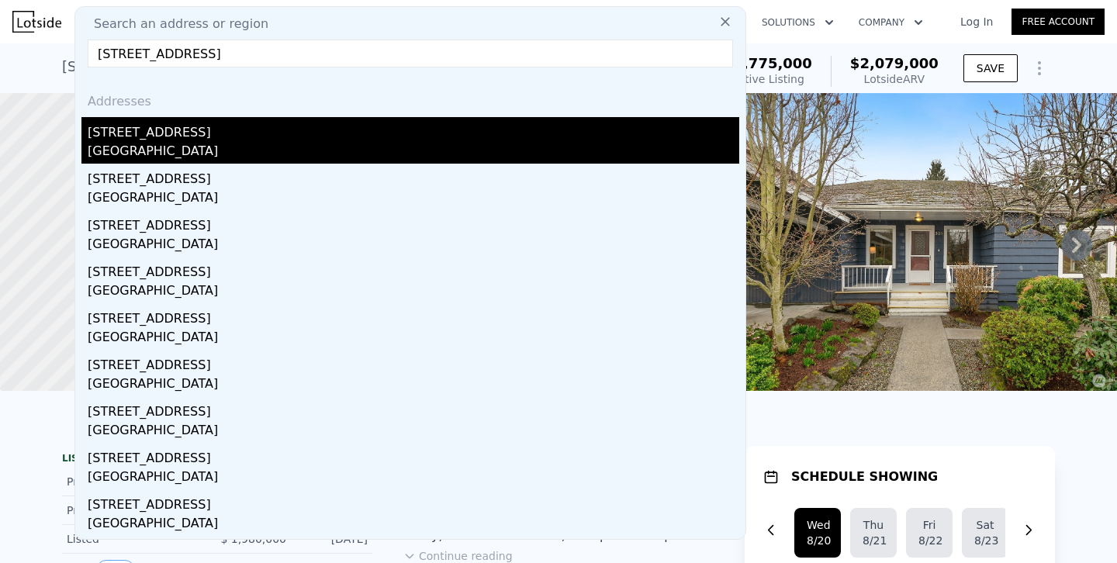
type input "[STREET_ADDRESS]"
click at [115, 143] on div "[GEOGRAPHIC_DATA]" at bounding box center [414, 153] width 652 height 22
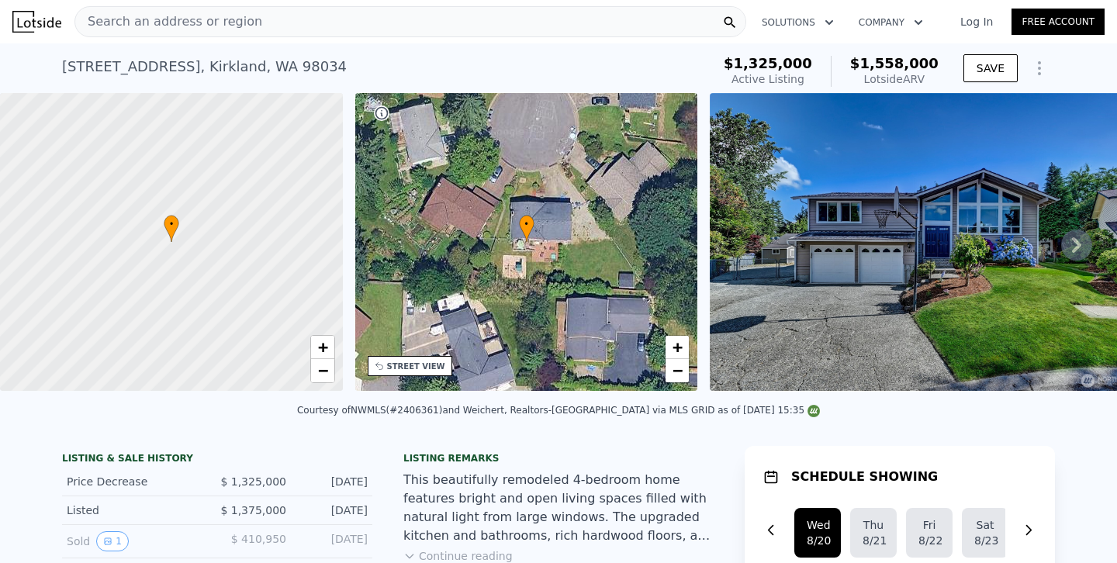
click at [233, 21] on span "Search an address or region" at bounding box center [168, 21] width 187 height 19
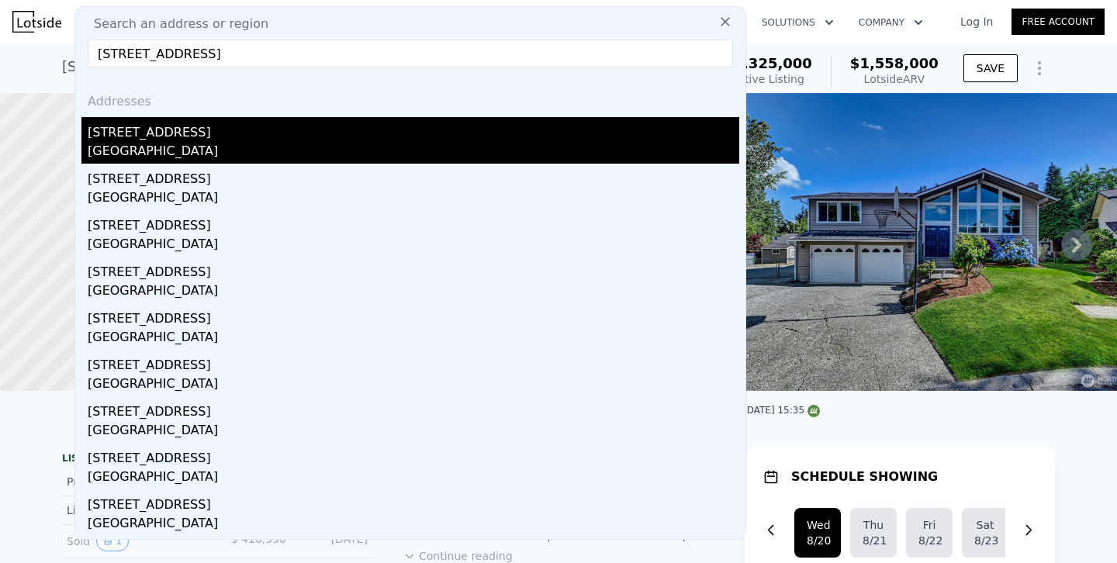
type input "[STREET_ADDRESS]"
click at [143, 135] on div "[STREET_ADDRESS]" at bounding box center [414, 129] width 652 height 25
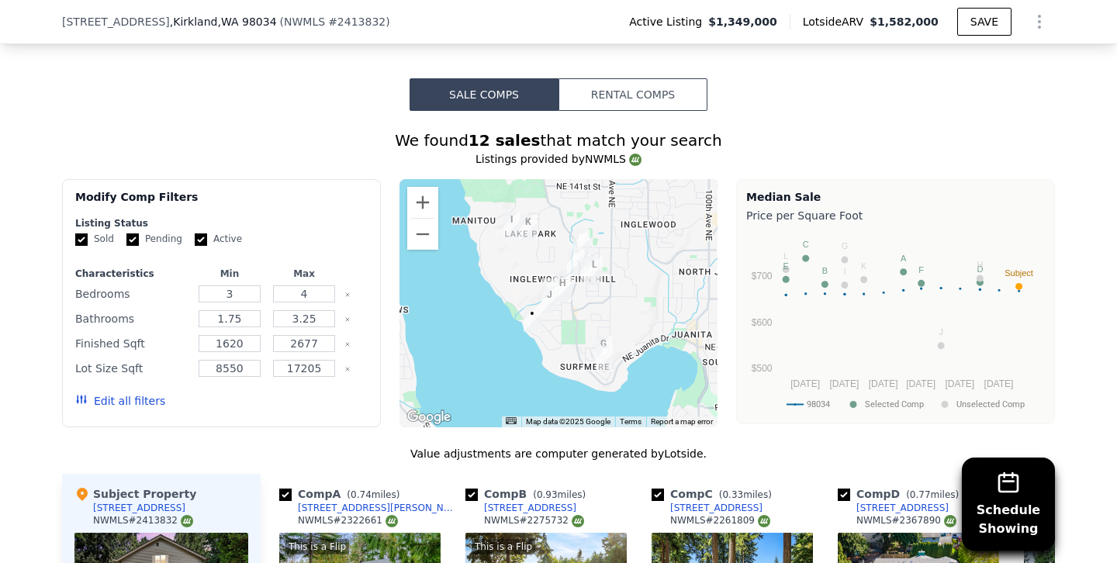
scroll to position [1497, 0]
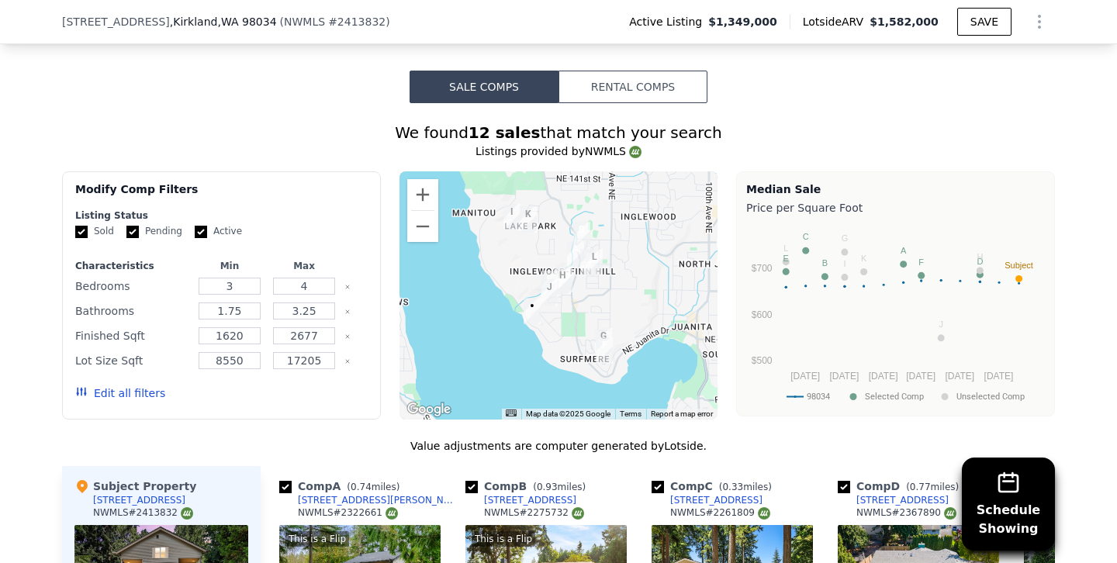
click at [143, 390] on button "Edit all filters" at bounding box center [120, 394] width 90 height 16
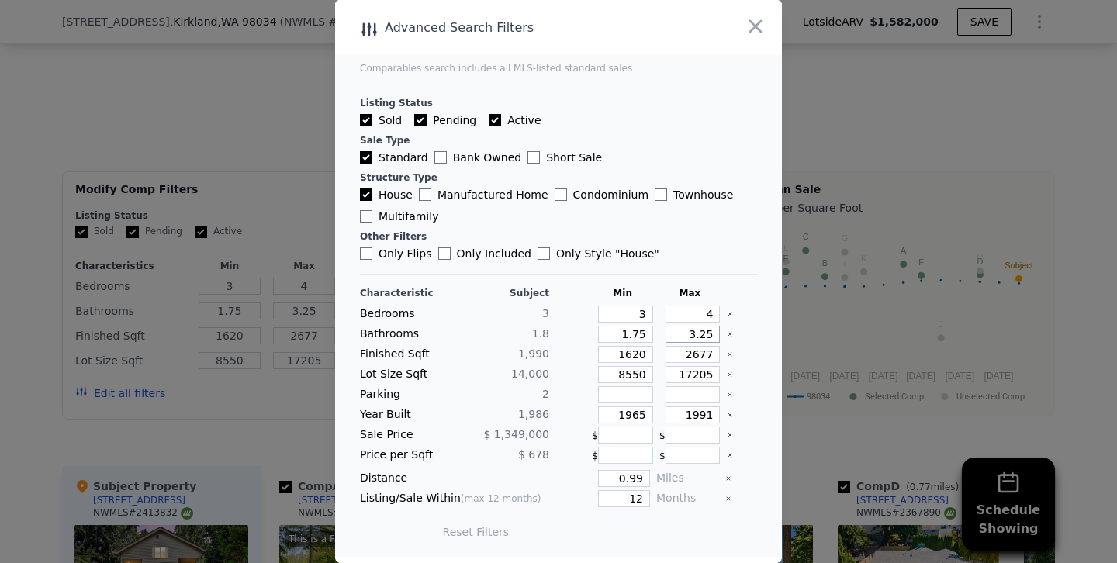
drag, startPoint x: 683, startPoint y: 334, endPoint x: 909, endPoint y: 351, distance: 226.4
click at [909, 351] on div "​ Advanced Search Filters Comparables search includes all MLS-listed standard s…" at bounding box center [558, 281] width 1117 height 563
type input "2"
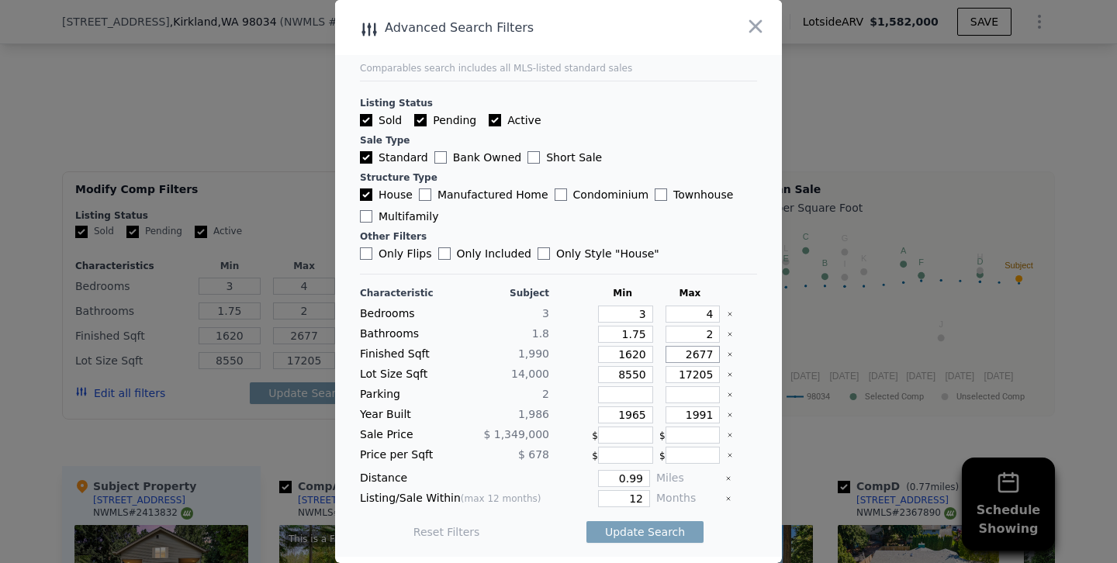
click at [700, 355] on input "2677" at bounding box center [693, 354] width 55 height 17
type input "277"
type input "2277"
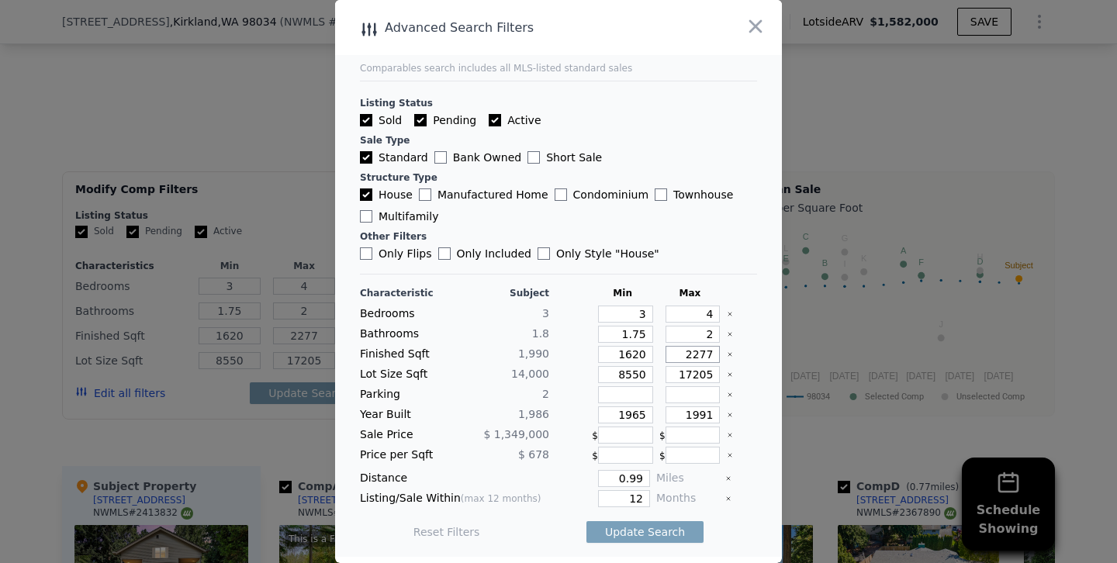
type input "2277"
drag, startPoint x: 632, startPoint y: 412, endPoint x: 724, endPoint y: 412, distance: 91.6
click at [724, 412] on div "Year Built 1,986 1965 1991" at bounding box center [558, 415] width 397 height 17
type input "1978"
click at [712, 414] on input "1991" at bounding box center [693, 415] width 55 height 17
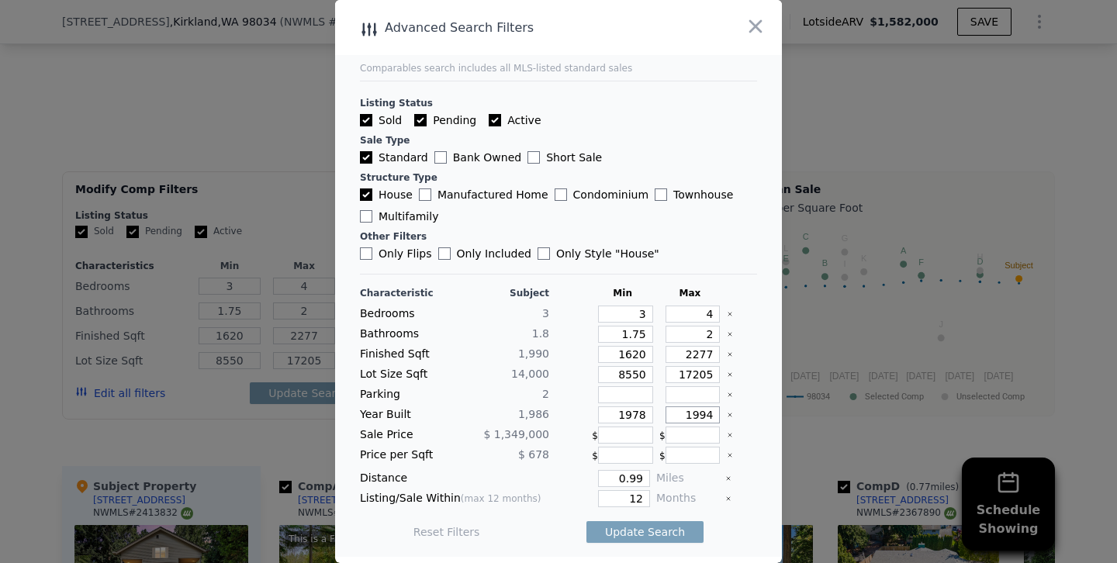
type input "1994"
drag, startPoint x: 611, startPoint y: 483, endPoint x: 800, endPoint y: 500, distance: 189.3
click at [800, 500] on div "​ Advanced Search Filters Comparables search includes all MLS-listed standard s…" at bounding box center [558, 281] width 1117 height 563
type input "1"
type input "6"
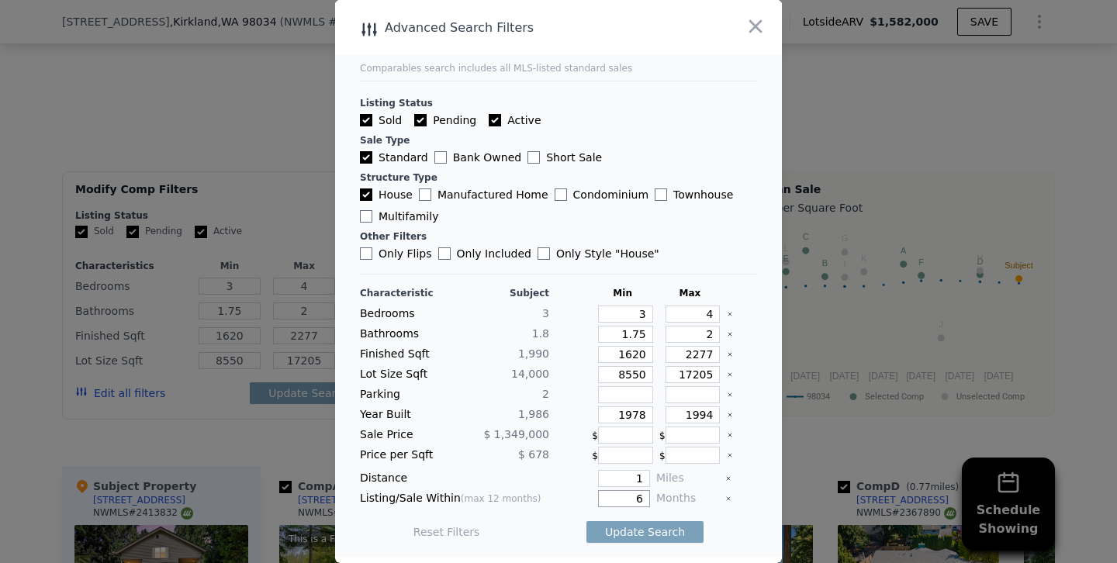
click at [587, 521] on button "Update Search" at bounding box center [645, 532] width 117 height 22
click at [273, 91] on div at bounding box center [558, 281] width 1117 height 563
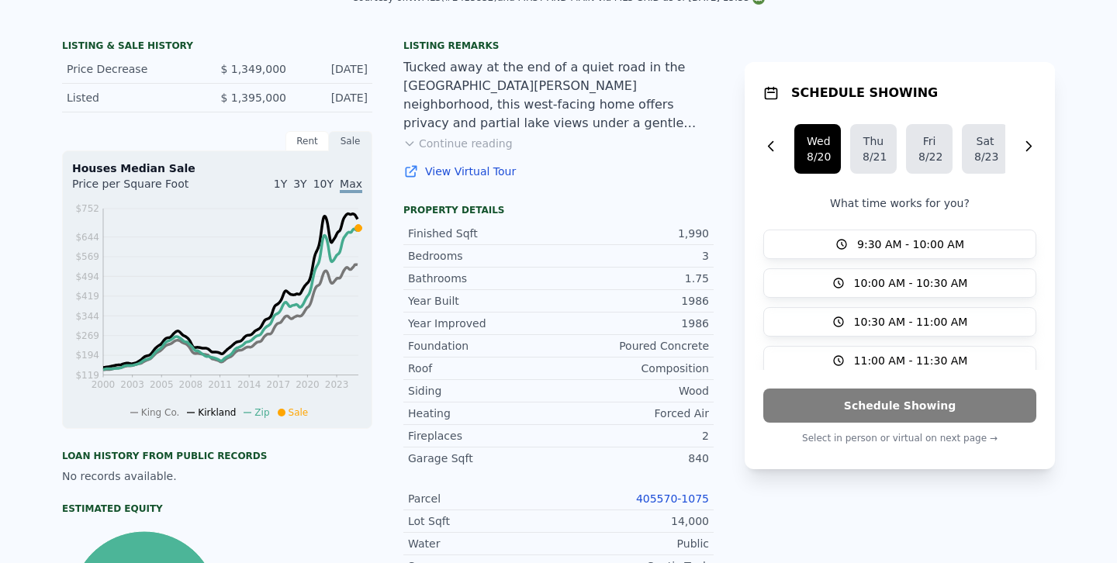
scroll to position [0, 0]
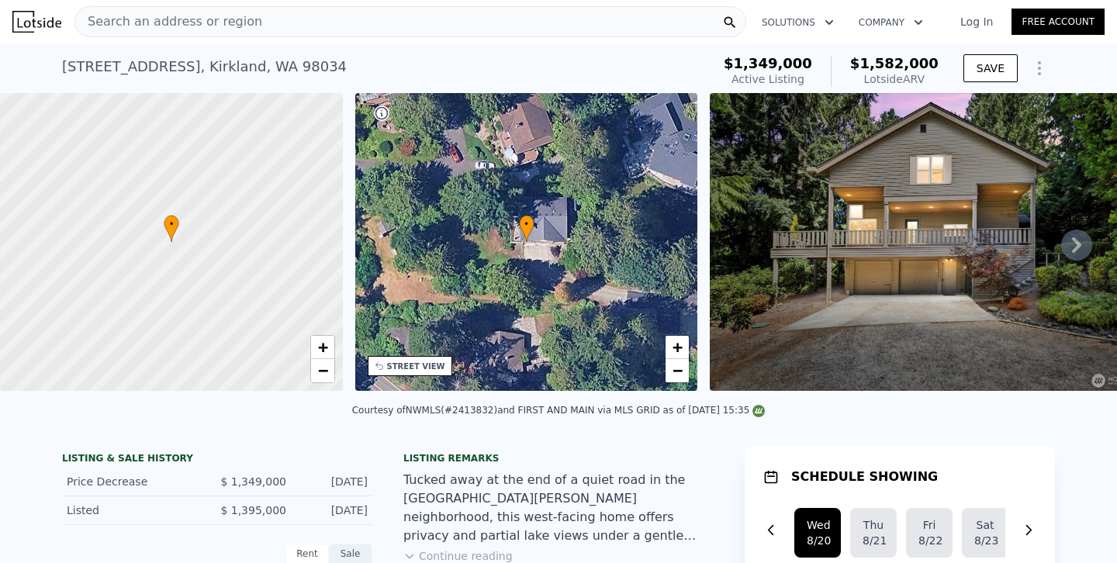
click at [263, 26] on div "Search an address or region" at bounding box center [410, 21] width 672 height 31
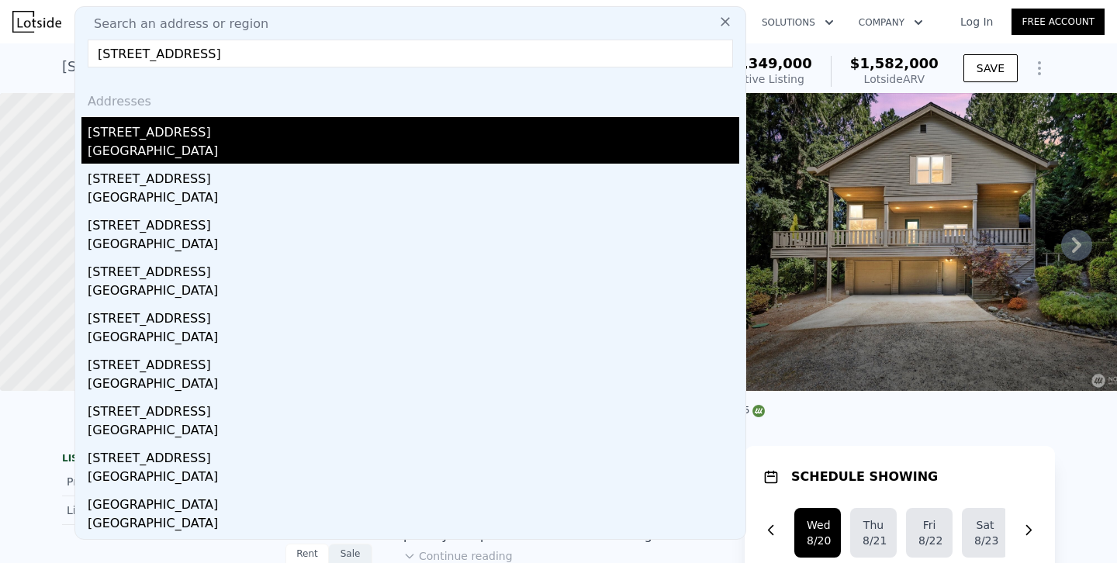
type input "[STREET_ADDRESS]"
click at [152, 144] on div "[GEOGRAPHIC_DATA]" at bounding box center [414, 153] width 652 height 22
type input "2.75"
type input "2677"
type input "7000"
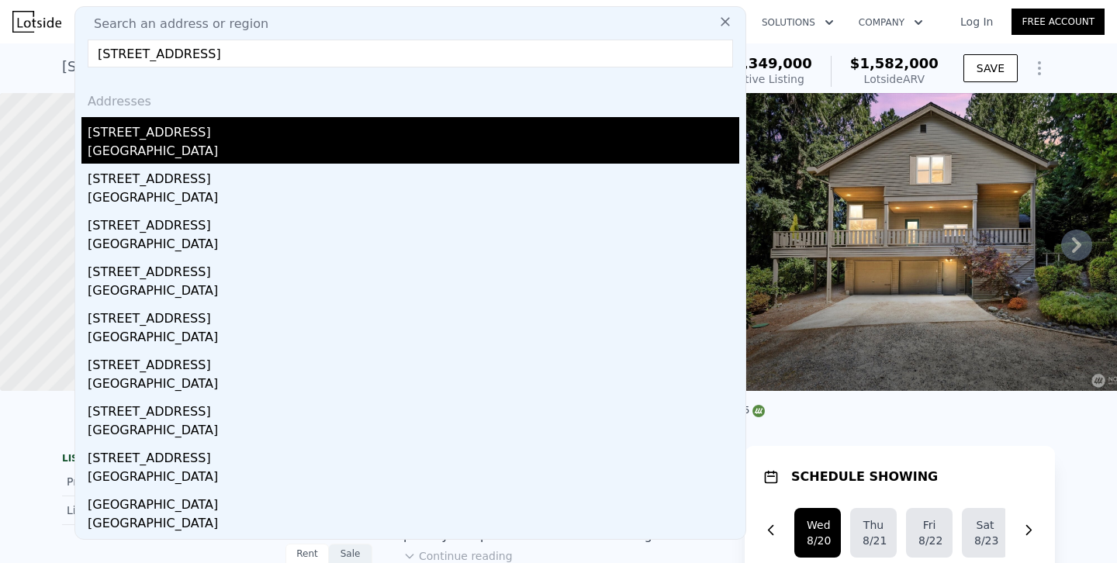
type input "12600"
checkbox input "false"
checkbox input "true"
type input "$ 1,475,000"
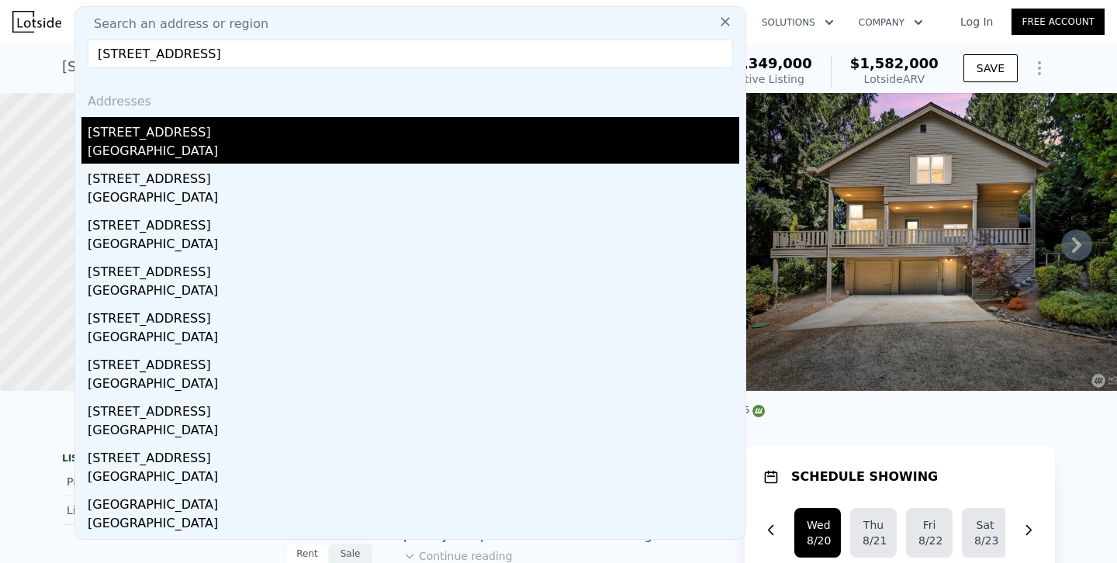
type input "-$ 119,505"
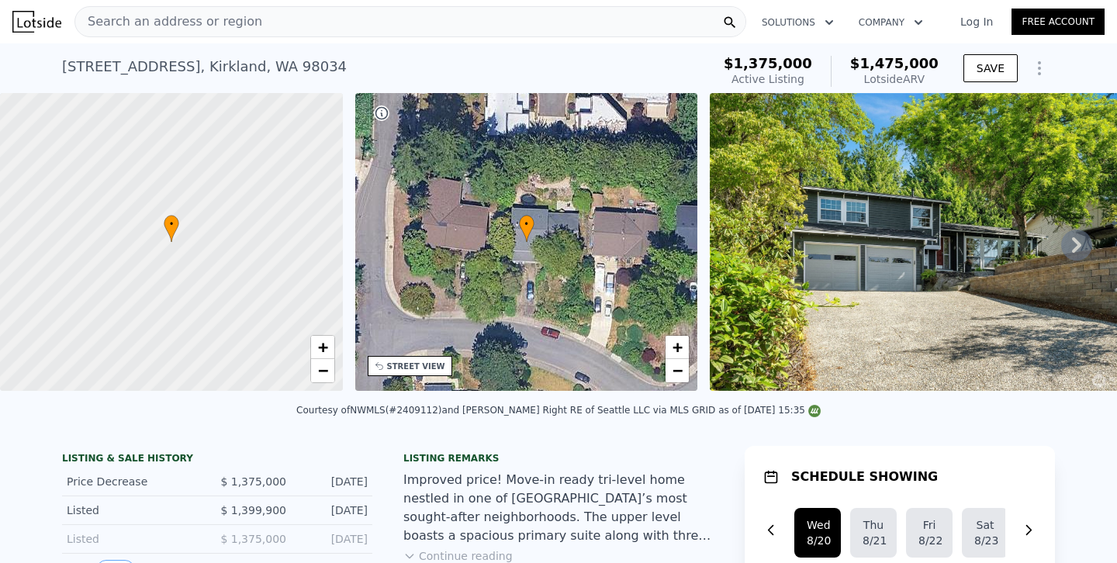
click at [267, 26] on div "Search an address or region" at bounding box center [410, 21] width 672 height 31
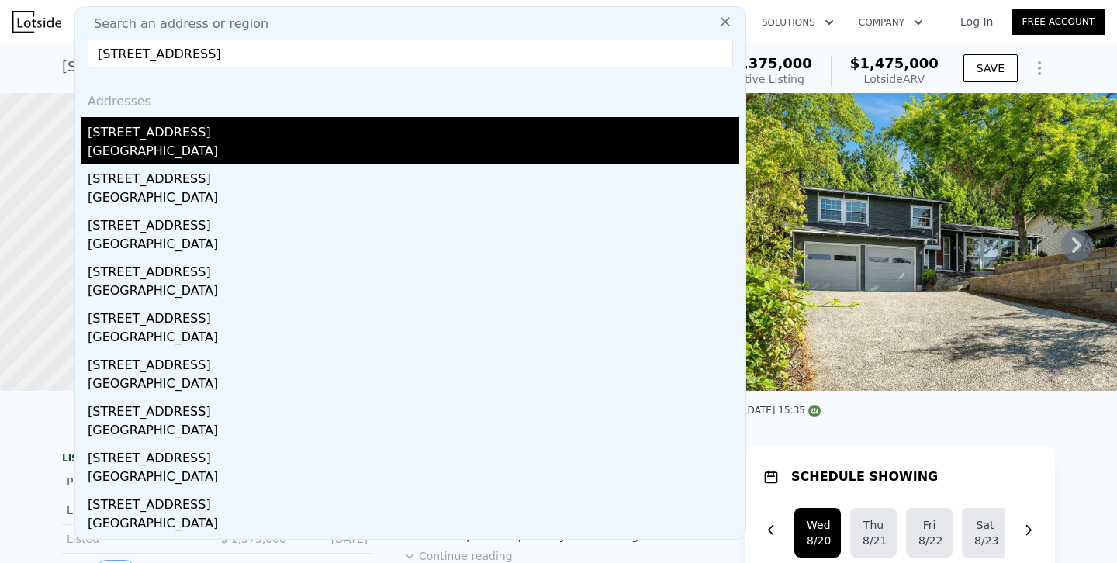
type input "[STREET_ADDRESS]"
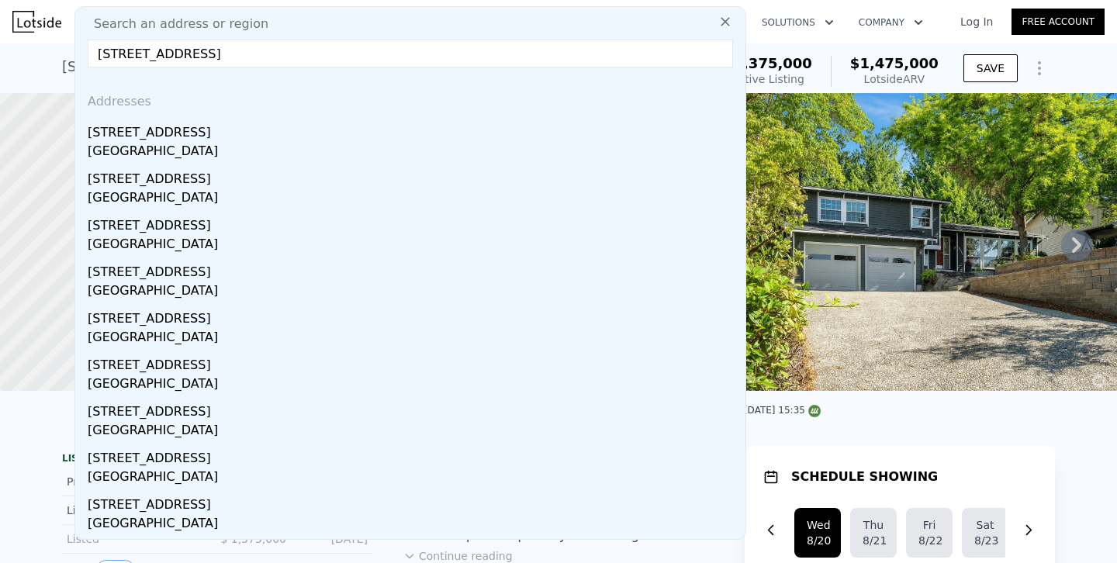
drag, startPoint x: 140, startPoint y: 129, endPoint x: 319, endPoint y: 283, distance: 236.6
click at [140, 129] on div "[STREET_ADDRESS]" at bounding box center [414, 129] width 652 height 25
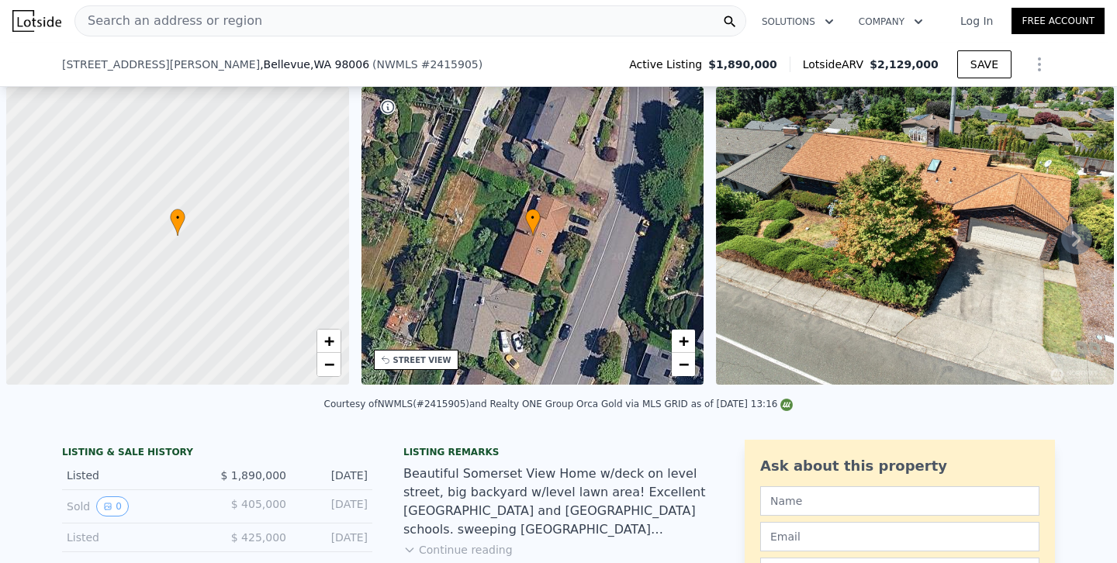
scroll to position [0, 546]
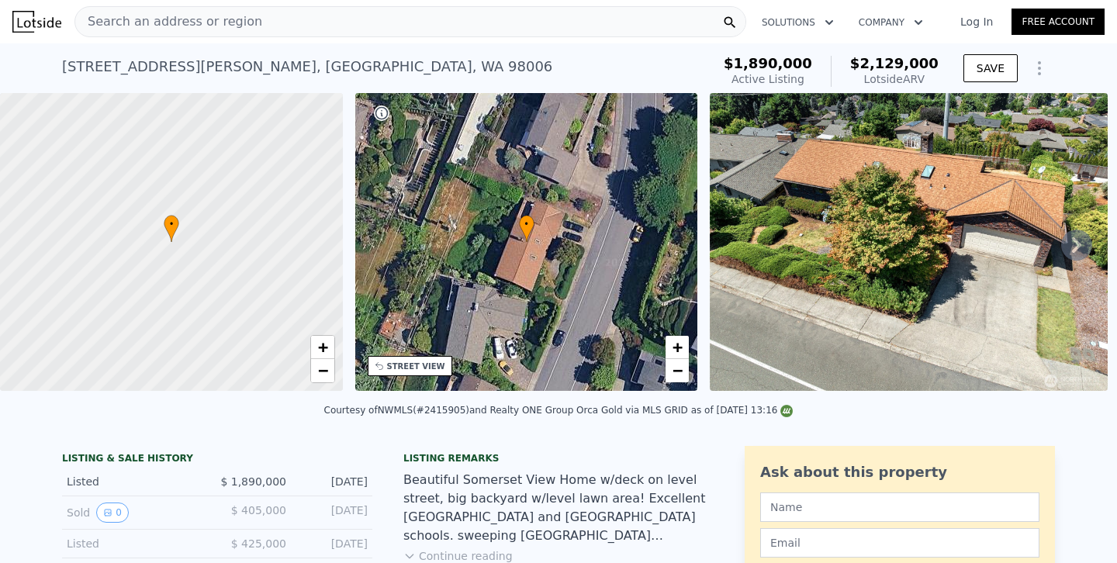
click at [401, 26] on div "Search an address or region" at bounding box center [410, 21] width 672 height 31
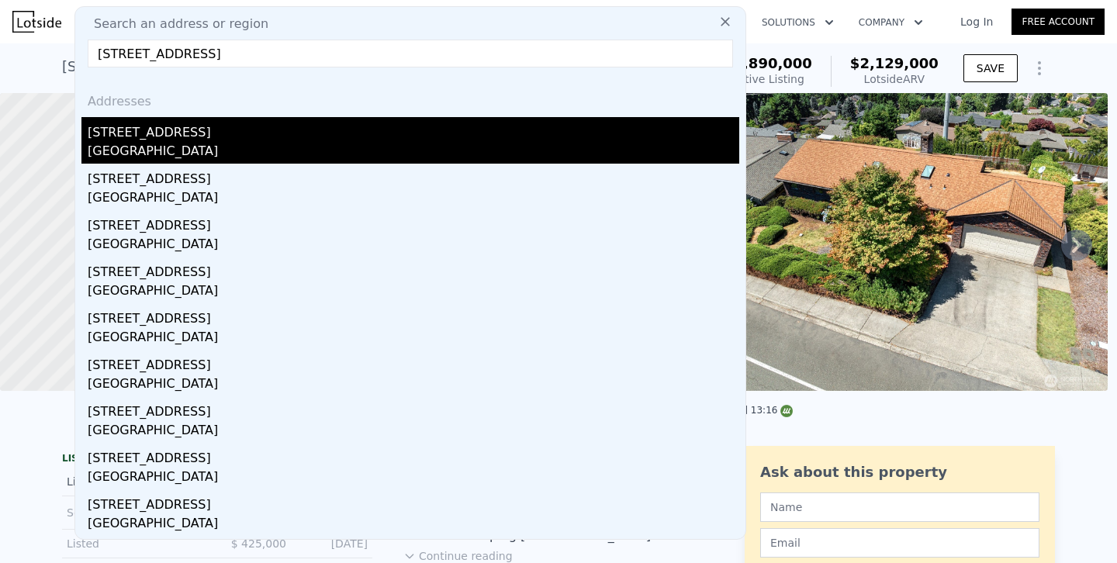
type input "10733 126th Place NE, Kirkland, WA 98033"
click at [154, 127] on div "[STREET_ADDRESS]" at bounding box center [414, 129] width 652 height 25
